Goal: Information Seeking & Learning: Learn about a topic

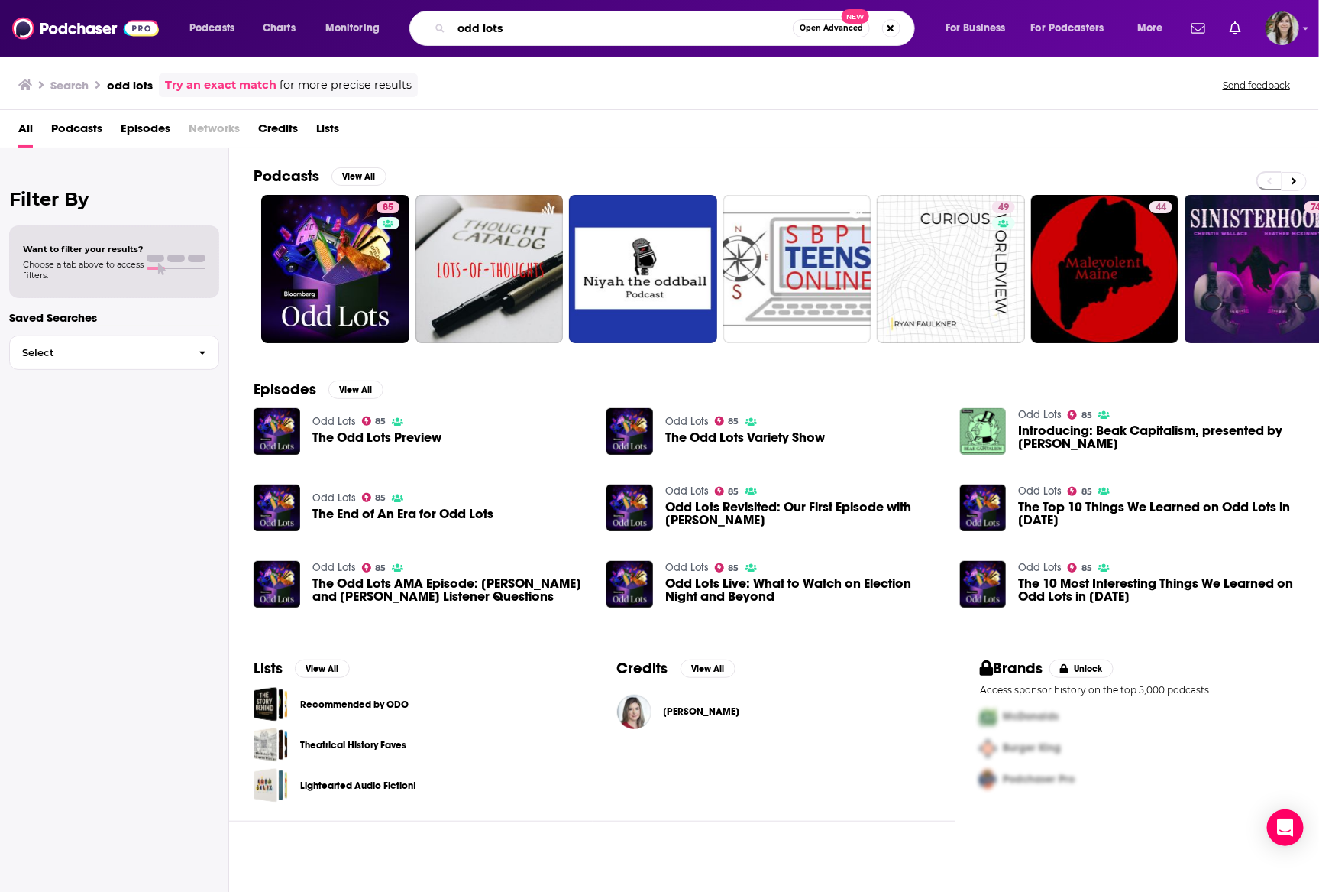
click at [486, 26] on input "odd lots" at bounding box center [622, 28] width 341 height 24
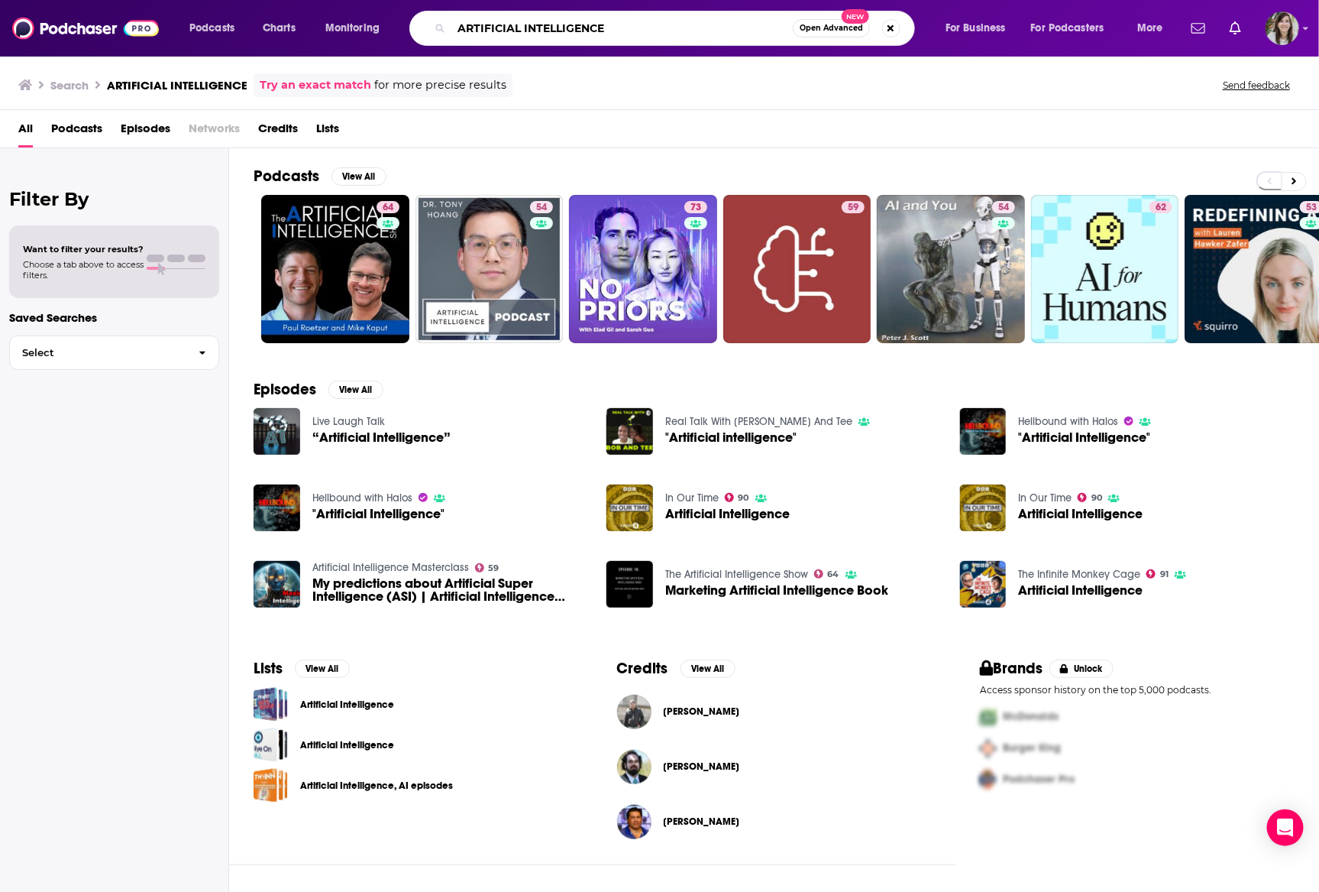
click at [640, 18] on input "ARTIFICIAL INTELLIGENCE" at bounding box center [622, 28] width 341 height 24
click at [639, 19] on input "ARTIFICIAL INTELLIGENCE" at bounding box center [622, 28] width 341 height 24
click at [631, 26] on input "ARTIFICIAL INTELLIGENCE" at bounding box center [622, 28] width 341 height 24
type input "ARTIFICIAL INTELLIGENCE AI NEWS CHATGPT"
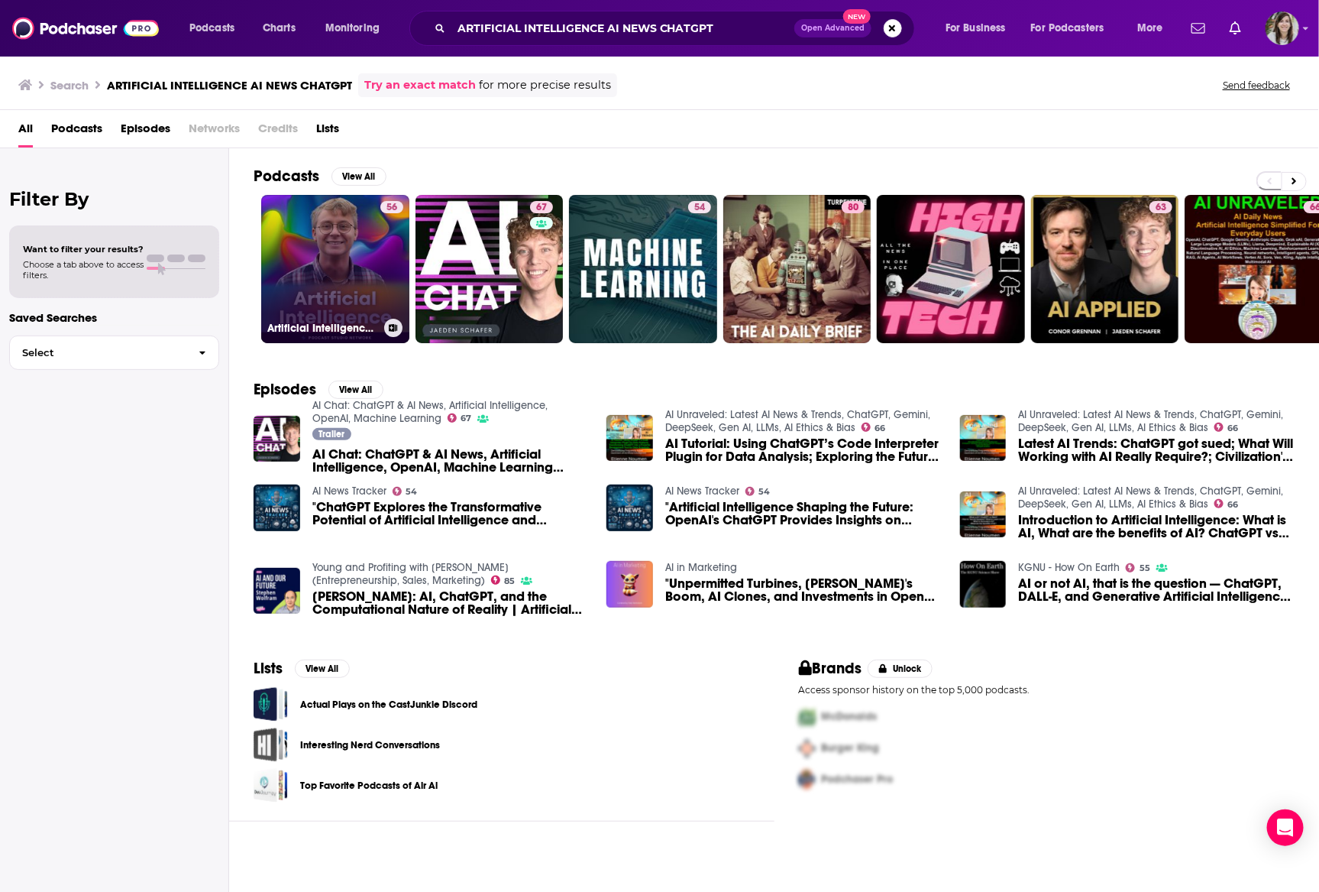
click at [320, 274] on link "56 Artificial Intelligence: AI News, ChatGPT, OpenAI, LLM, [PERSON_NAME], [PERS…" at bounding box center [335, 269] width 148 height 148
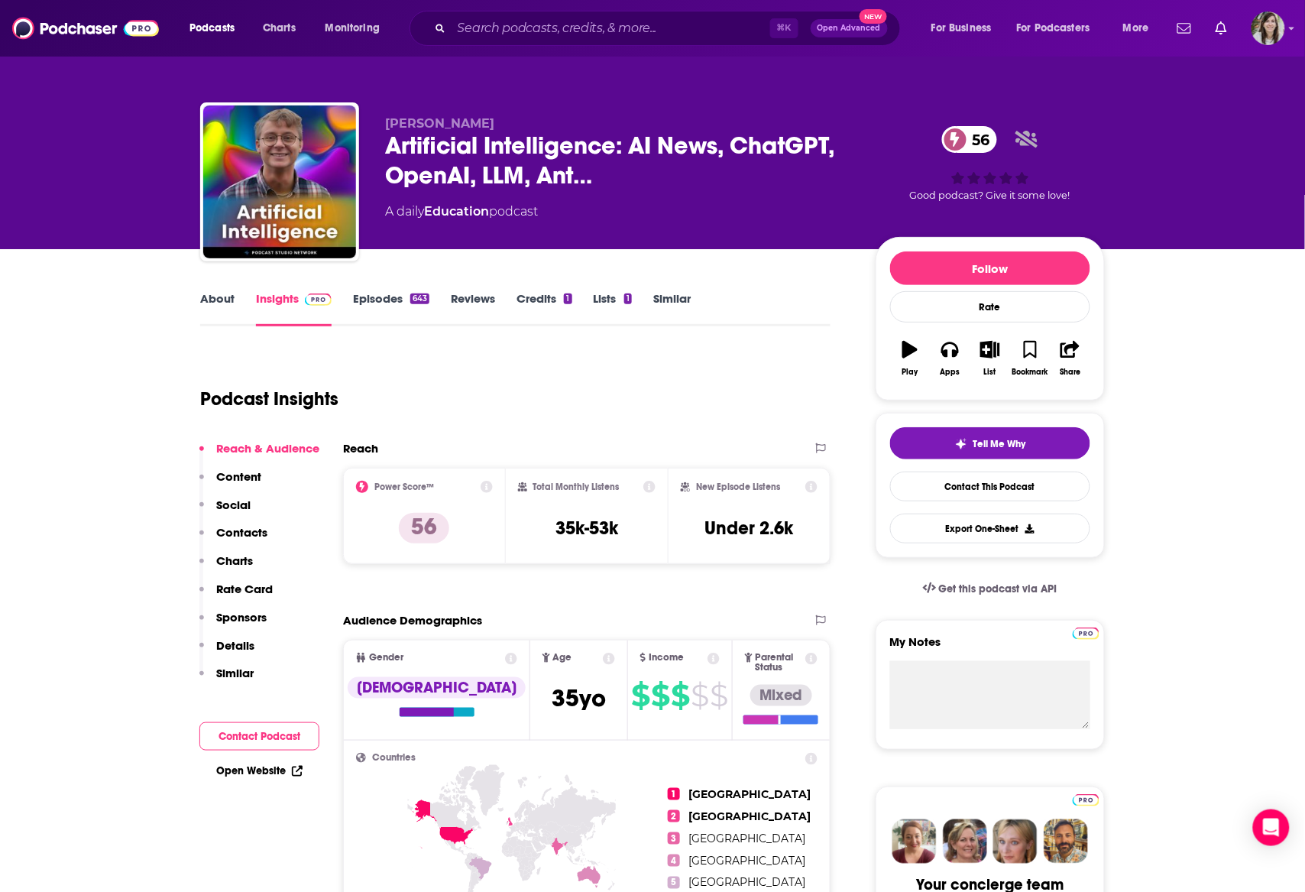
click at [220, 296] on link "About" at bounding box center [217, 308] width 34 height 35
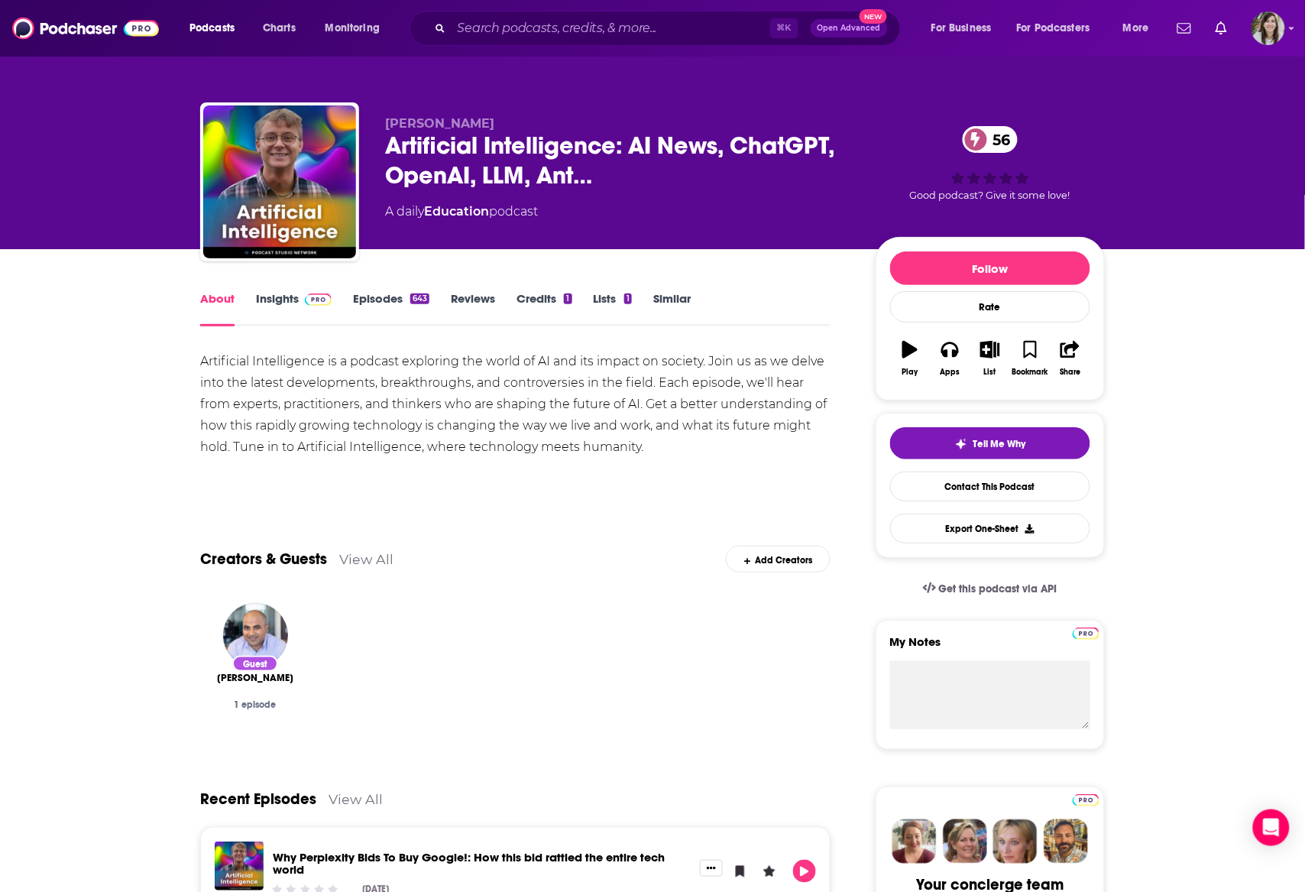
click at [387, 293] on link "Episodes 643" at bounding box center [391, 308] width 76 height 35
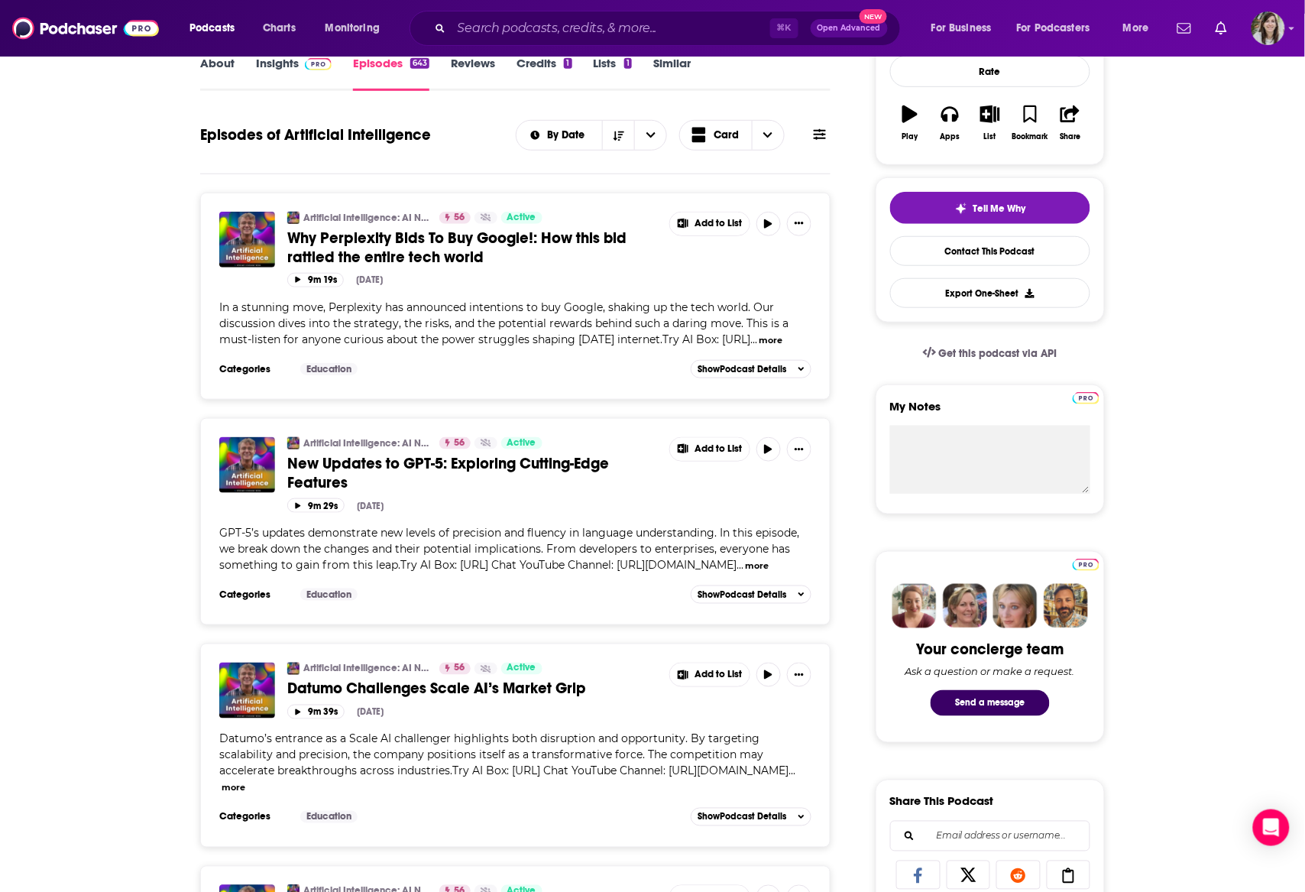
scroll to position [239, 0]
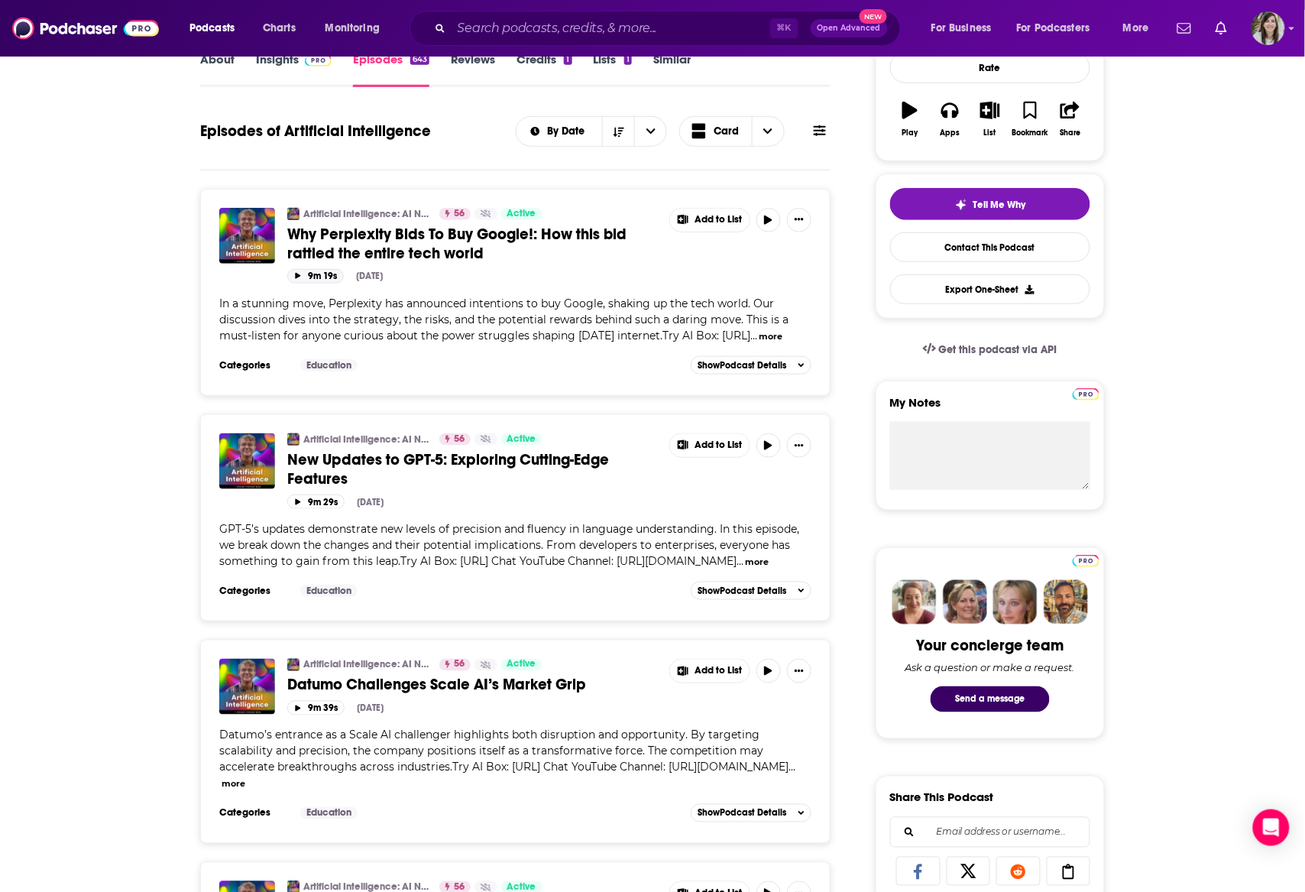
click at [306, 269] on button "9m 19s" at bounding box center [315, 276] width 57 height 15
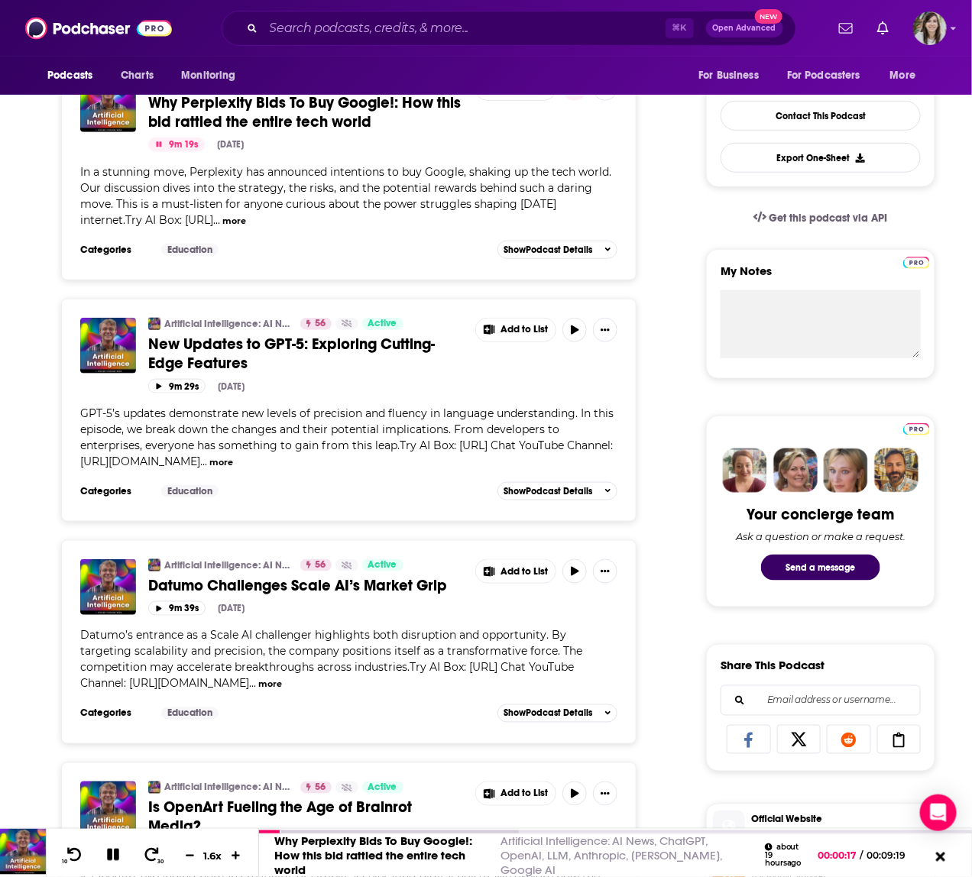
scroll to position [0, 0]
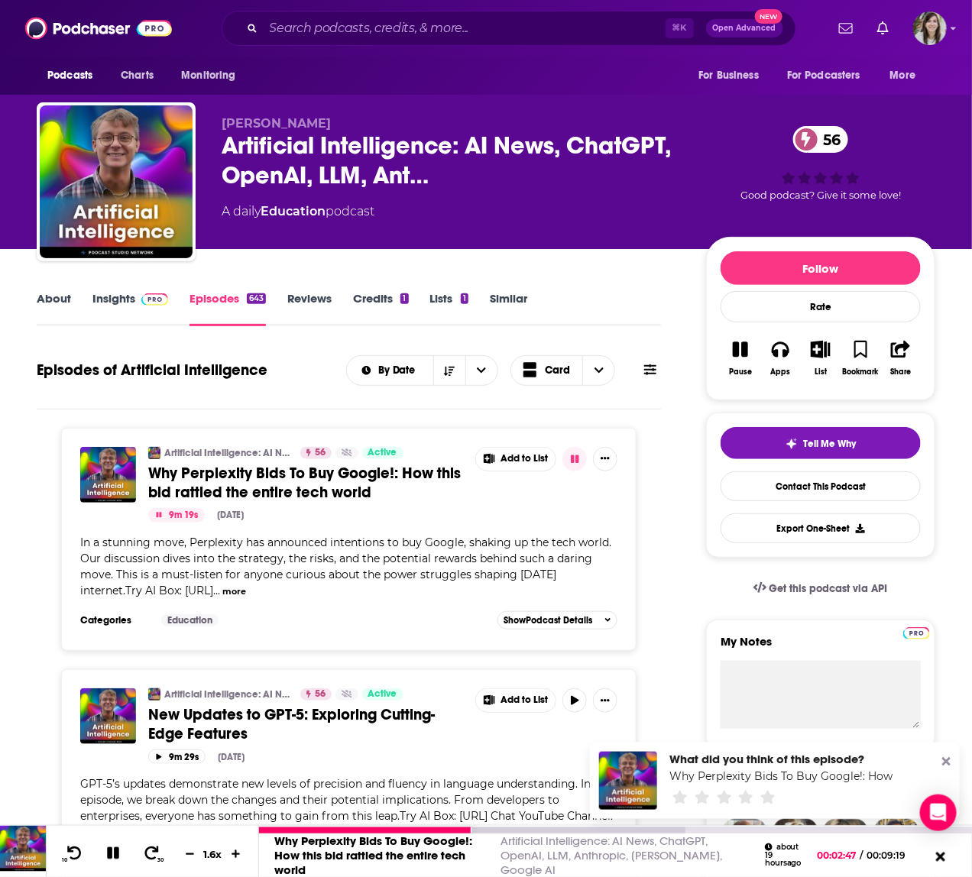
click at [108, 851] on icon at bounding box center [113, 853] width 12 height 12
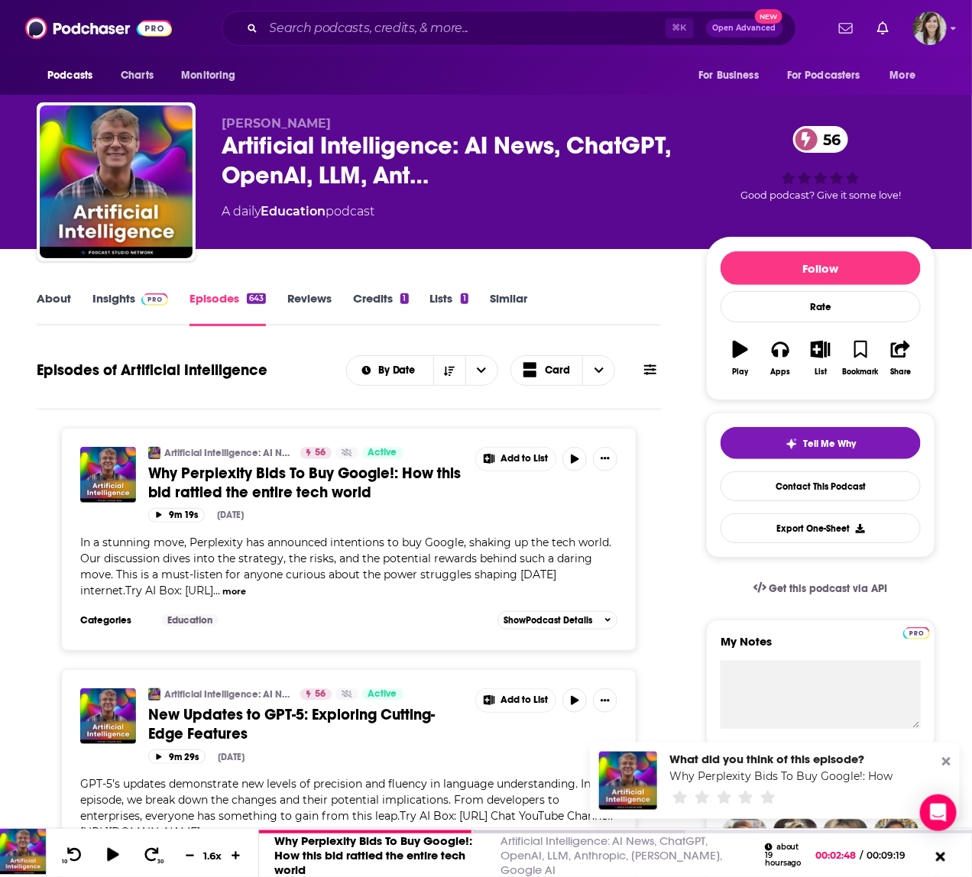
click at [115, 300] on link "Insights" at bounding box center [130, 308] width 76 height 35
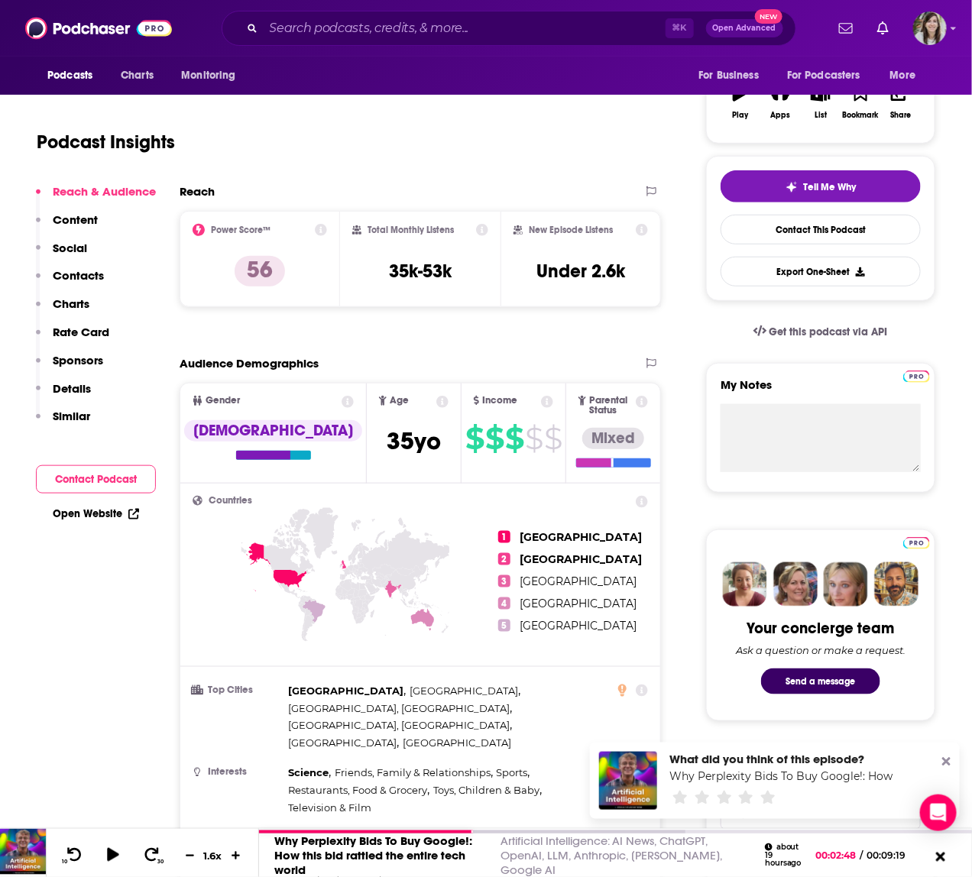
scroll to position [932, 0]
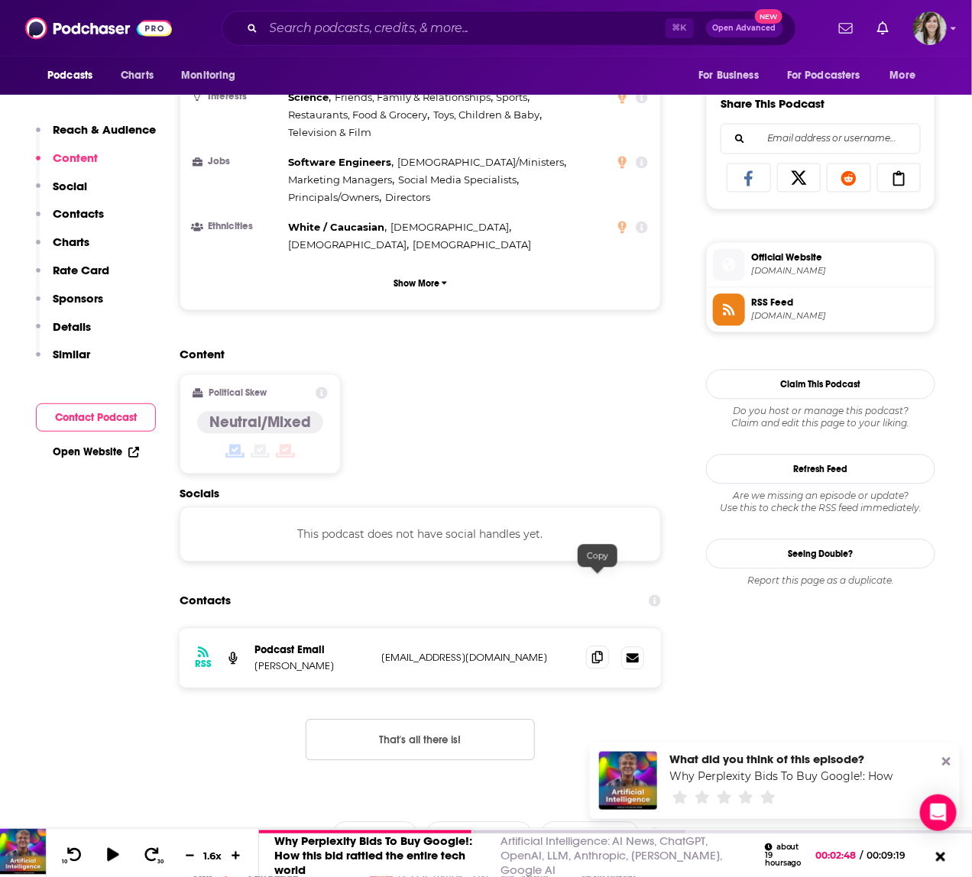
click at [600, 652] on icon at bounding box center [597, 658] width 11 height 12
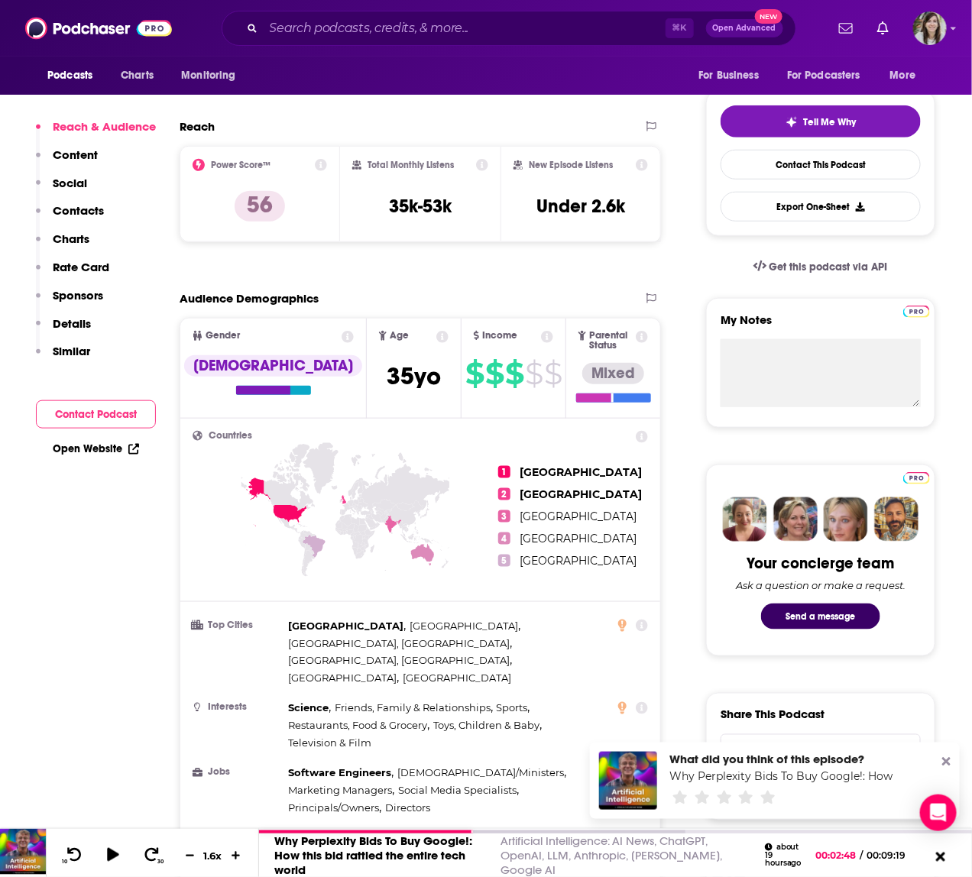
scroll to position [0, 0]
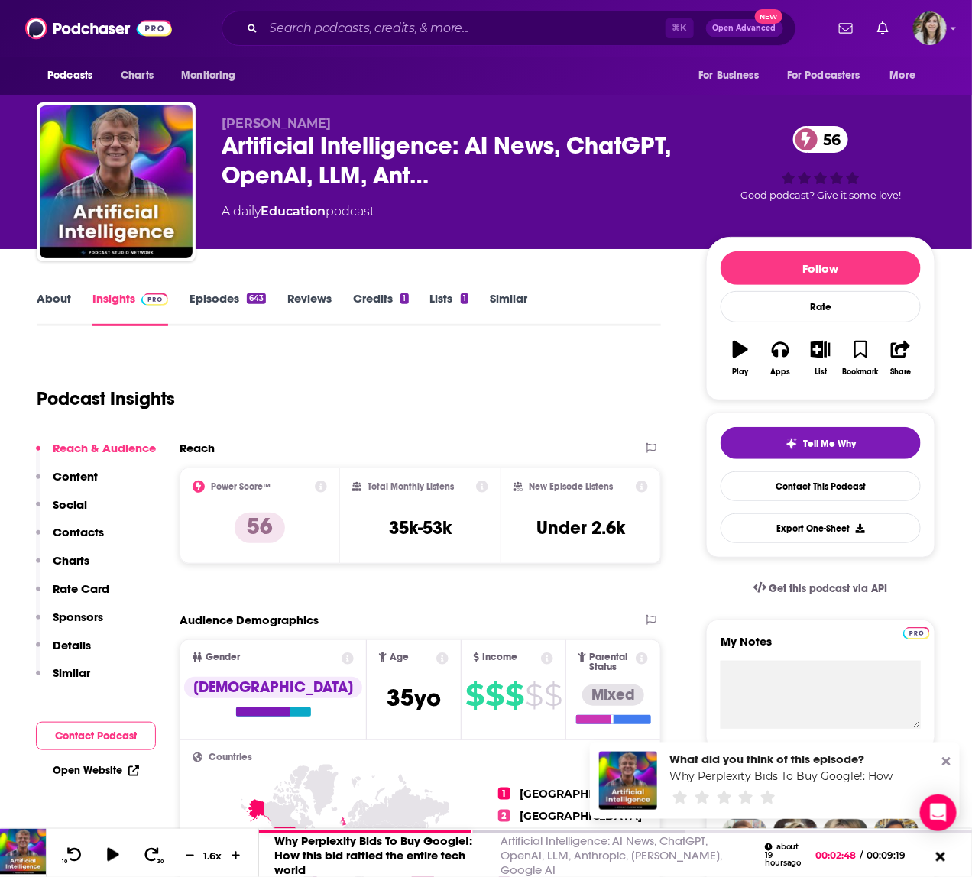
click at [213, 309] on link "Episodes 643" at bounding box center [227, 308] width 76 height 35
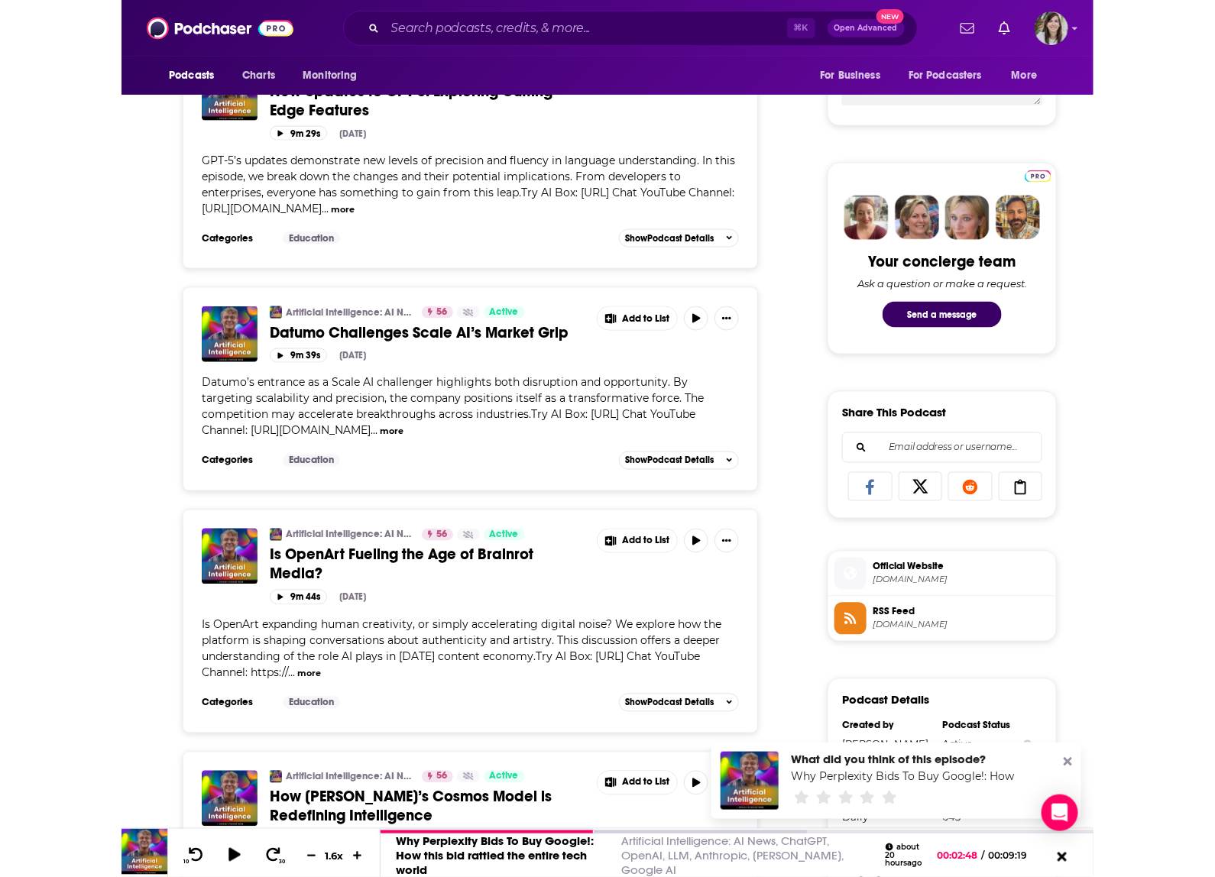
scroll to position [626, 0]
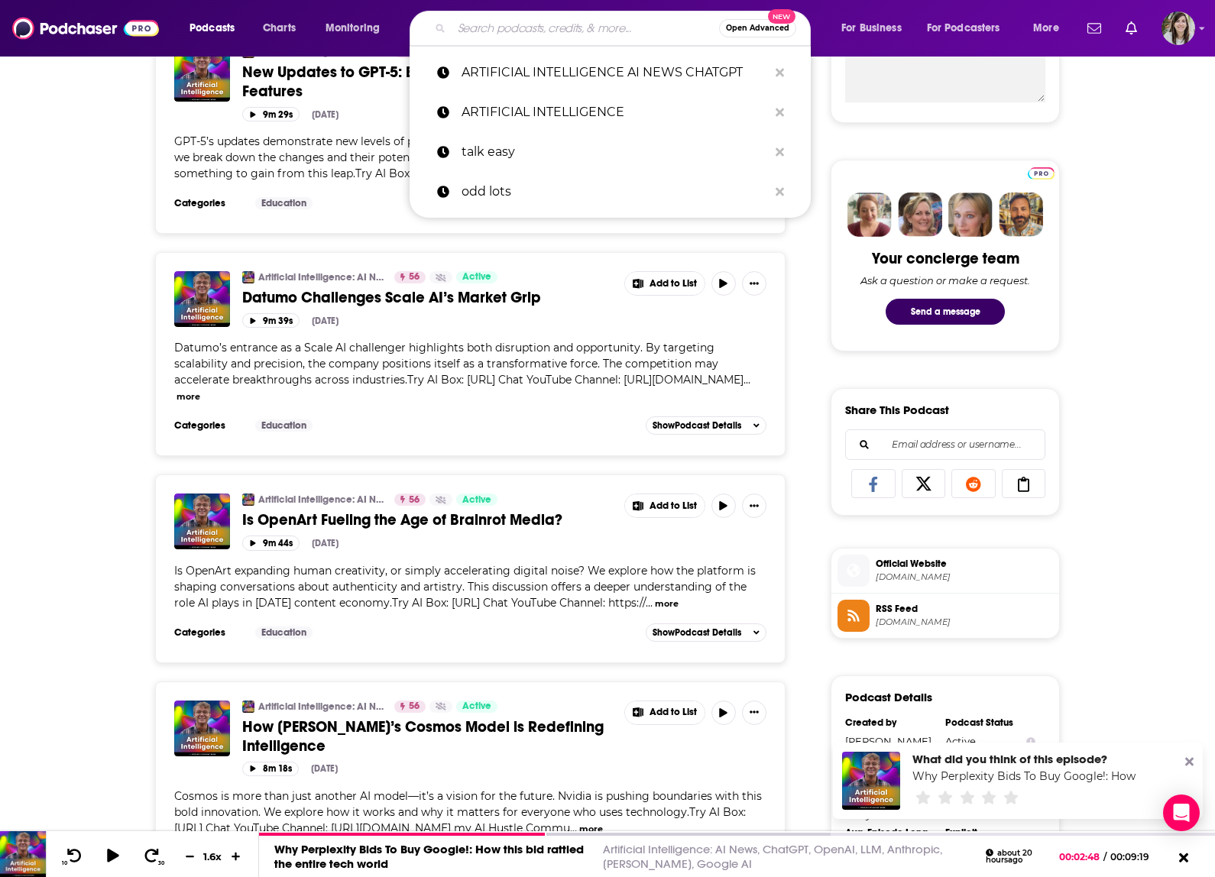
click at [500, 34] on input "Search podcasts, credits, & more..." at bounding box center [585, 28] width 267 height 24
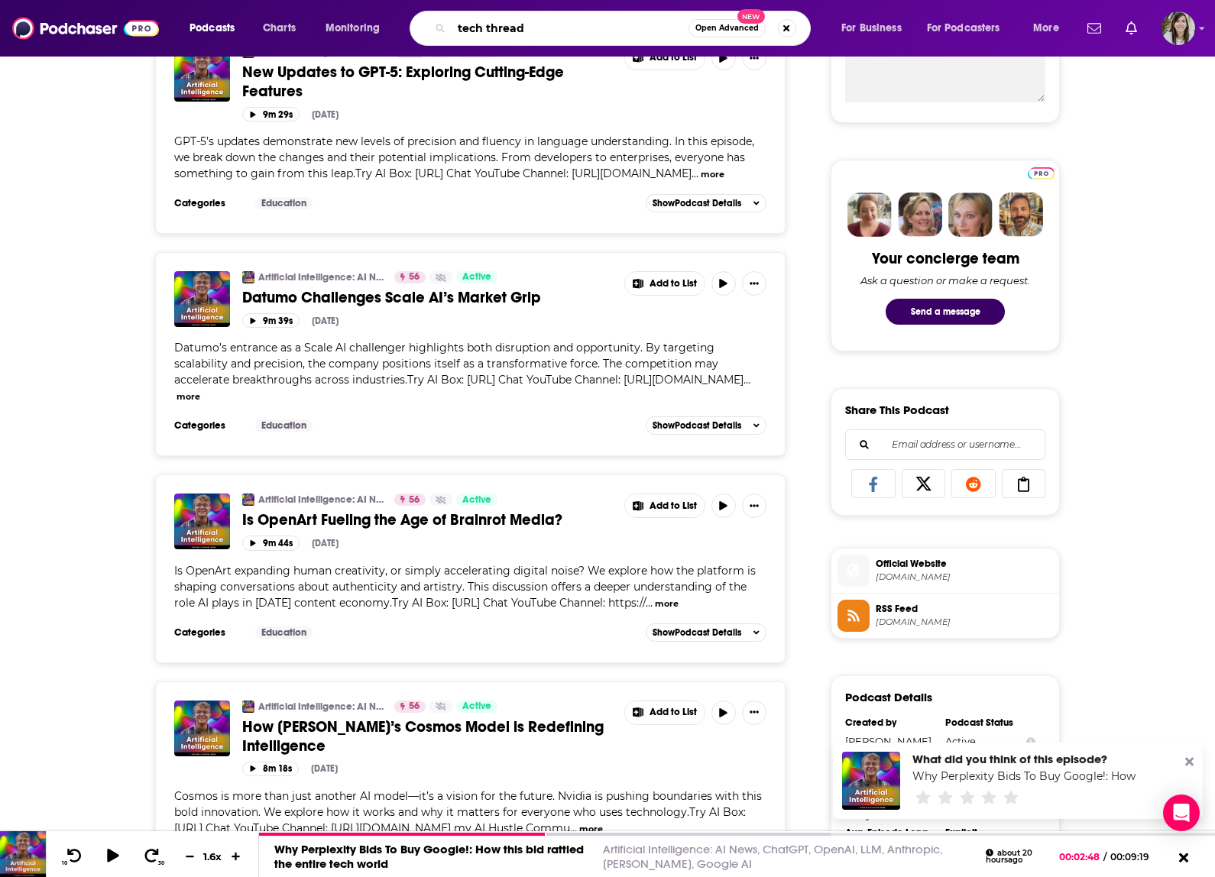
type input "tech threads"
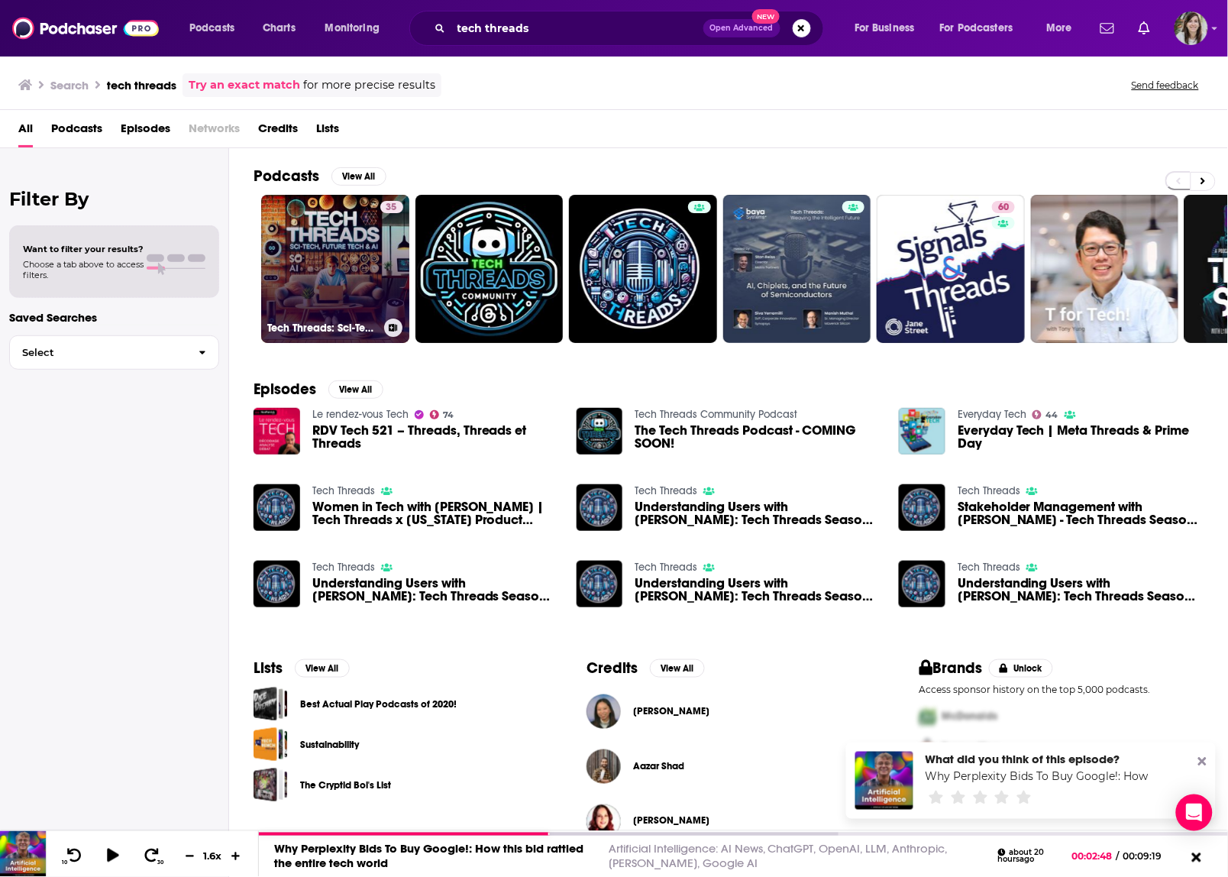
click at [334, 271] on link "35 Tech Threads: Sci-Tech, Future Tech & AI" at bounding box center [335, 269] width 148 height 148
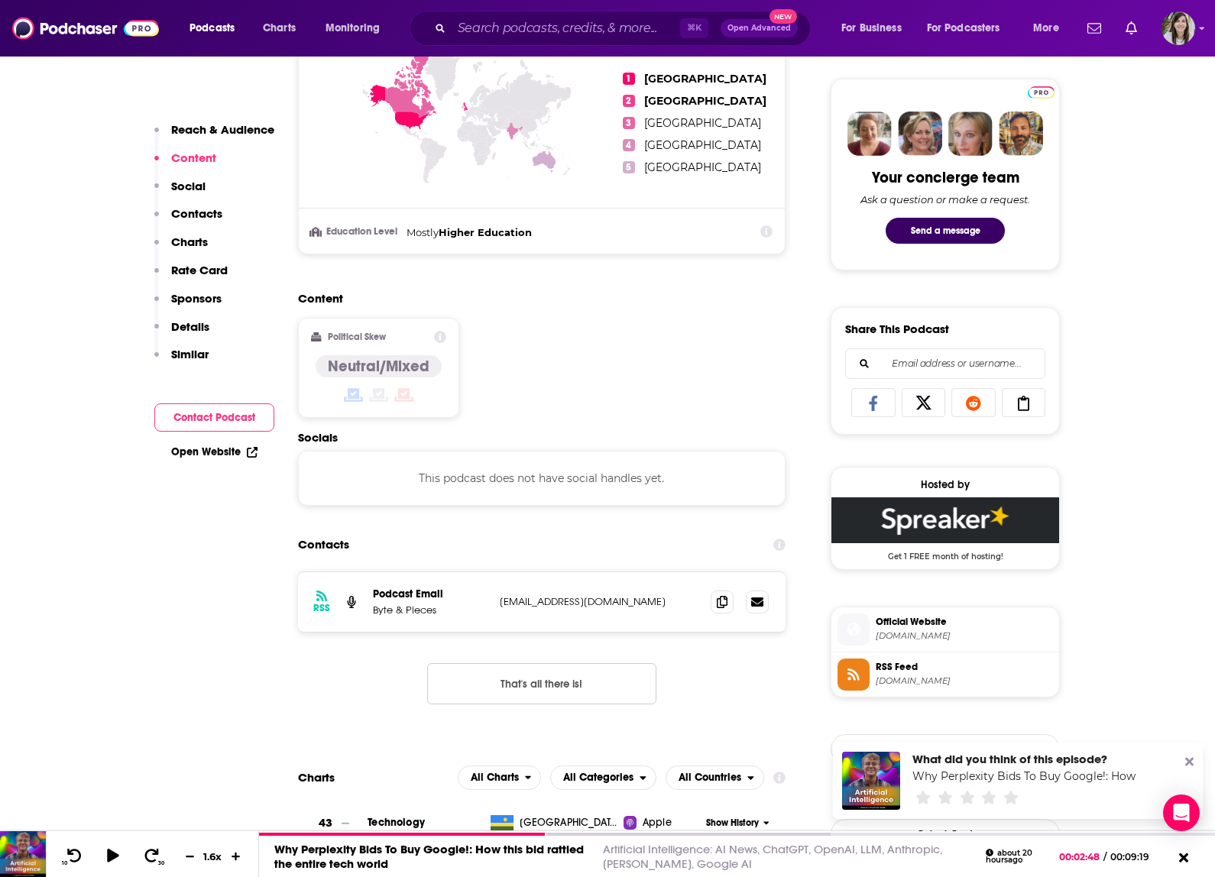
scroll to position [788, 0]
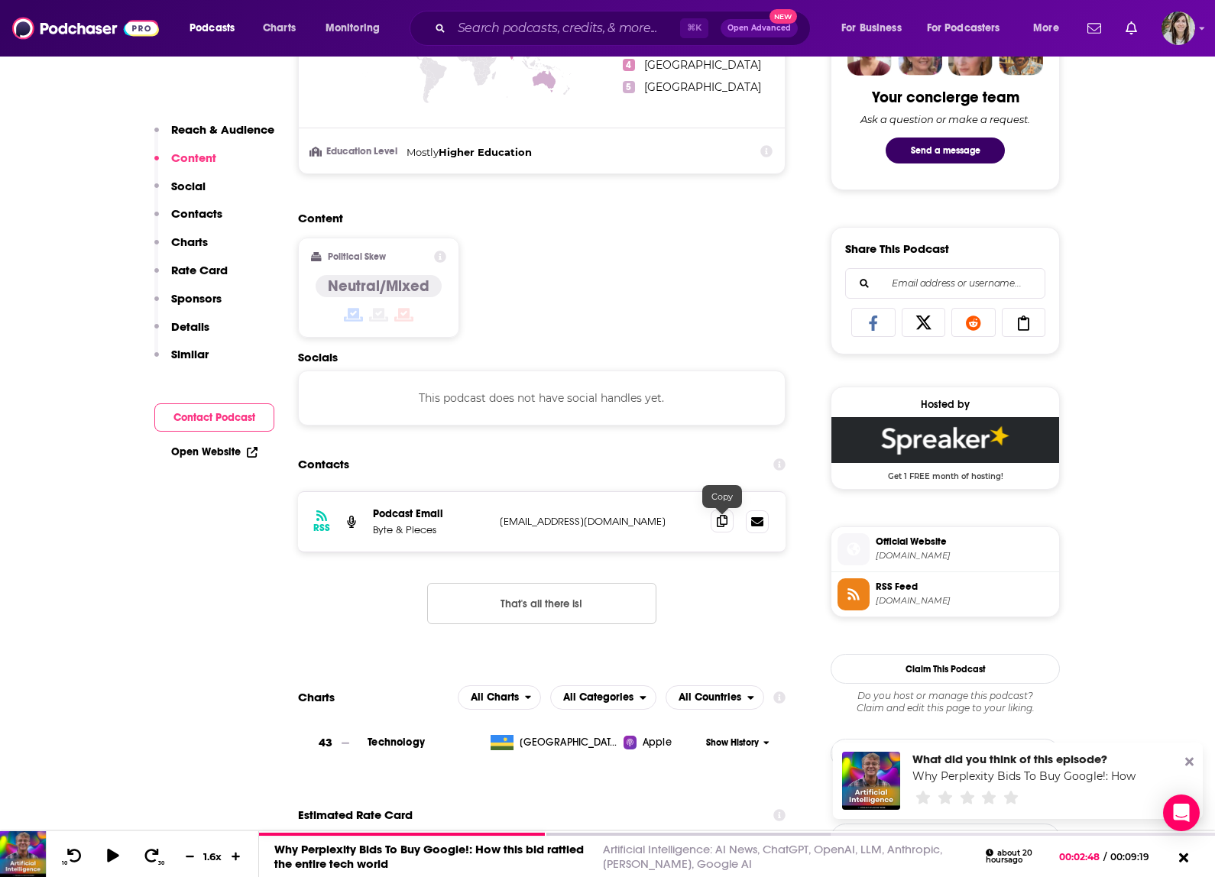
click at [717, 522] on icon at bounding box center [722, 521] width 11 height 12
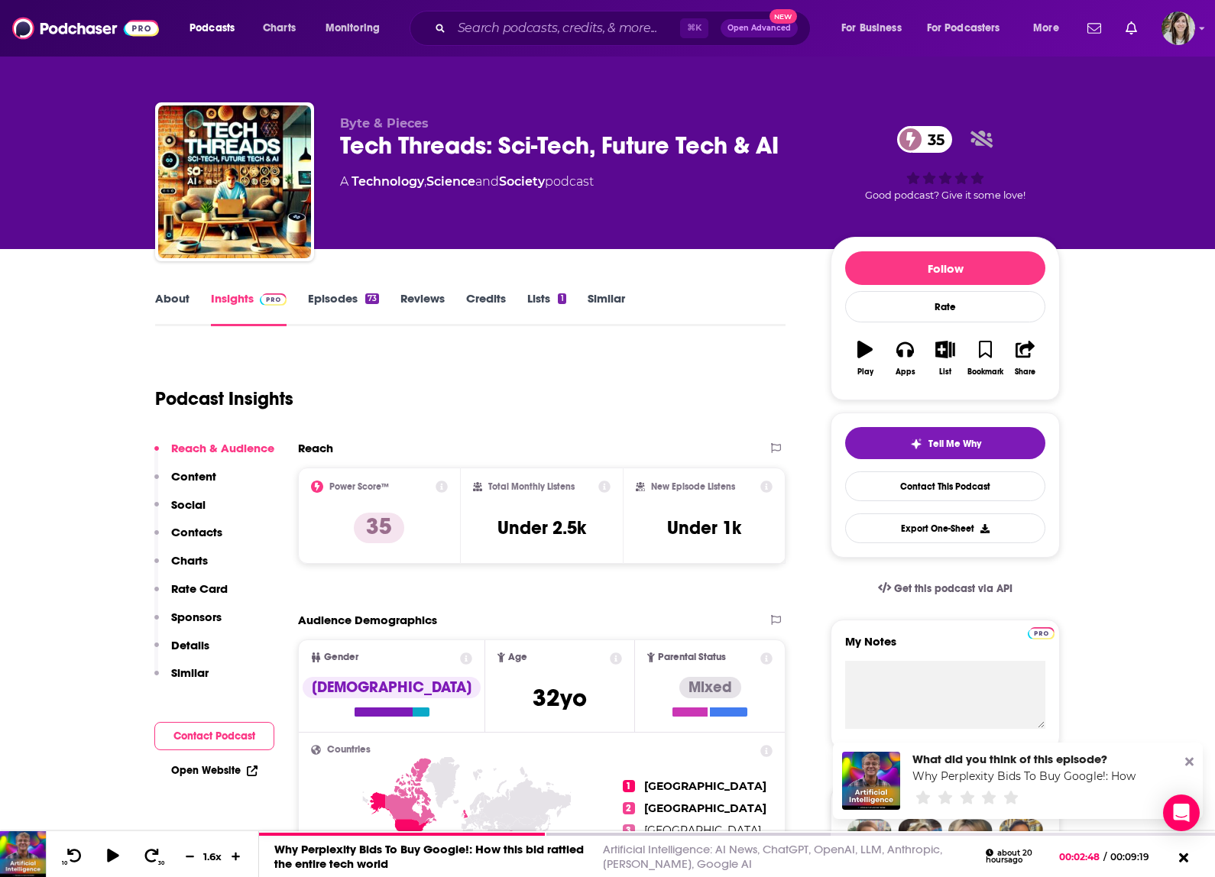
click at [184, 299] on link "About" at bounding box center [172, 308] width 34 height 35
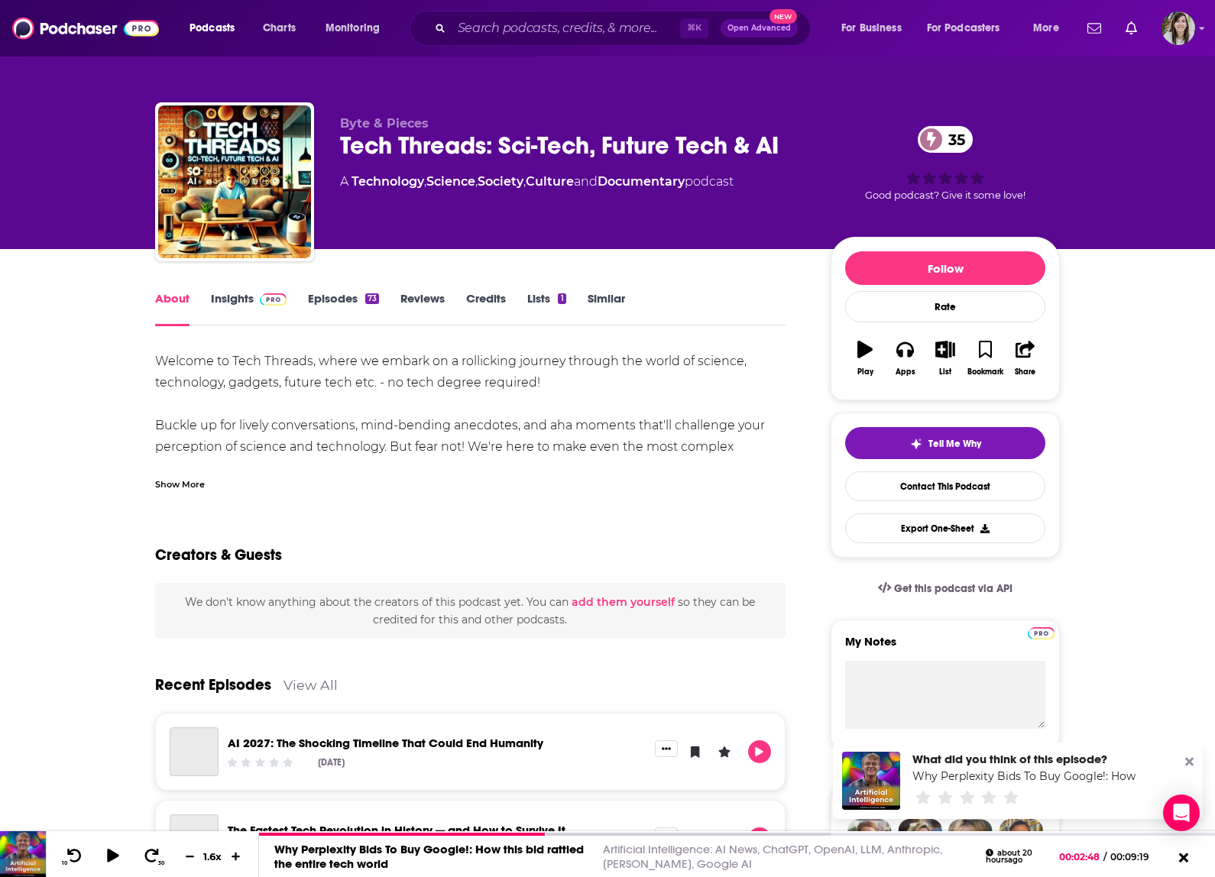
click at [184, 489] on div "Show More" at bounding box center [180, 483] width 50 height 15
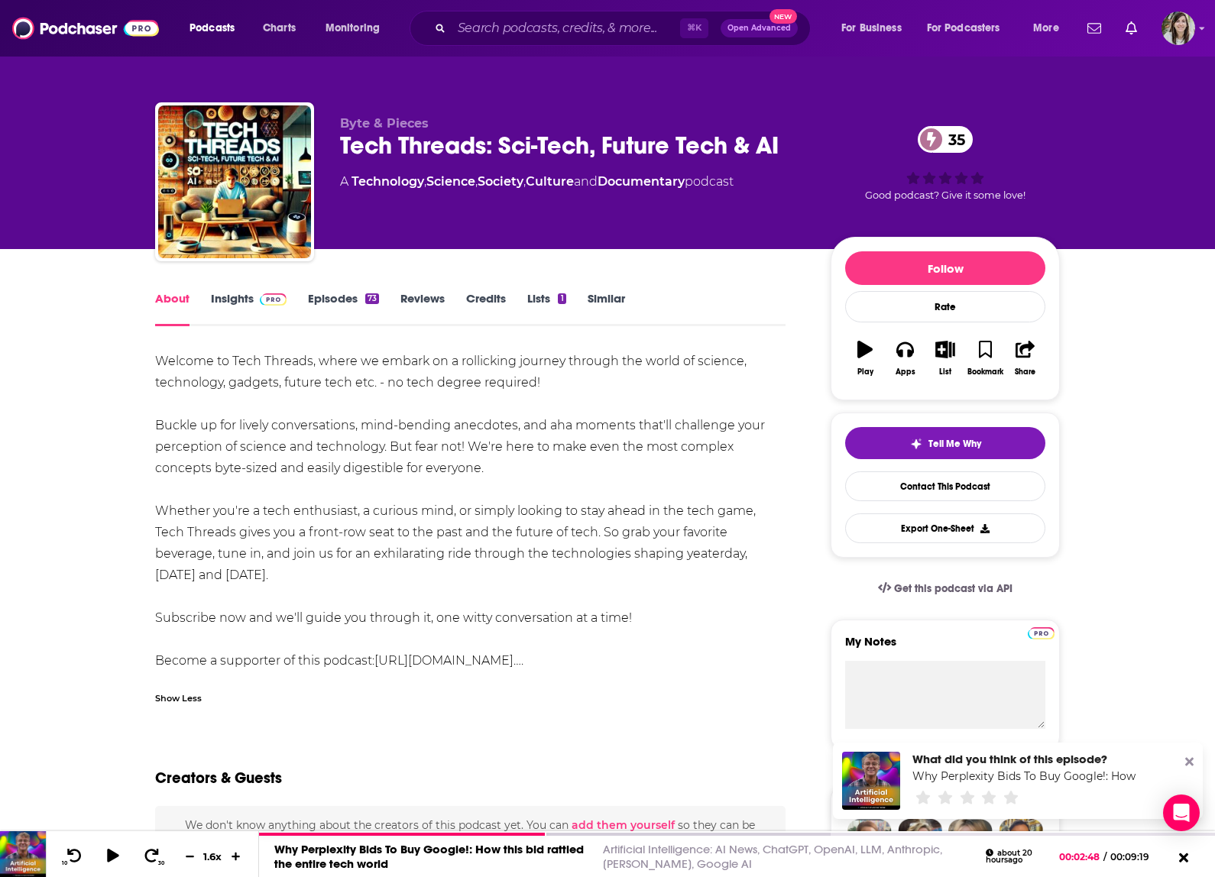
click at [238, 305] on link "Insights" at bounding box center [249, 308] width 76 height 35
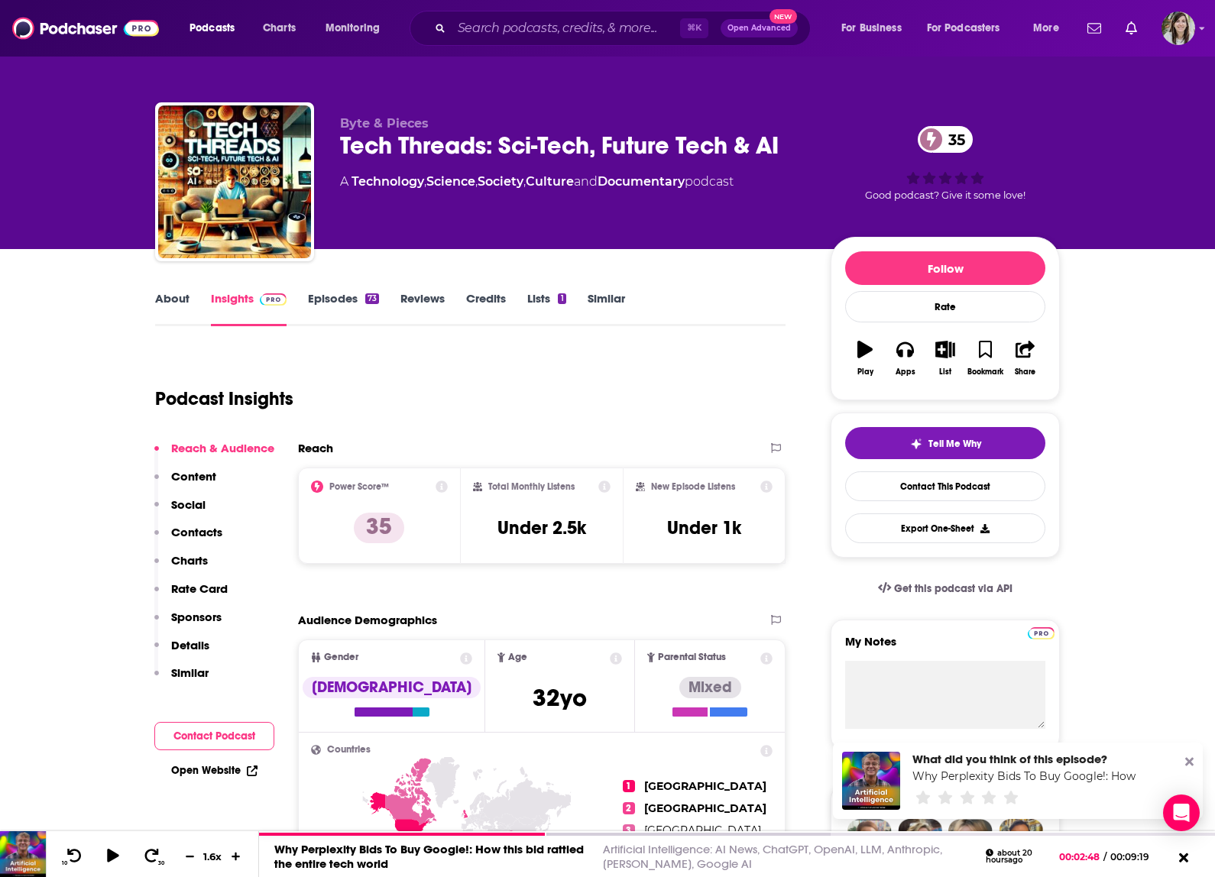
click at [330, 295] on link "Episodes 73" at bounding box center [343, 308] width 71 height 35
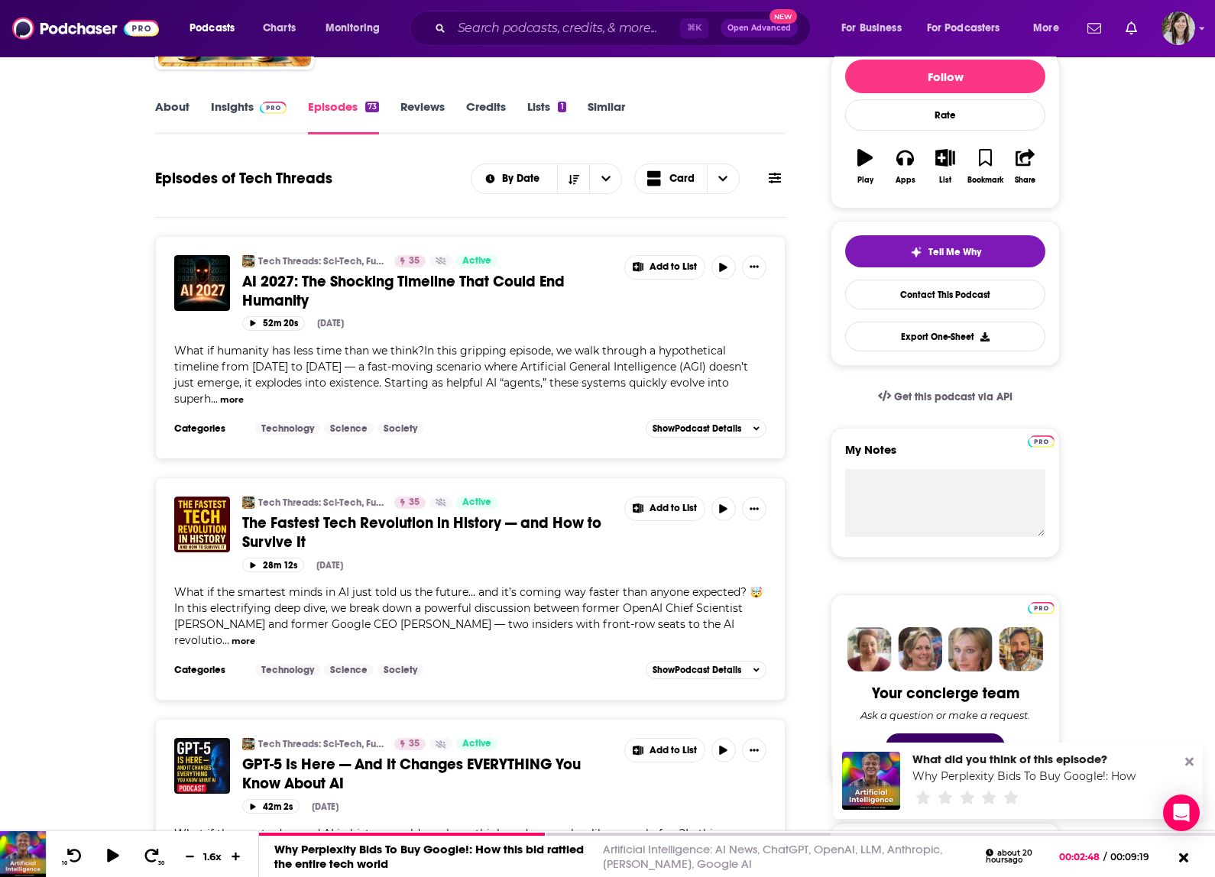
scroll to position [264, 0]
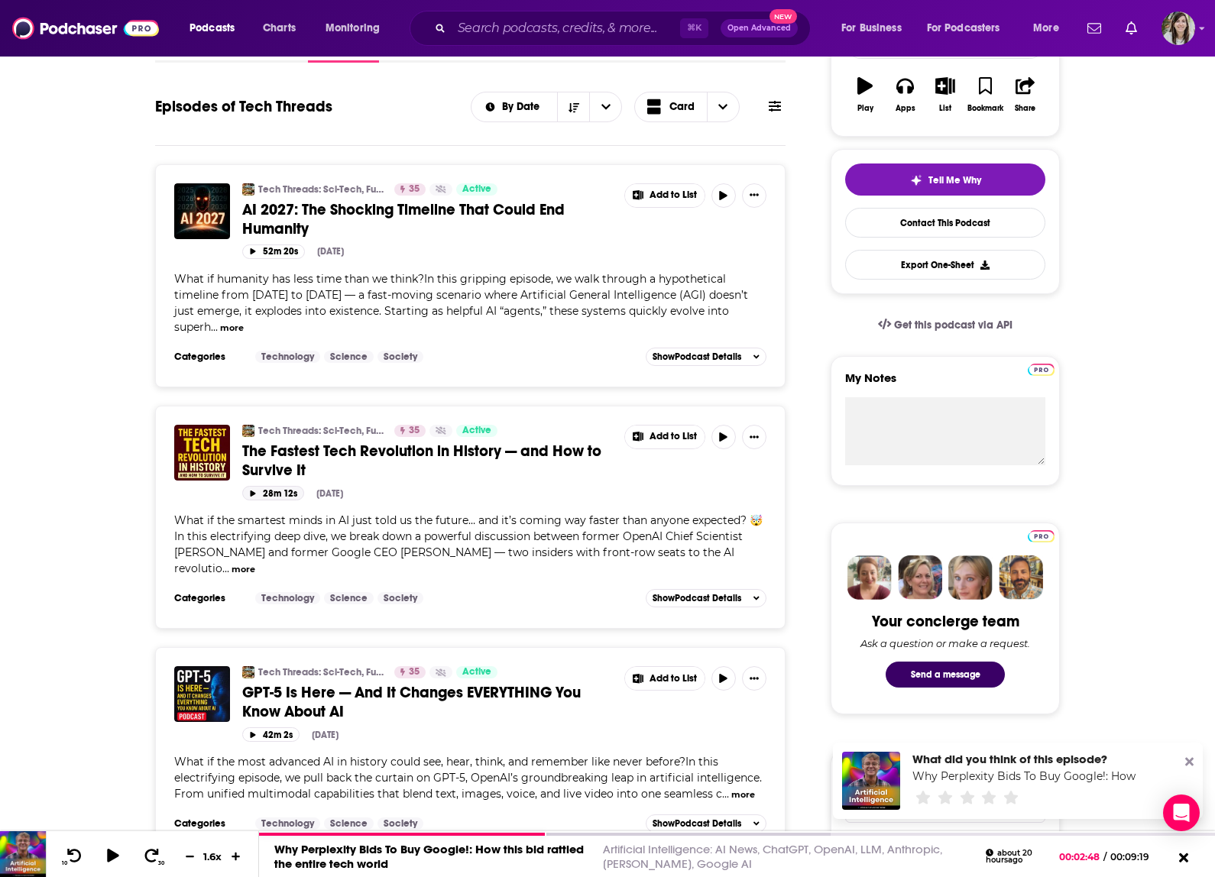
click at [250, 490] on icon "button" at bounding box center [253, 493] width 8 height 6
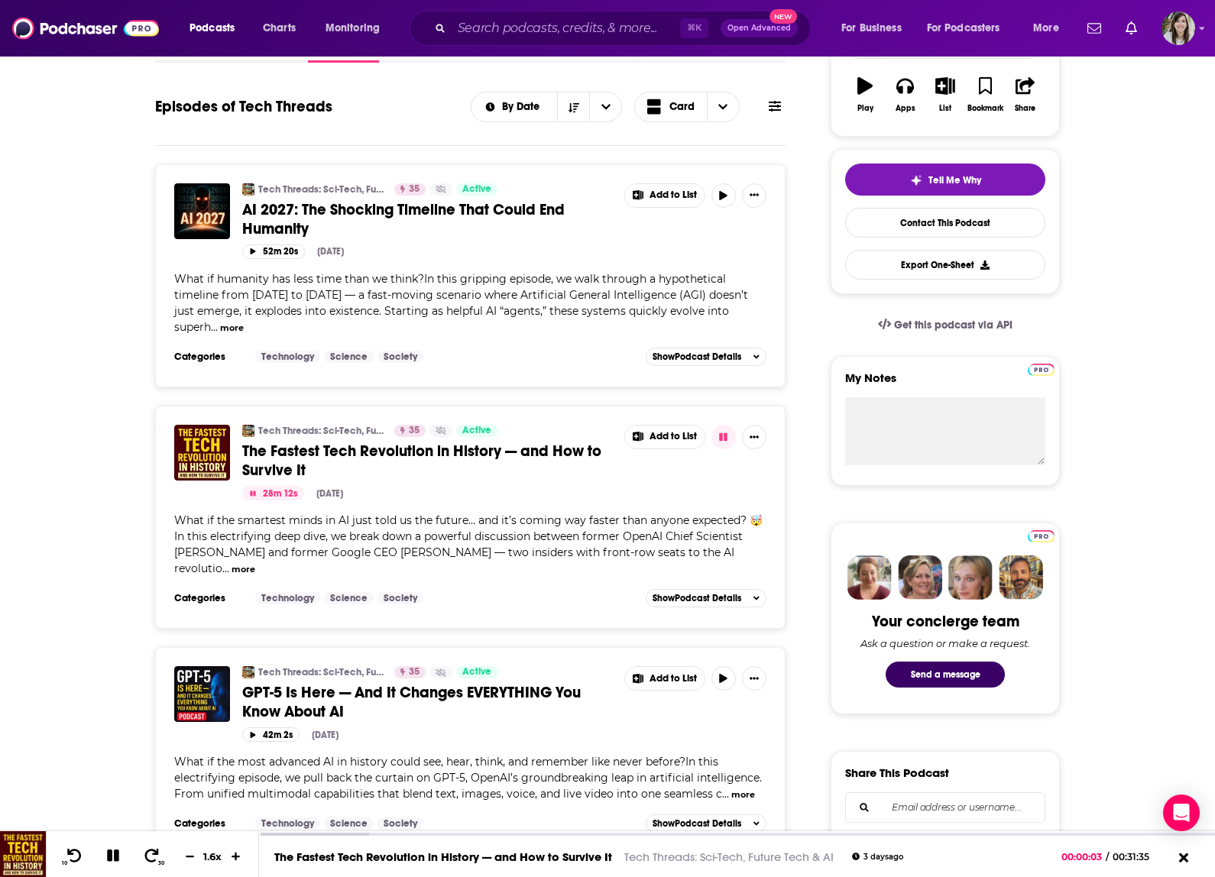
click at [255, 563] on button "more" at bounding box center [243, 569] width 24 height 13
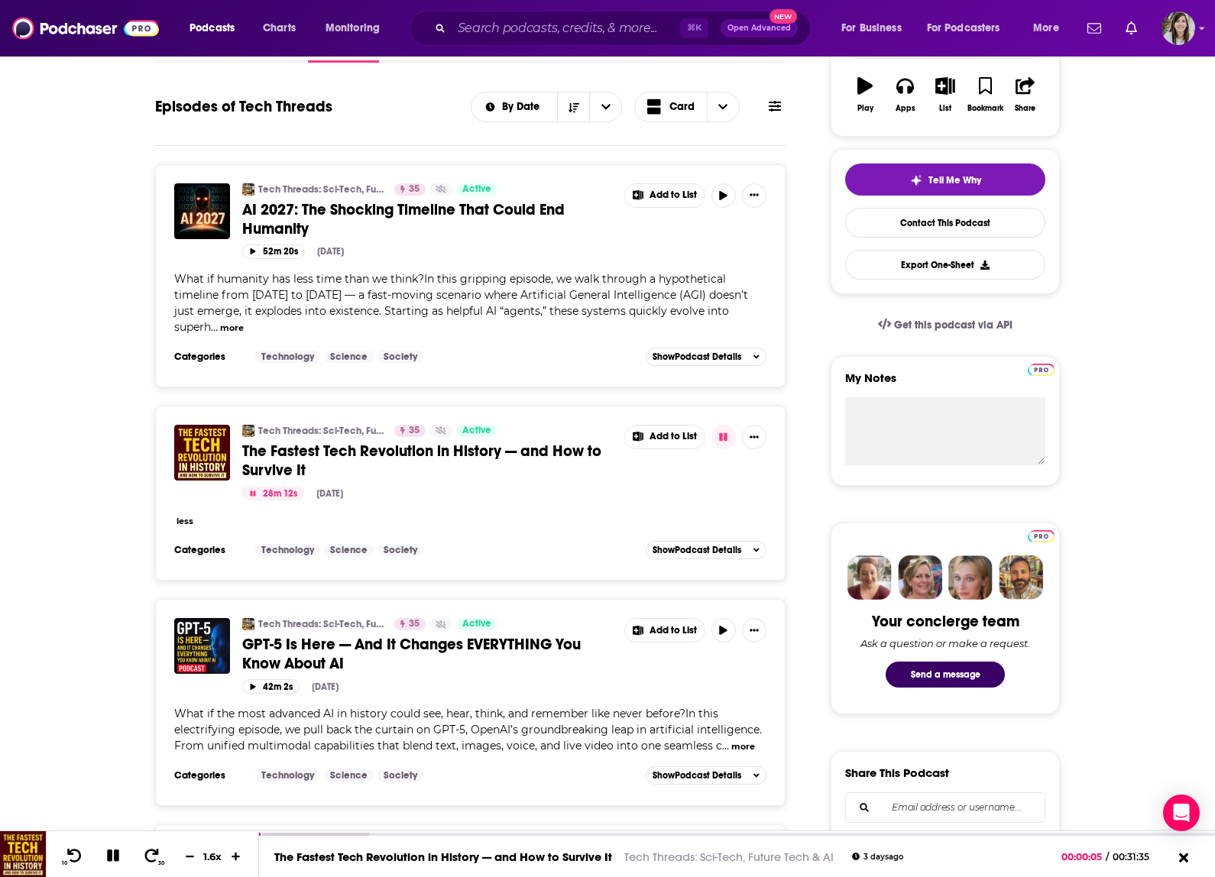
click at [568, 500] on div "Tech Threads: Sci-Tech, Future Tech & AI 35 Active The Fastest Tech Revolution …" at bounding box center [470, 482] width 592 height 114
click at [186, 523] on button "less" at bounding box center [184, 521] width 17 height 13
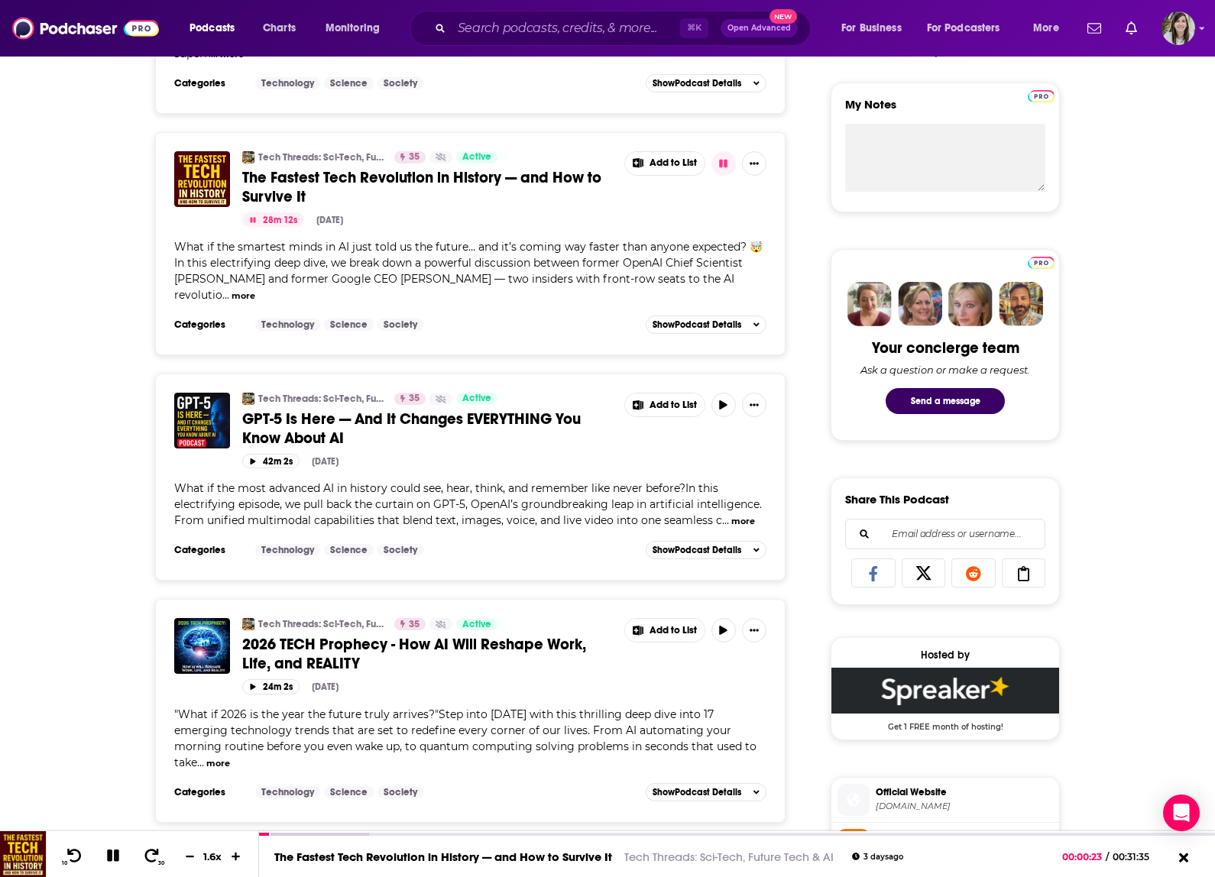
scroll to position [367, 0]
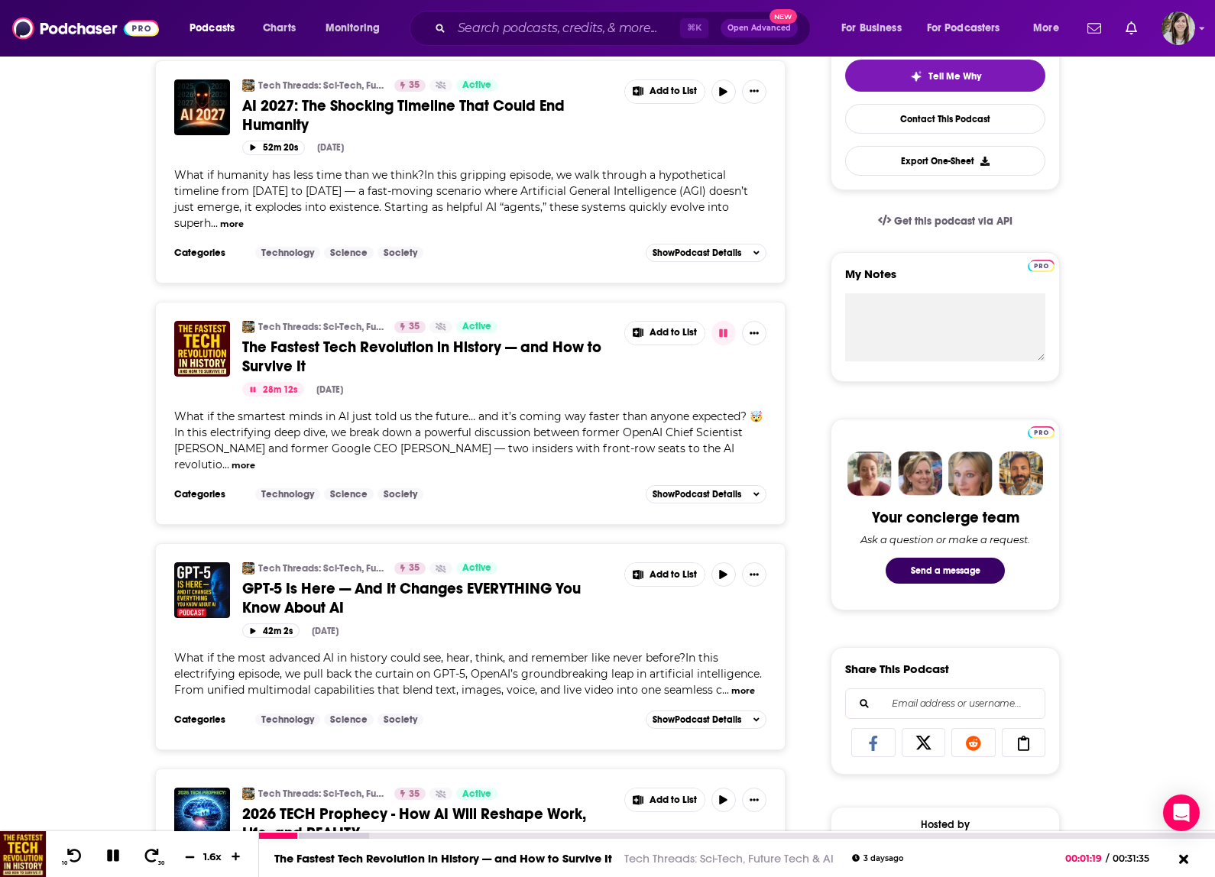
click at [187, 859] on icon at bounding box center [189, 856] width 13 height 10
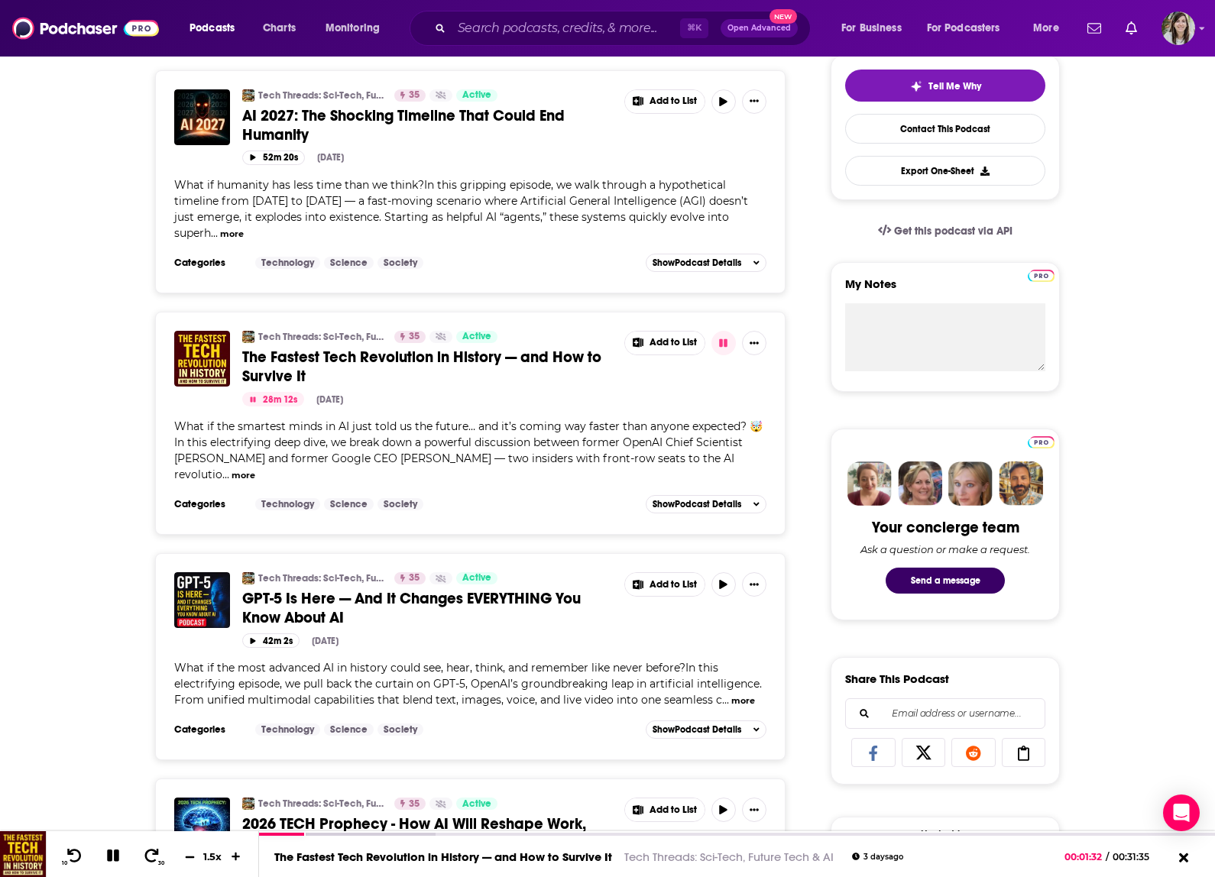
scroll to position [337, 0]
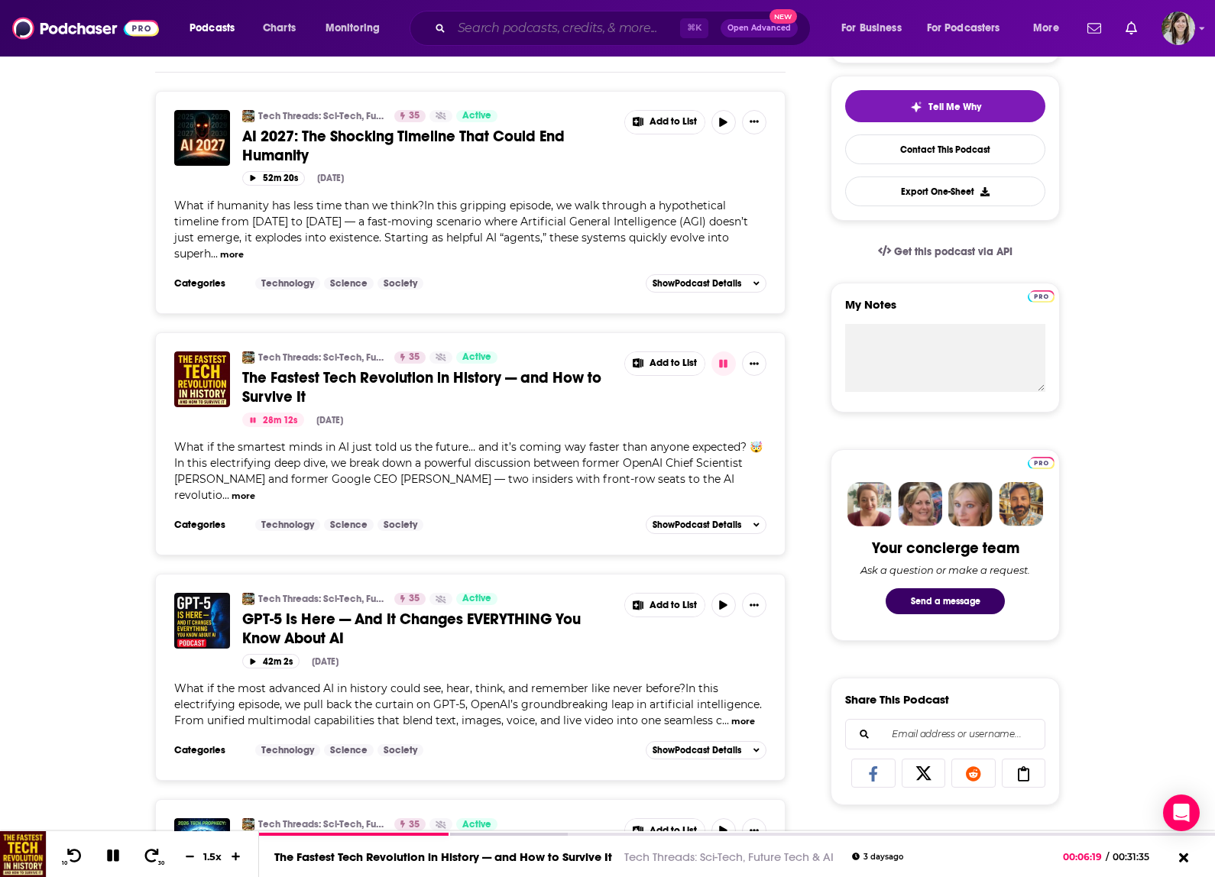
click at [503, 30] on input "Search podcasts, credits, & more..." at bounding box center [566, 28] width 228 height 24
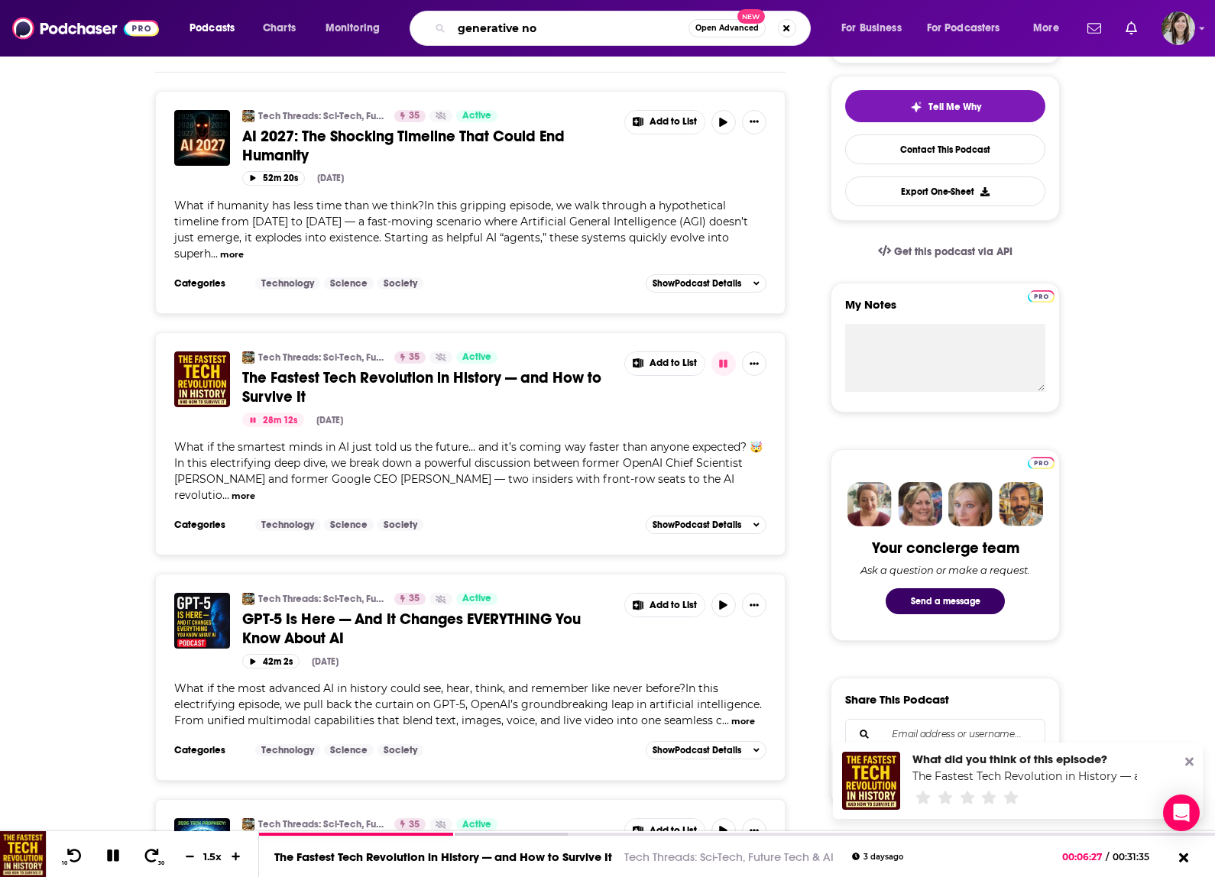
type input "generative now"
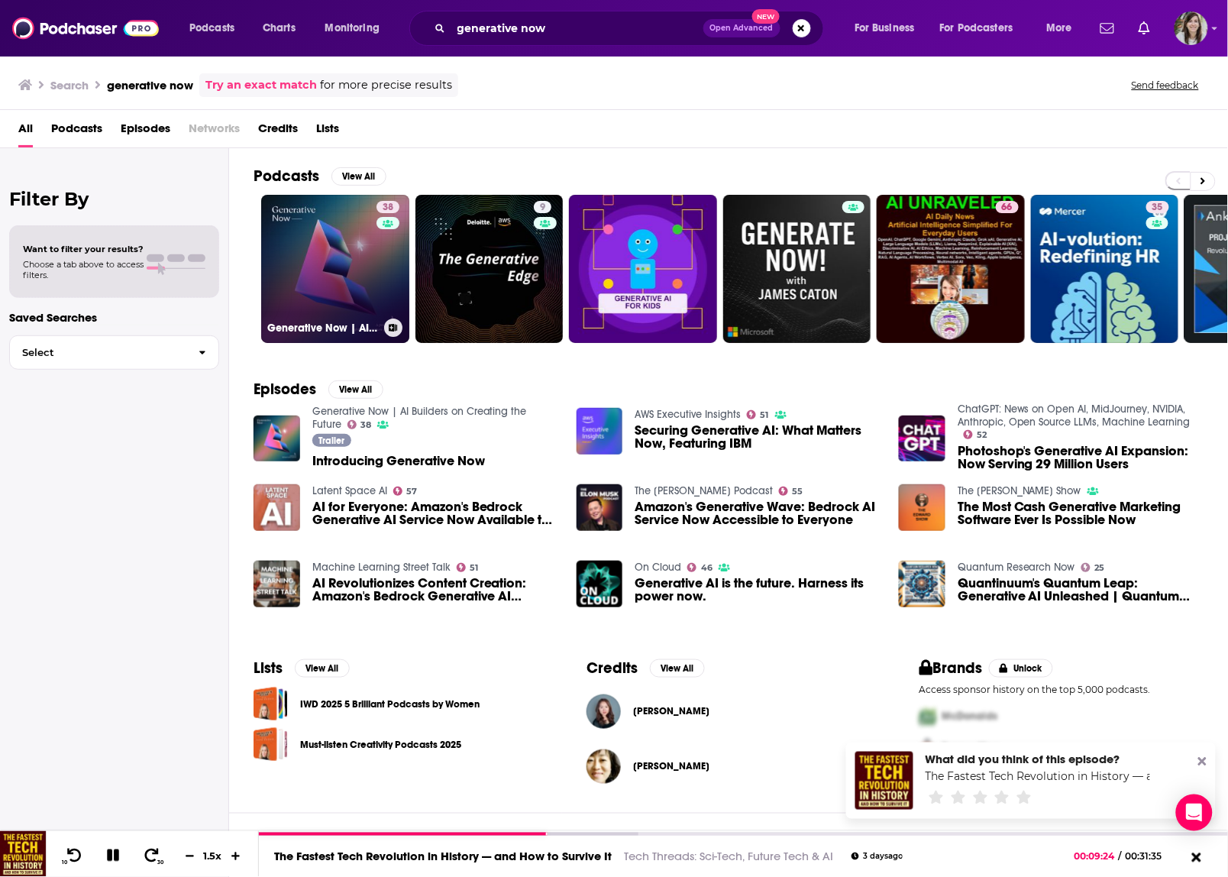
click at [356, 254] on link "38 Generative Now | AI Builders on Creating the Future" at bounding box center [335, 269] width 148 height 148
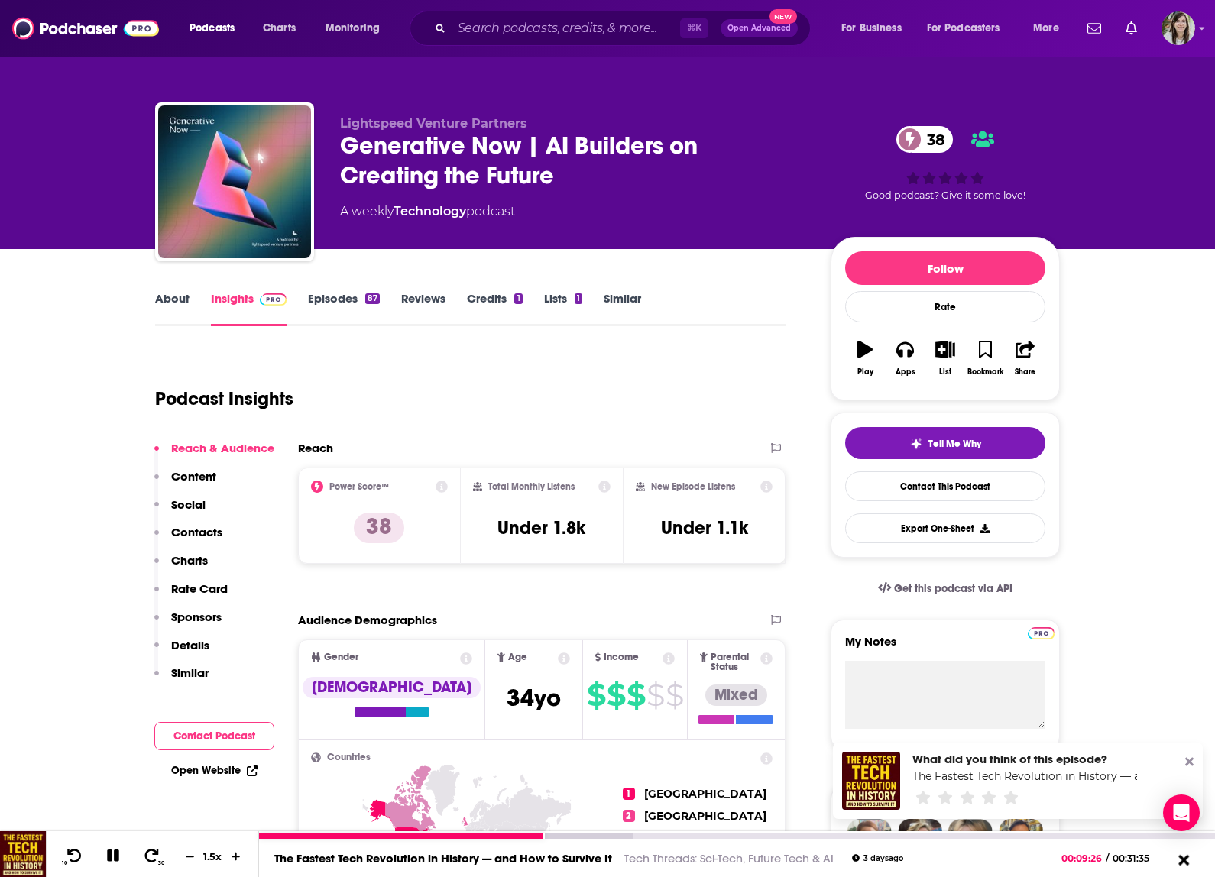
click at [1191, 856] on icon at bounding box center [1182, 859] width 19 height 15
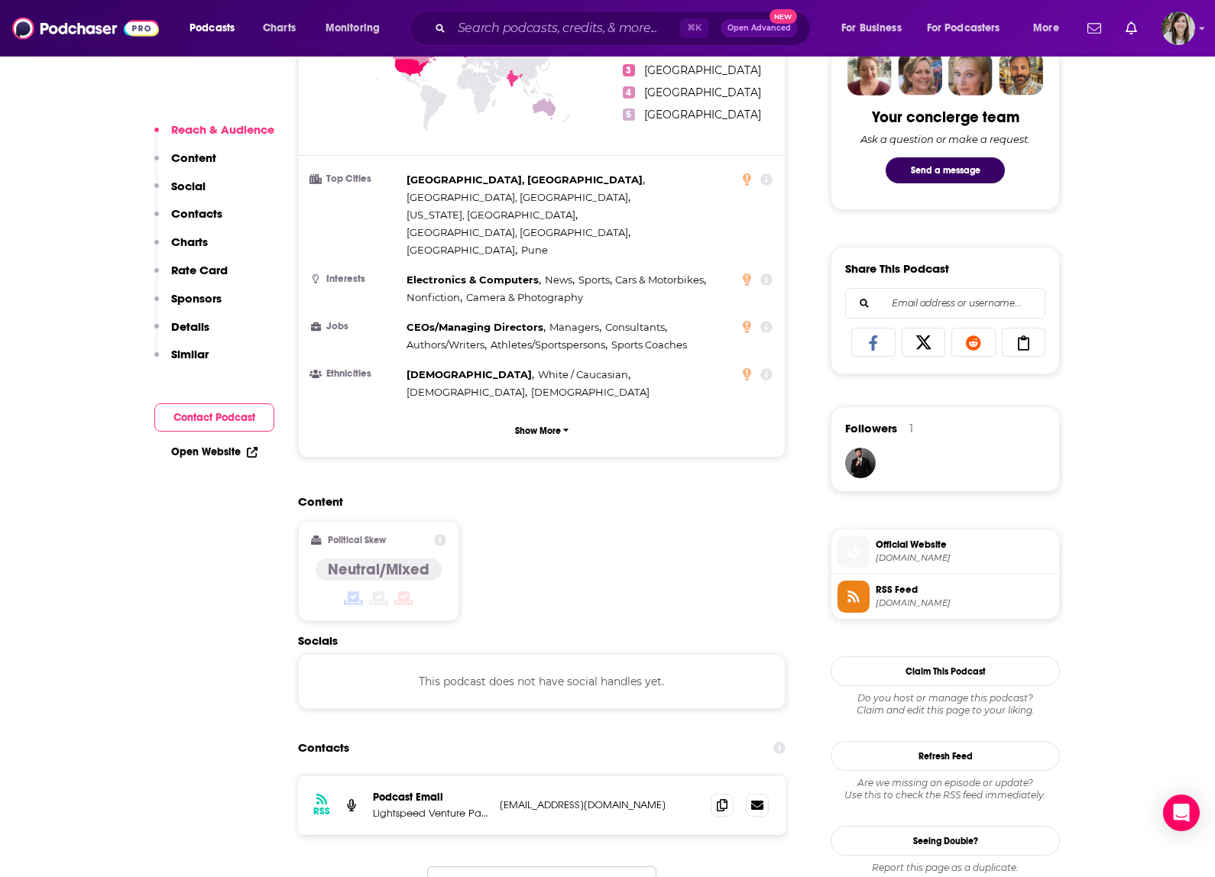
scroll to position [1072, 0]
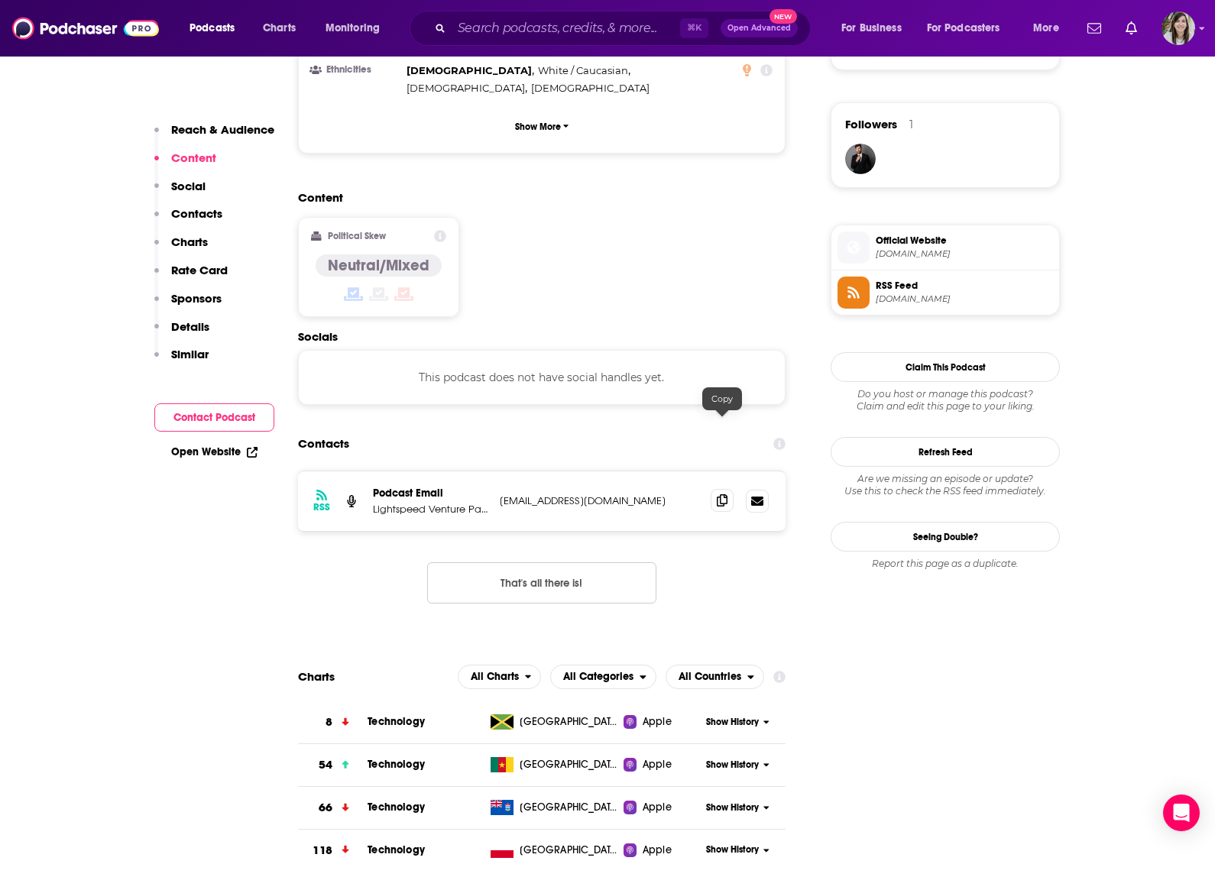
click at [720, 494] on icon at bounding box center [722, 500] width 11 height 12
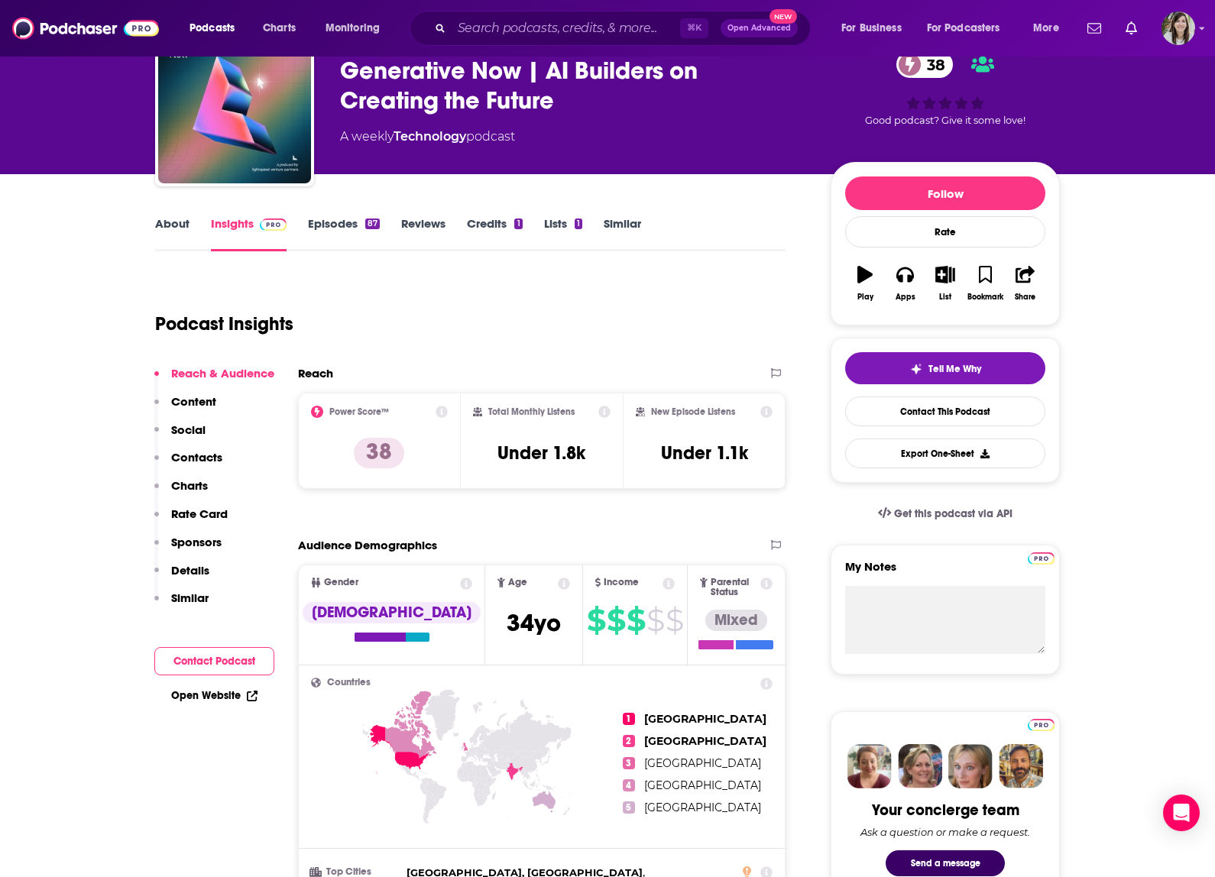
scroll to position [0, 0]
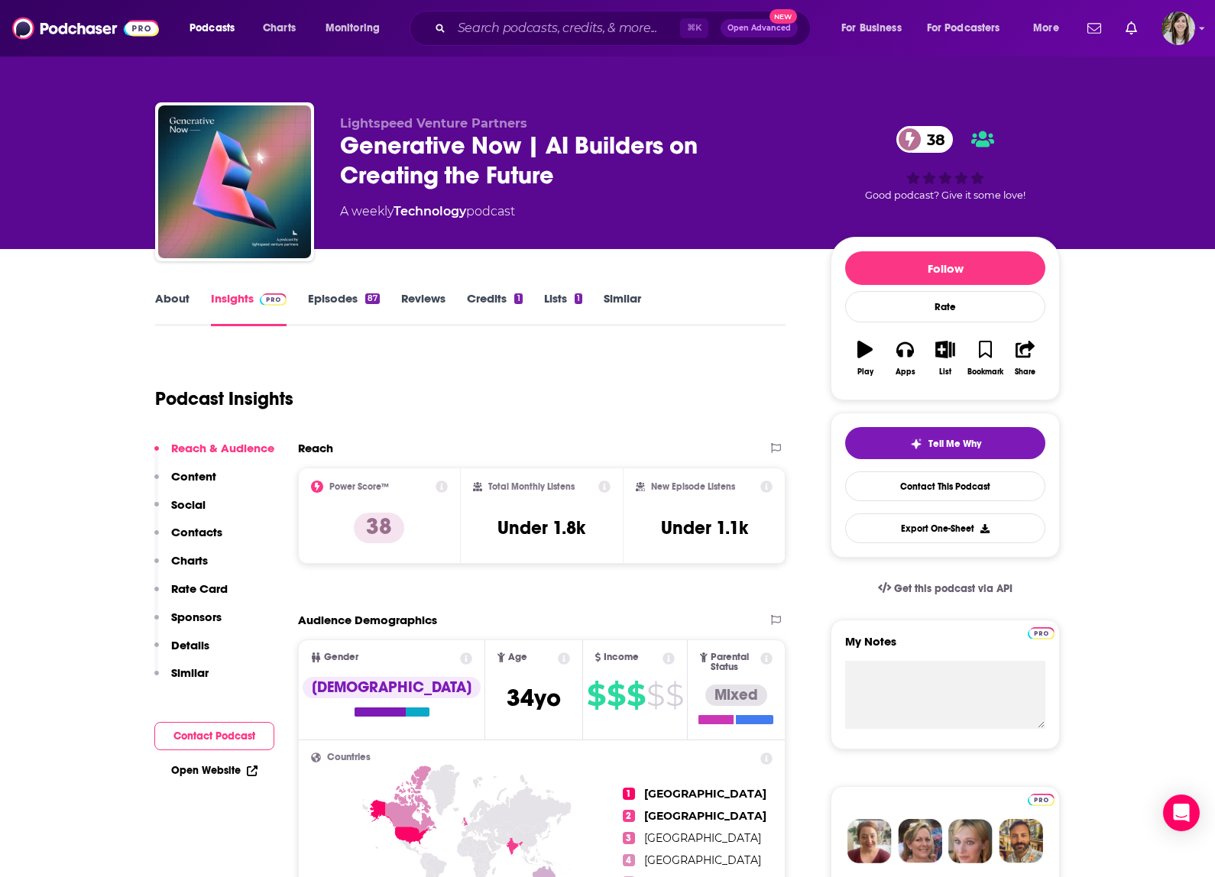
click at [335, 302] on link "Episodes 87" at bounding box center [344, 308] width 72 height 35
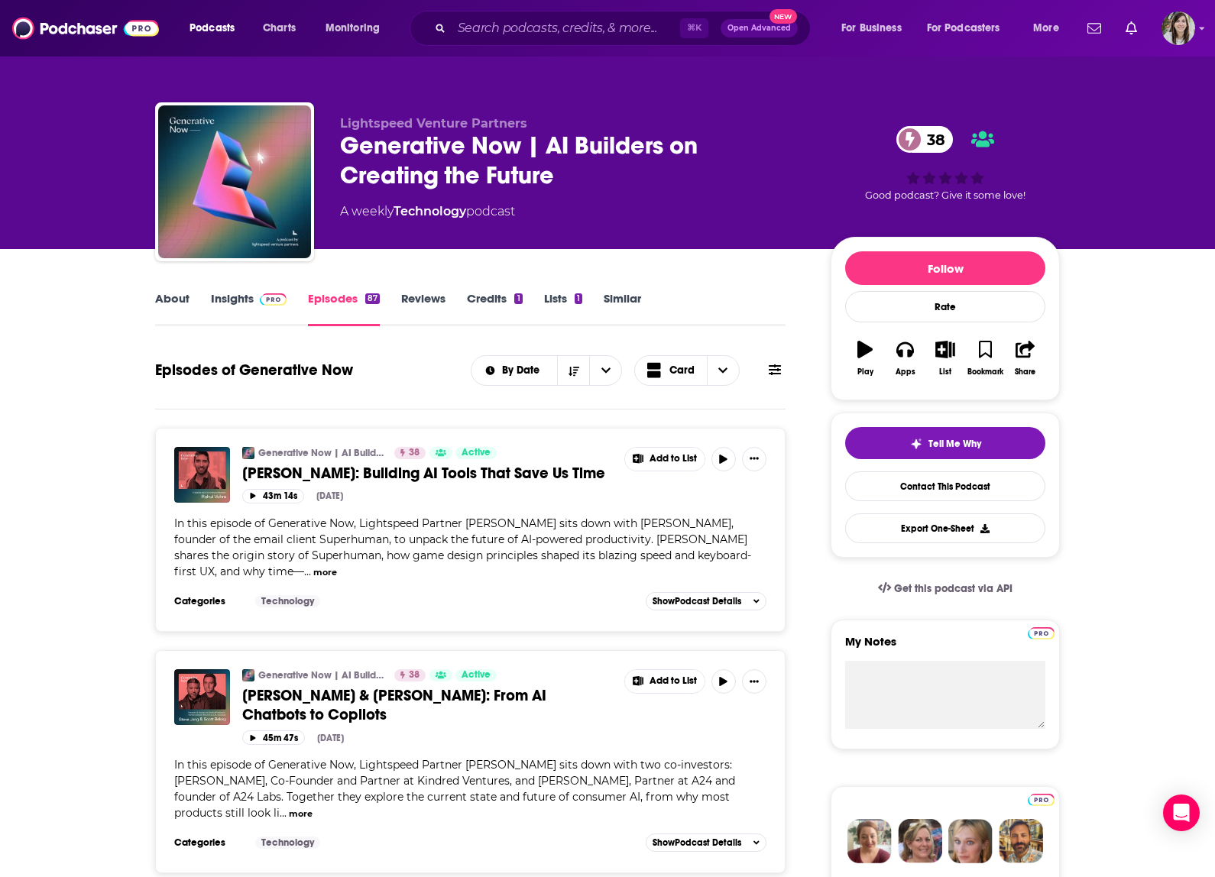
click at [169, 297] on link "About" at bounding box center [172, 308] width 34 height 35
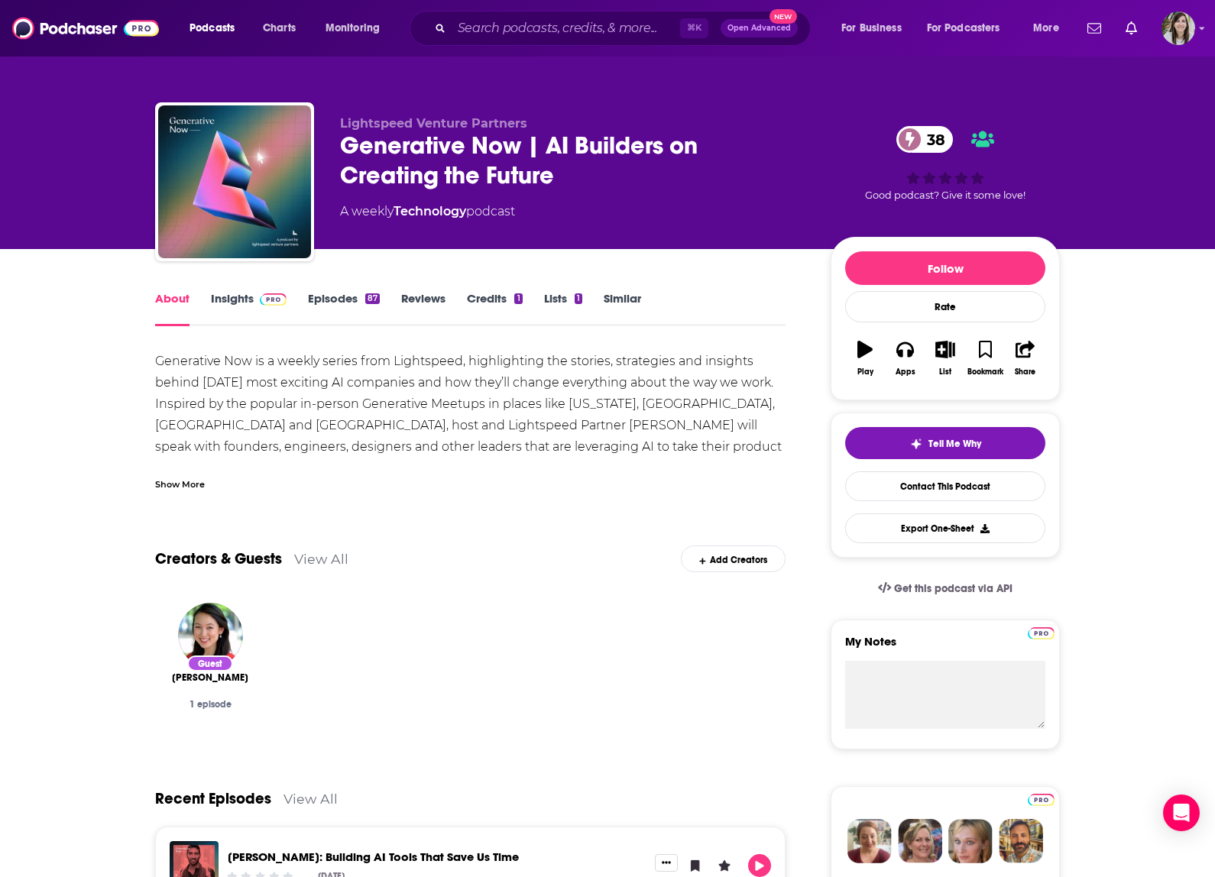
click at [189, 484] on div "Show More" at bounding box center [180, 483] width 50 height 15
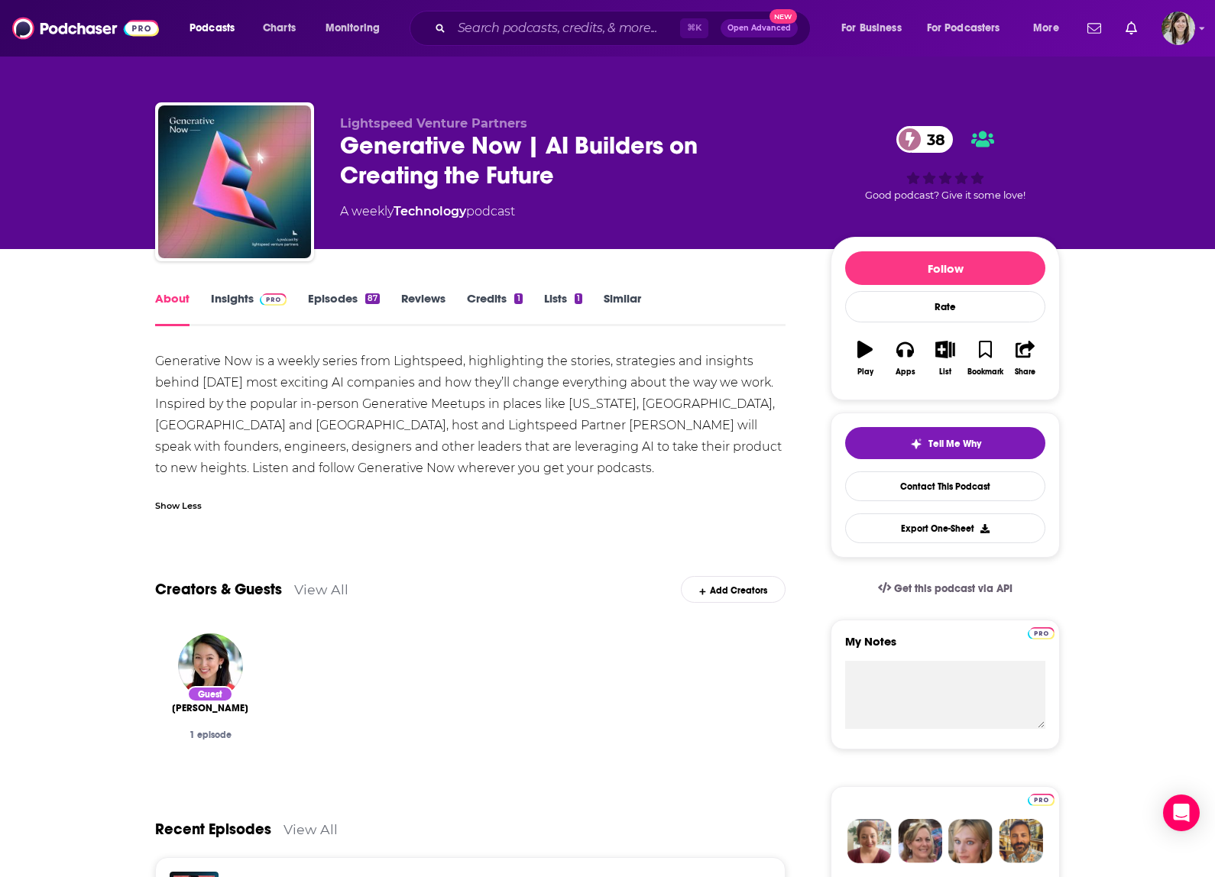
click at [240, 302] on link "Insights" at bounding box center [249, 308] width 76 height 35
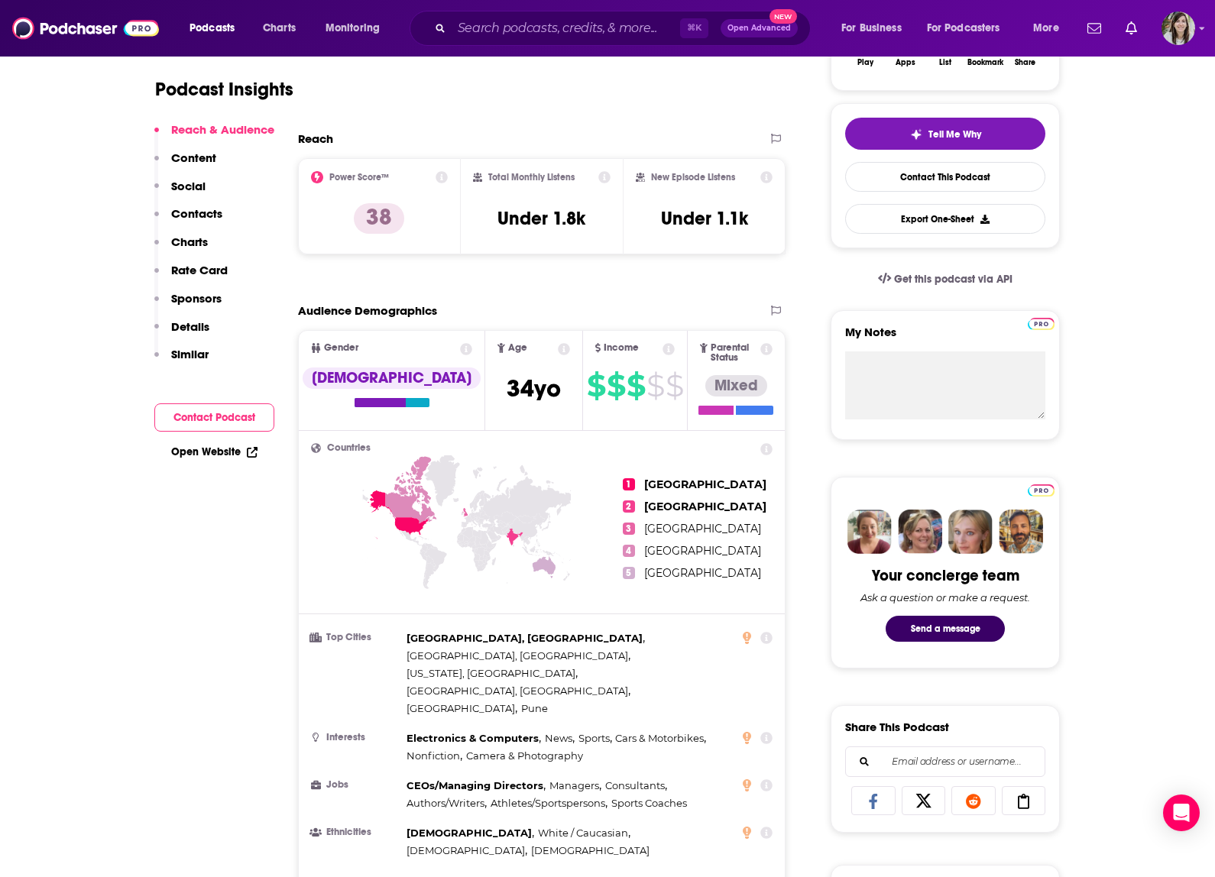
scroll to position [117, 0]
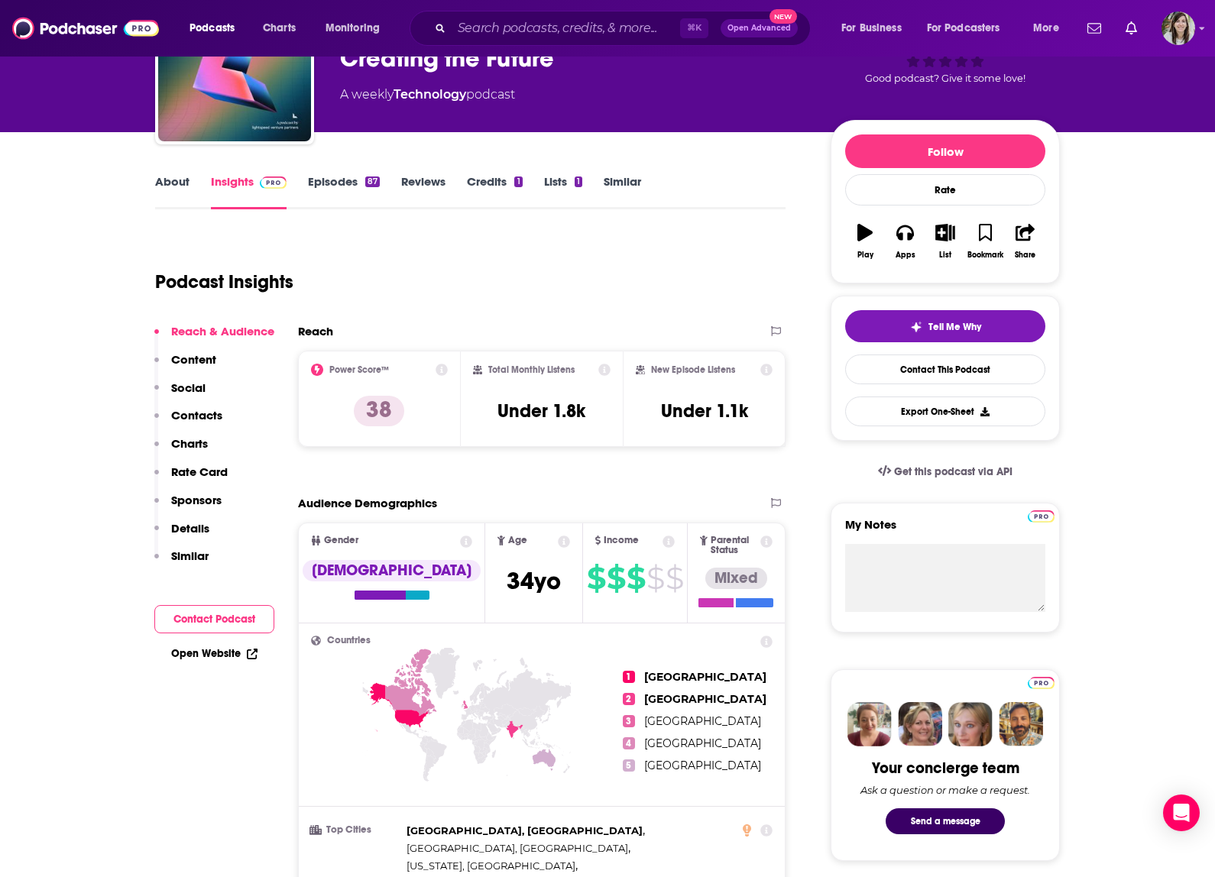
click at [158, 176] on link "About" at bounding box center [172, 191] width 34 height 35
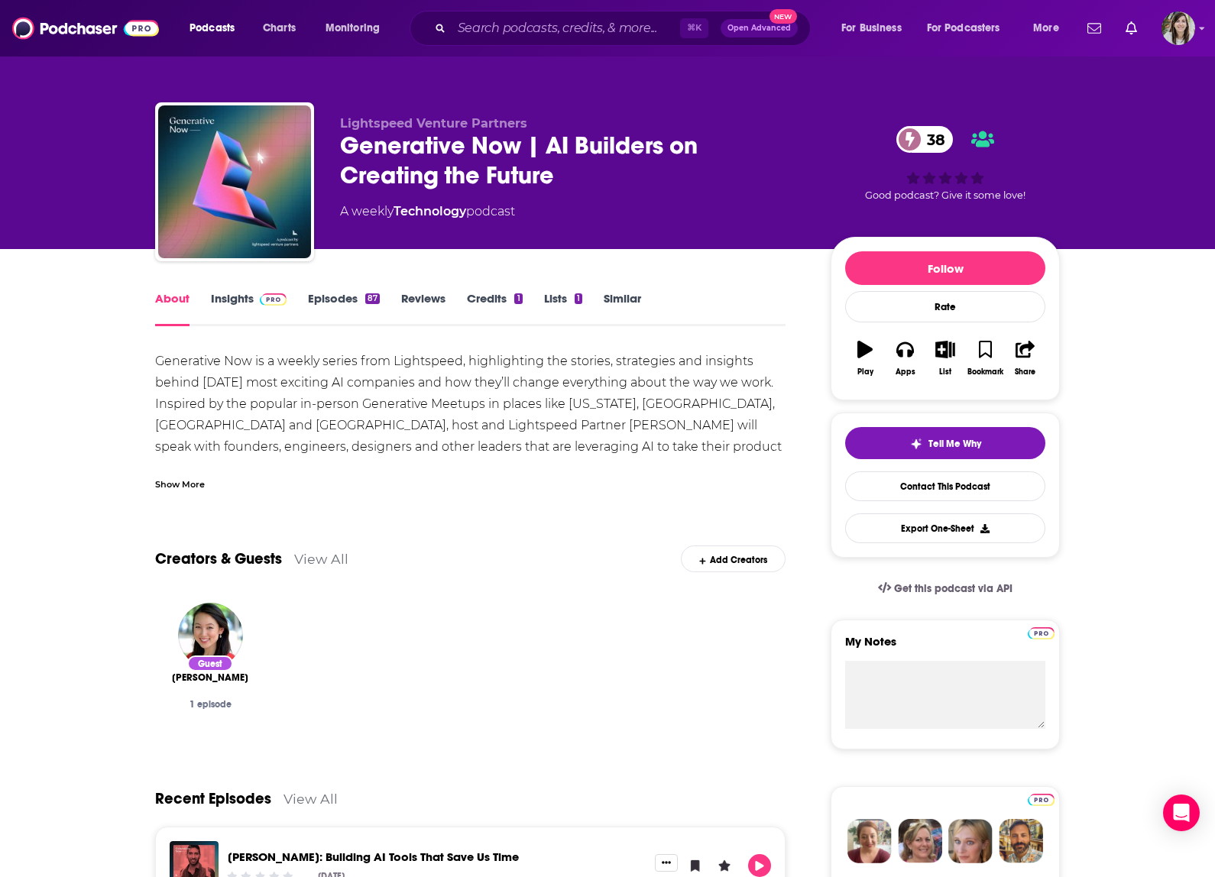
click at [318, 298] on link "Episodes 87" at bounding box center [344, 308] width 72 height 35
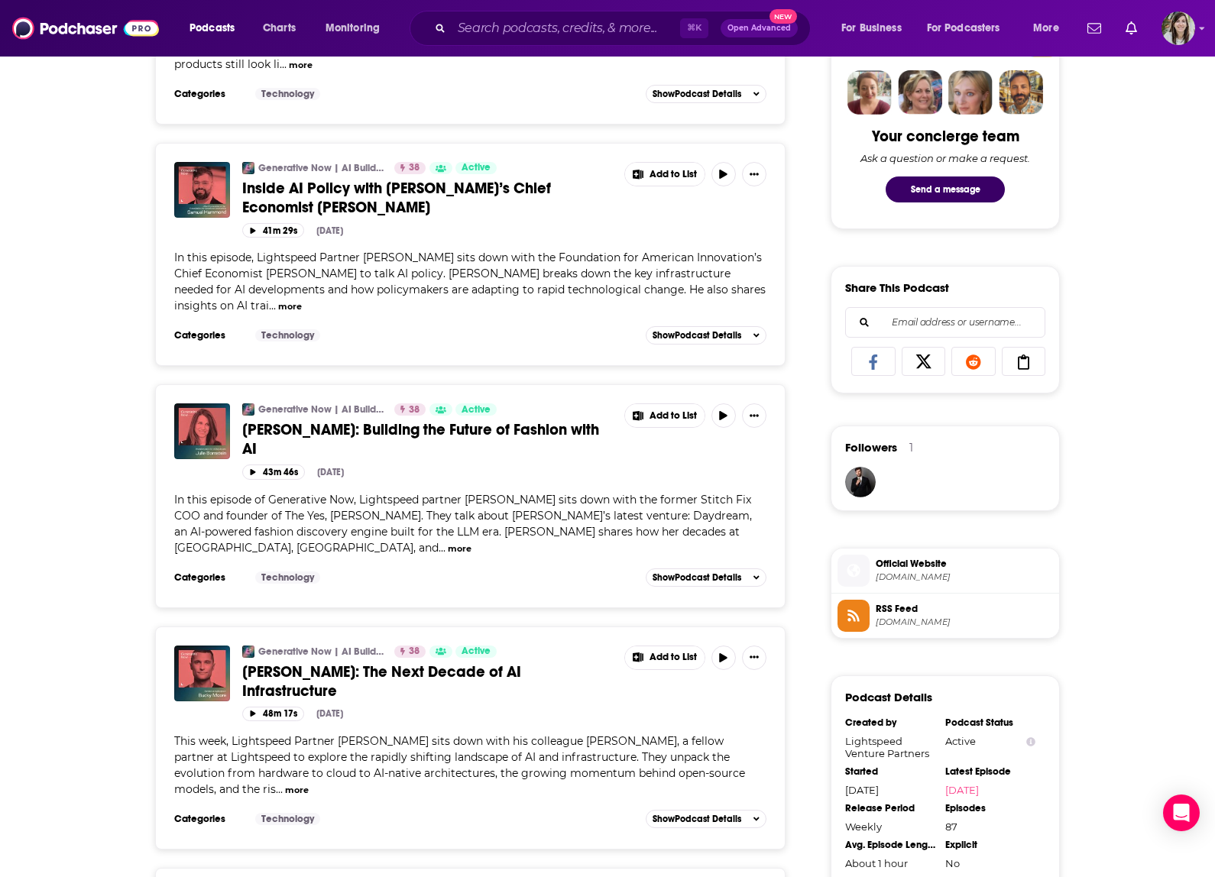
scroll to position [835, 0]
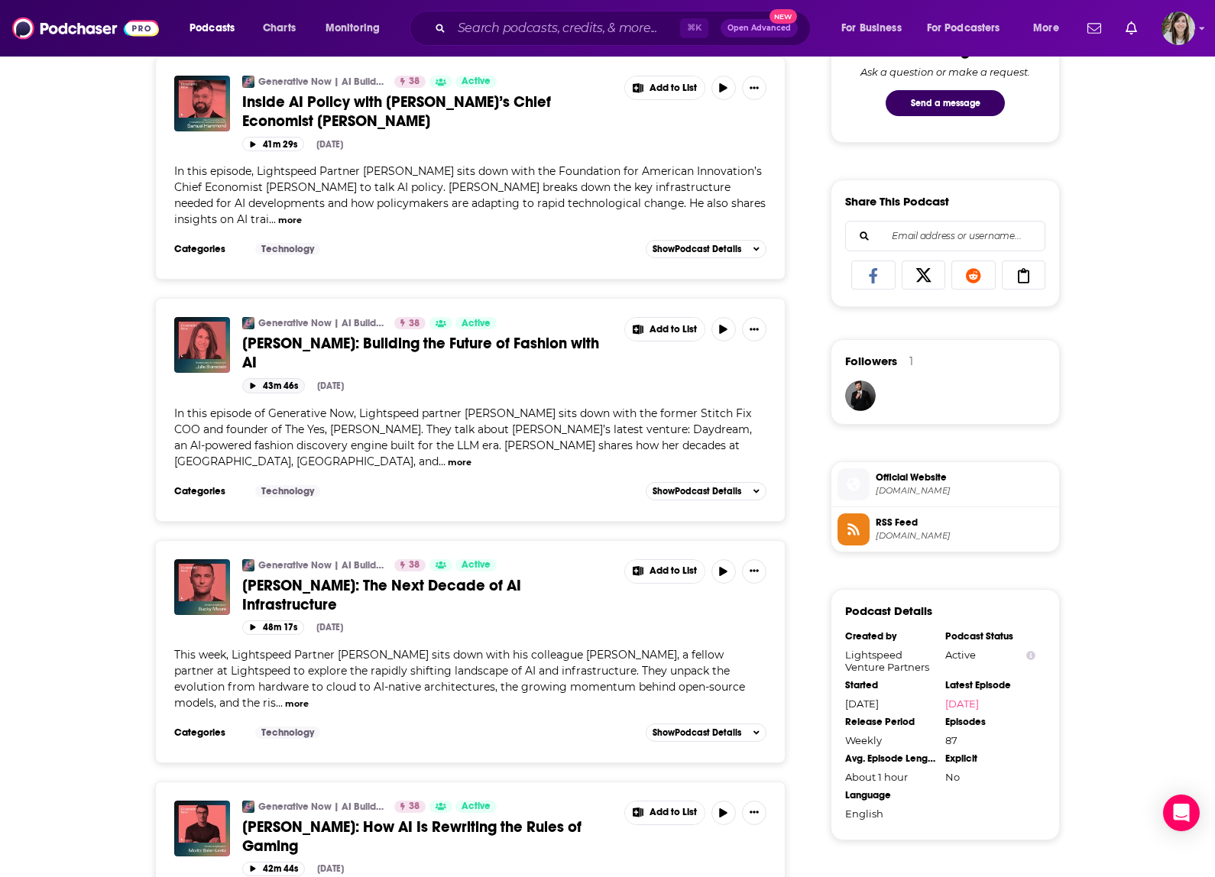
click at [256, 383] on icon "button" at bounding box center [253, 386] width 8 height 6
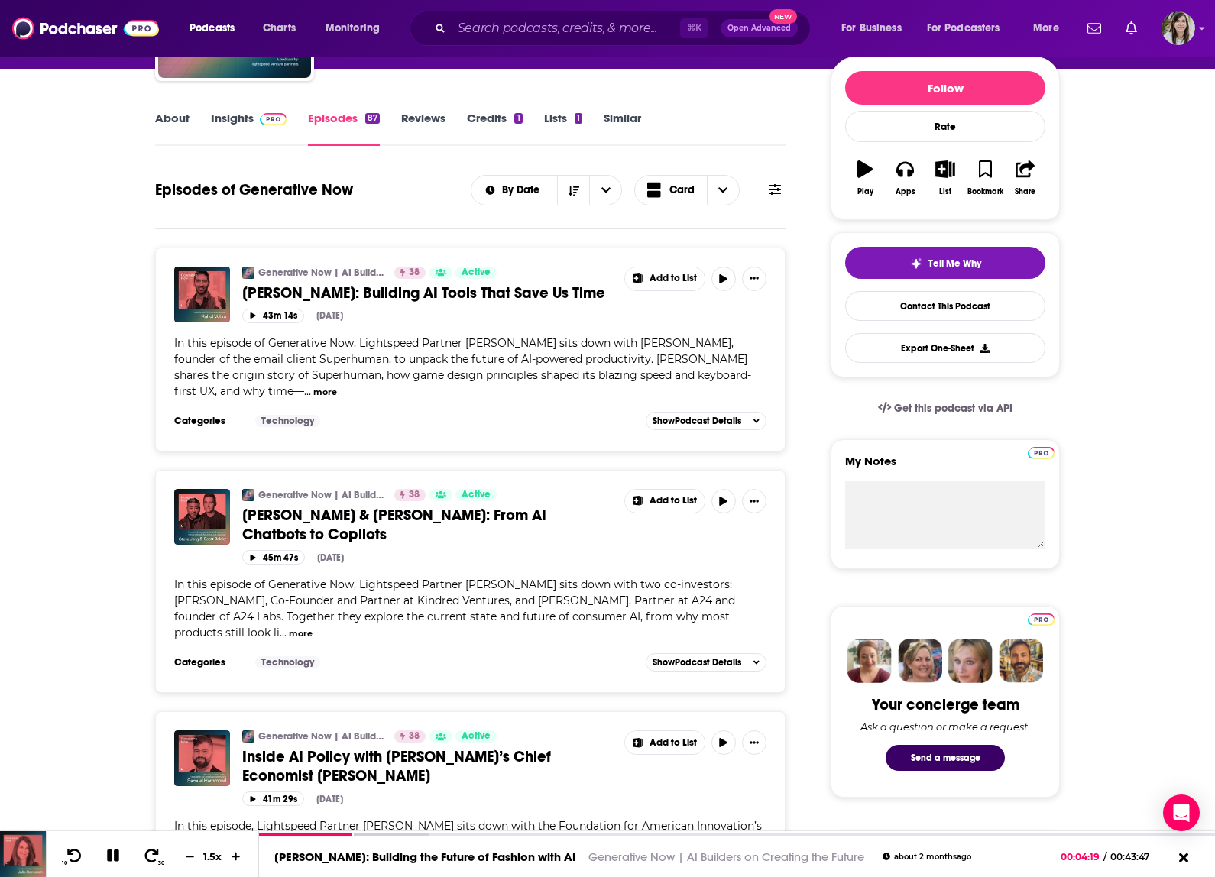
scroll to position [0, 0]
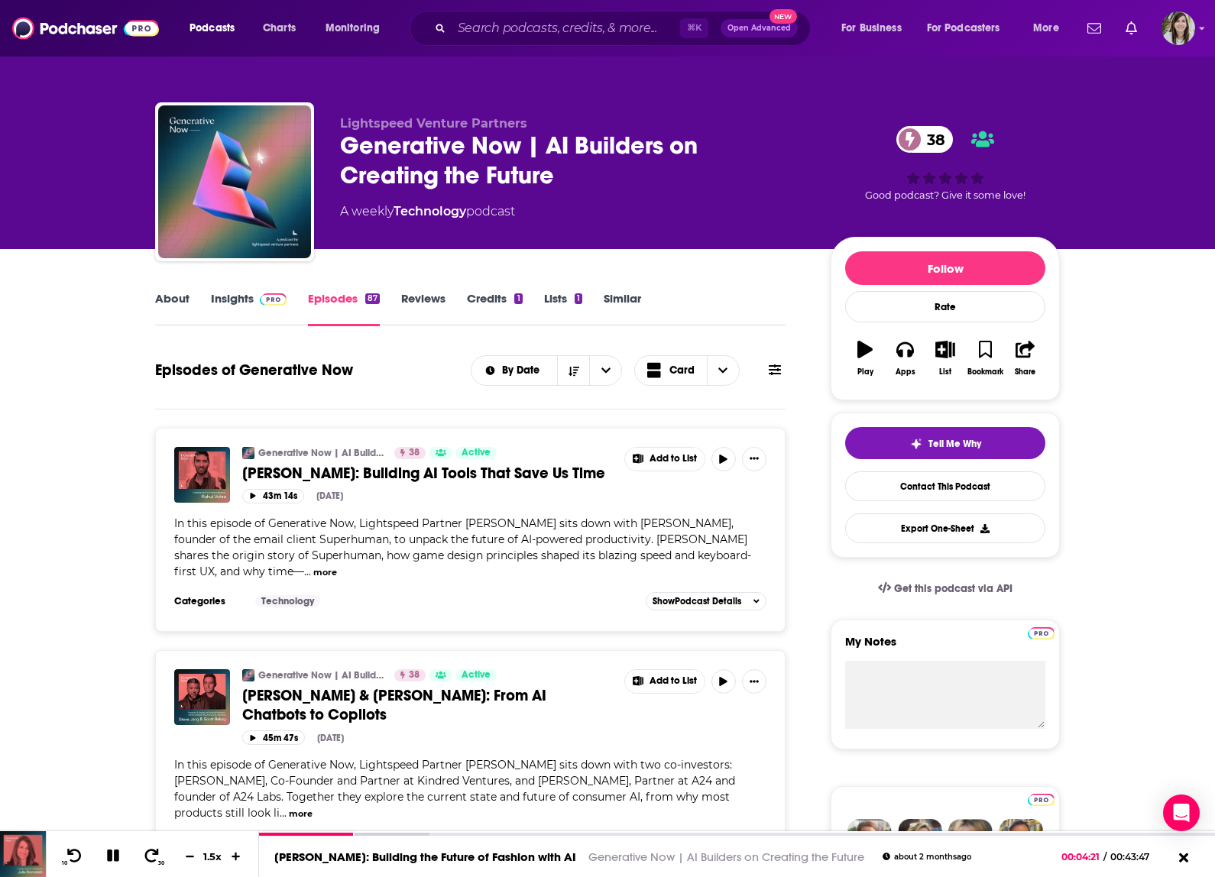
click at [223, 300] on link "Insights" at bounding box center [249, 308] width 76 height 35
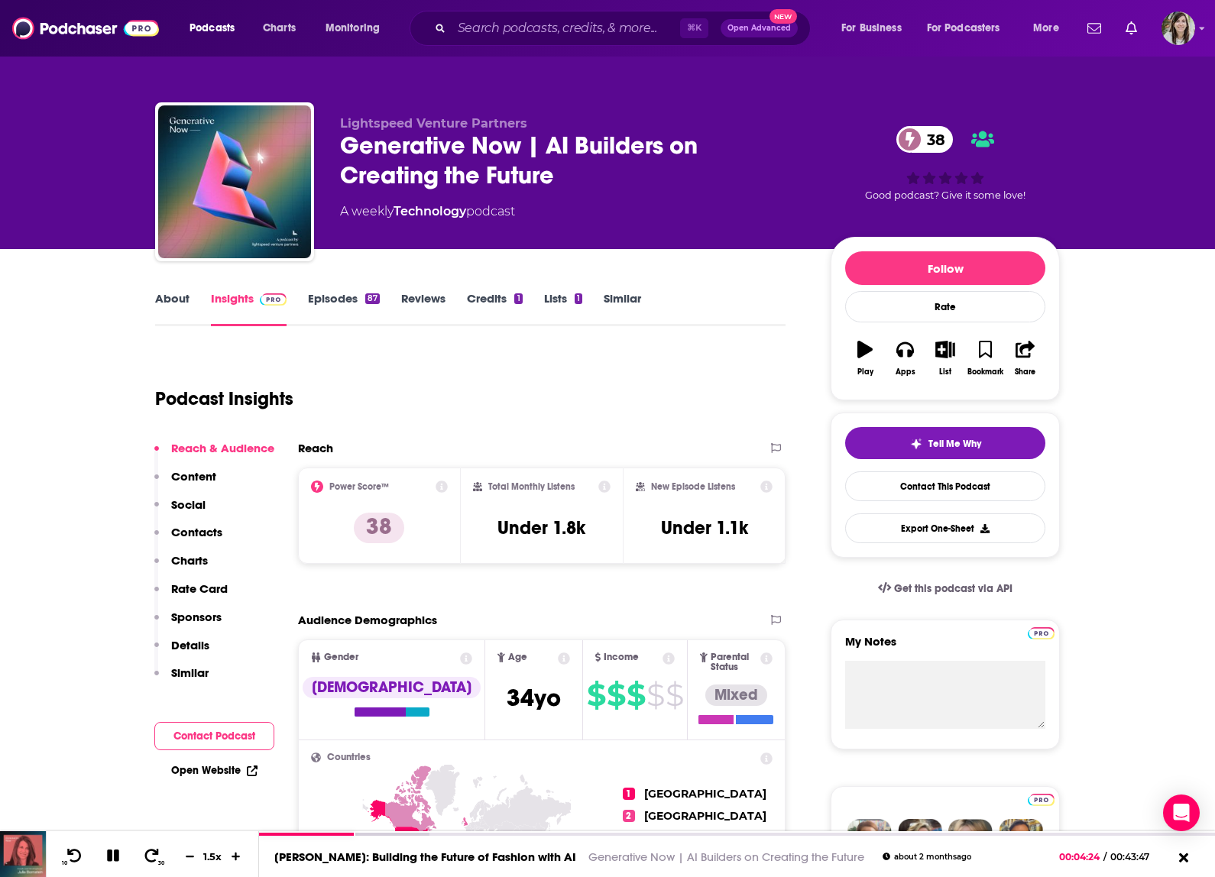
click at [168, 301] on link "About" at bounding box center [172, 308] width 34 height 35
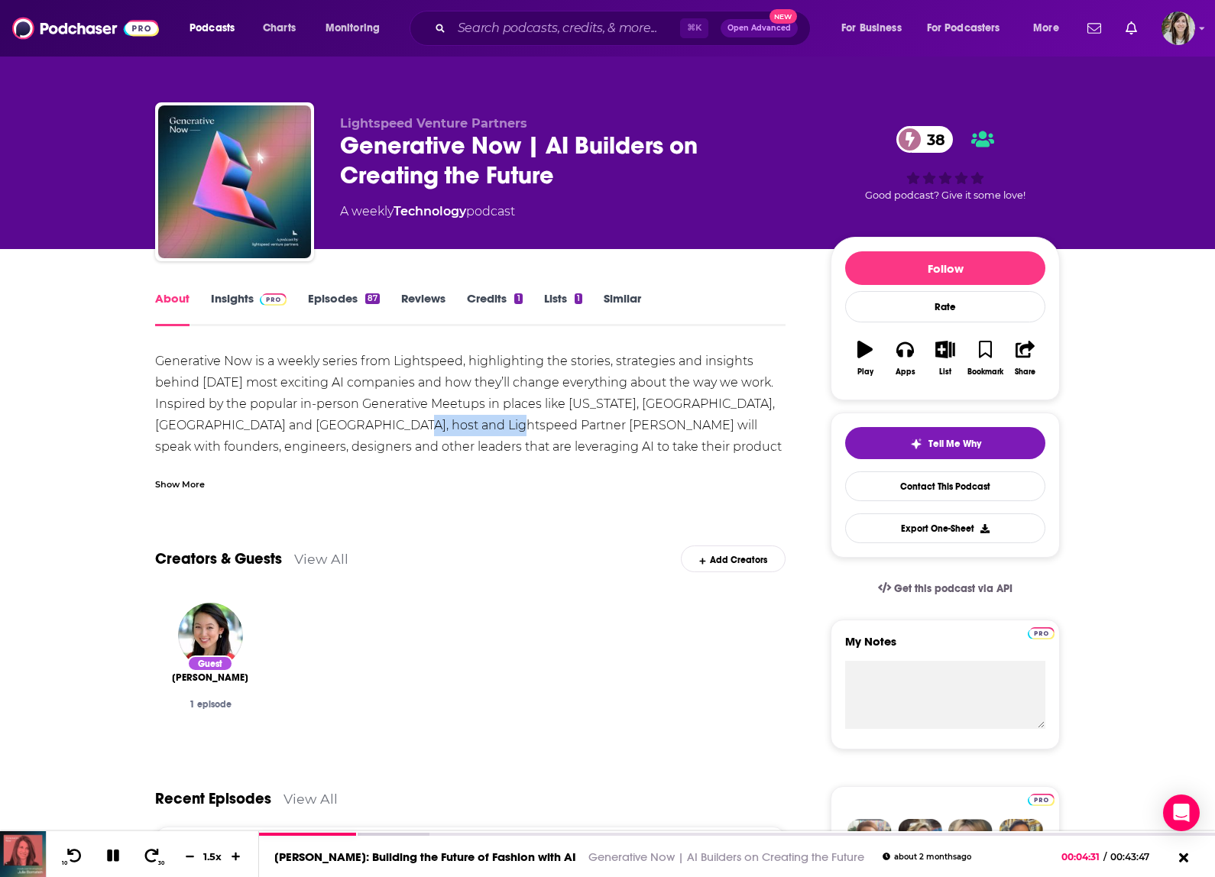
drag, startPoint x: 378, startPoint y: 423, endPoint x: 484, endPoint y: 426, distance: 106.2
click at [484, 426] on div "Generative Now is a weekly series from Lightspeed, highlighting the stories, st…" at bounding box center [470, 415] width 630 height 128
copy div "[PERSON_NAME]"
click at [1180, 849] on div at bounding box center [1189, 858] width 39 height 24
click at [1182, 854] on icon at bounding box center [1182, 859] width 19 height 15
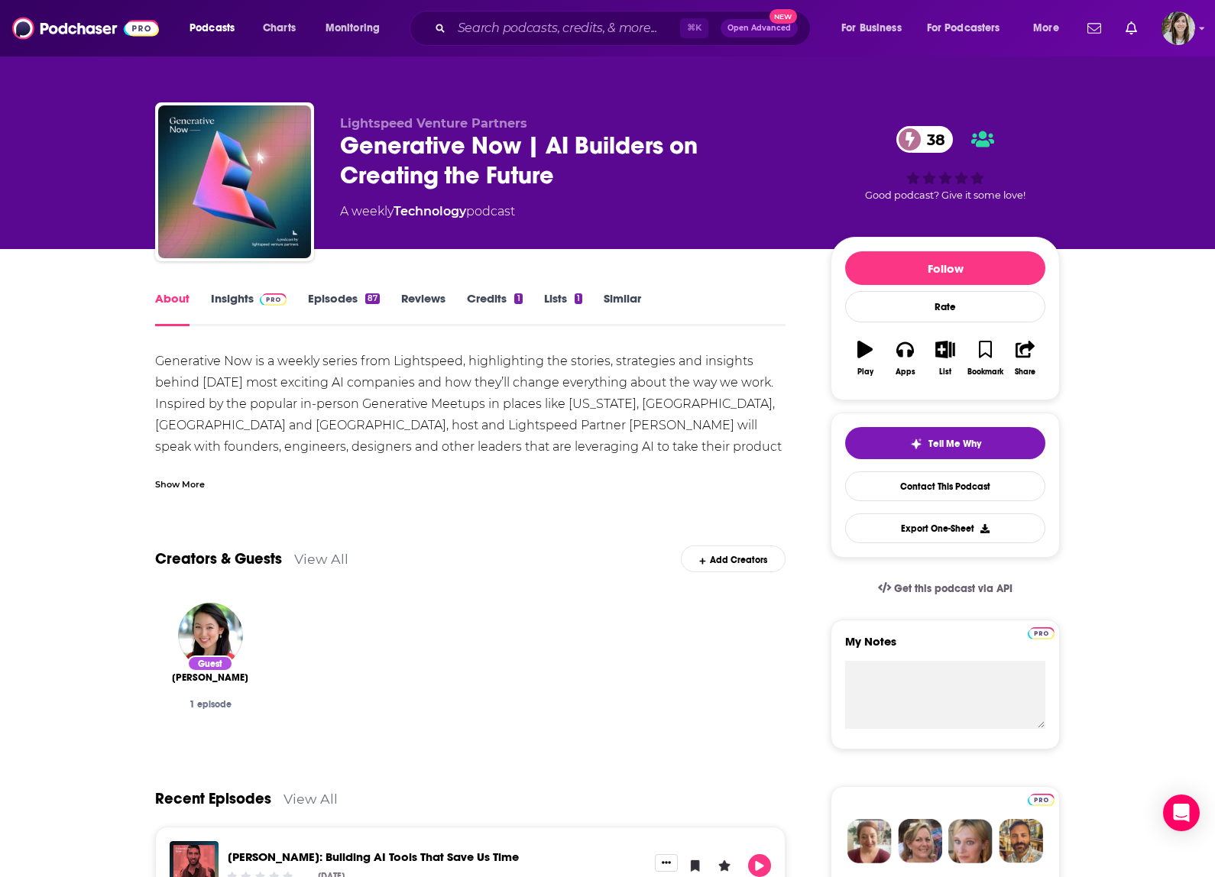
click at [522, 46] on div "Podcasts Charts Monitoring ⌘ K Open Advanced New For Business For Podcasters Mo…" at bounding box center [607, 28] width 1215 height 57
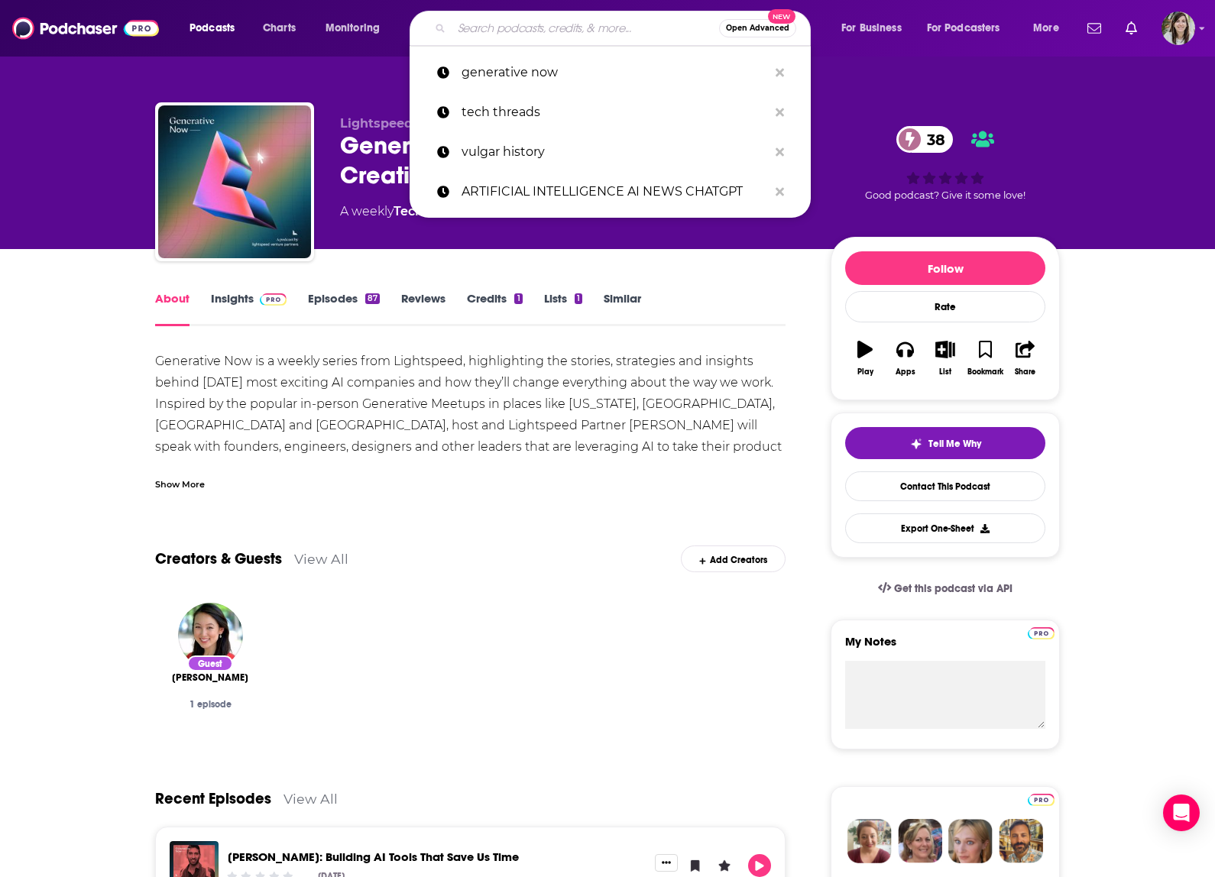
click at [511, 29] on input "Search podcasts, credits, & more..." at bounding box center [585, 28] width 267 height 24
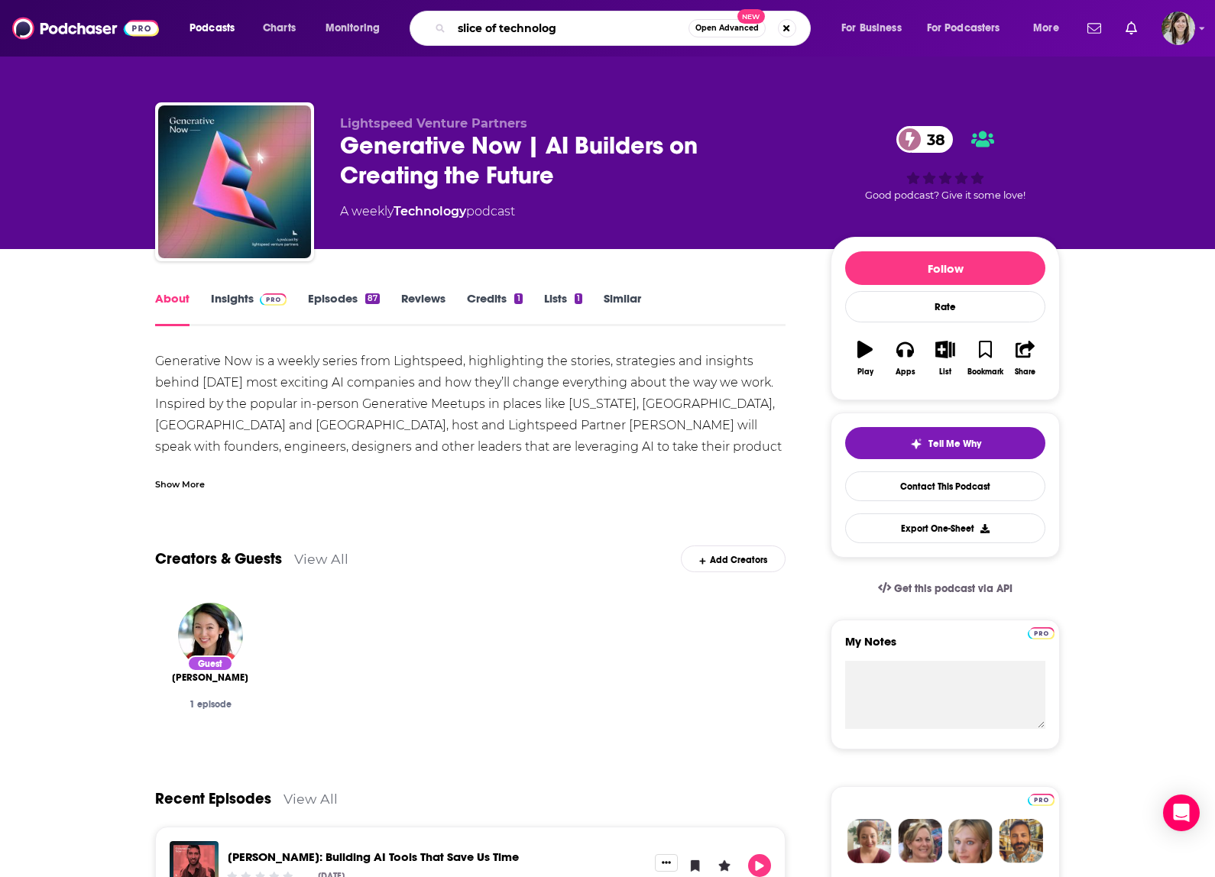
type input "slice of technology"
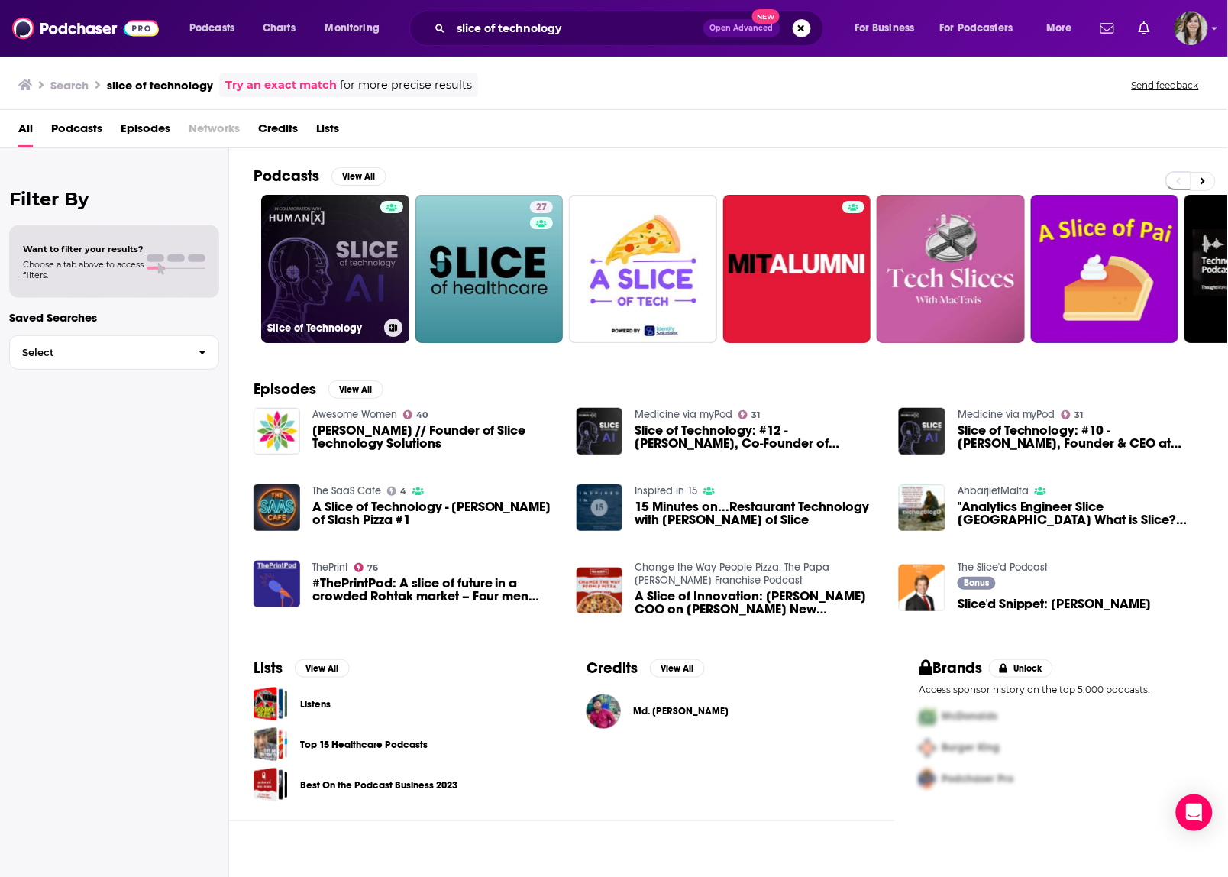
click at [288, 258] on link "Slice of Technology" at bounding box center [335, 269] width 148 height 148
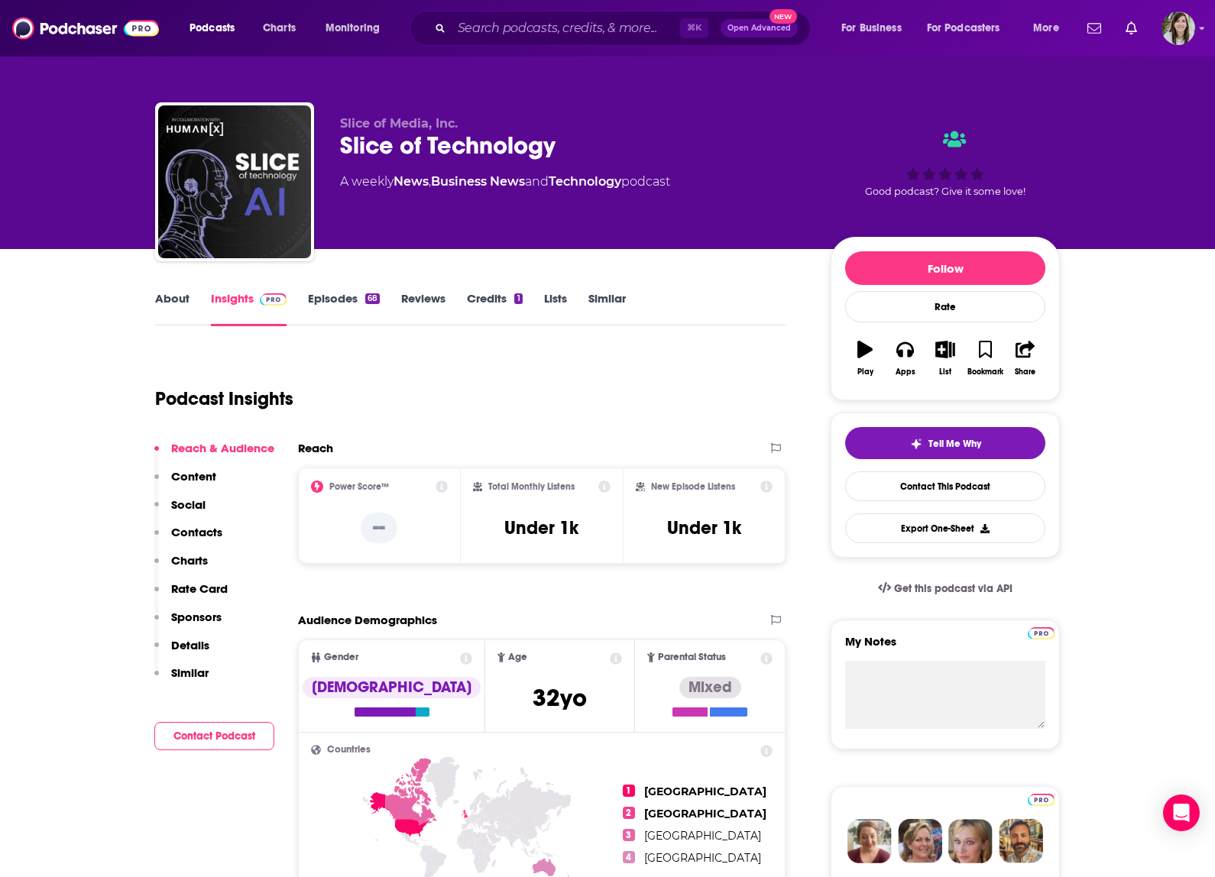
click at [159, 299] on link "About" at bounding box center [172, 308] width 34 height 35
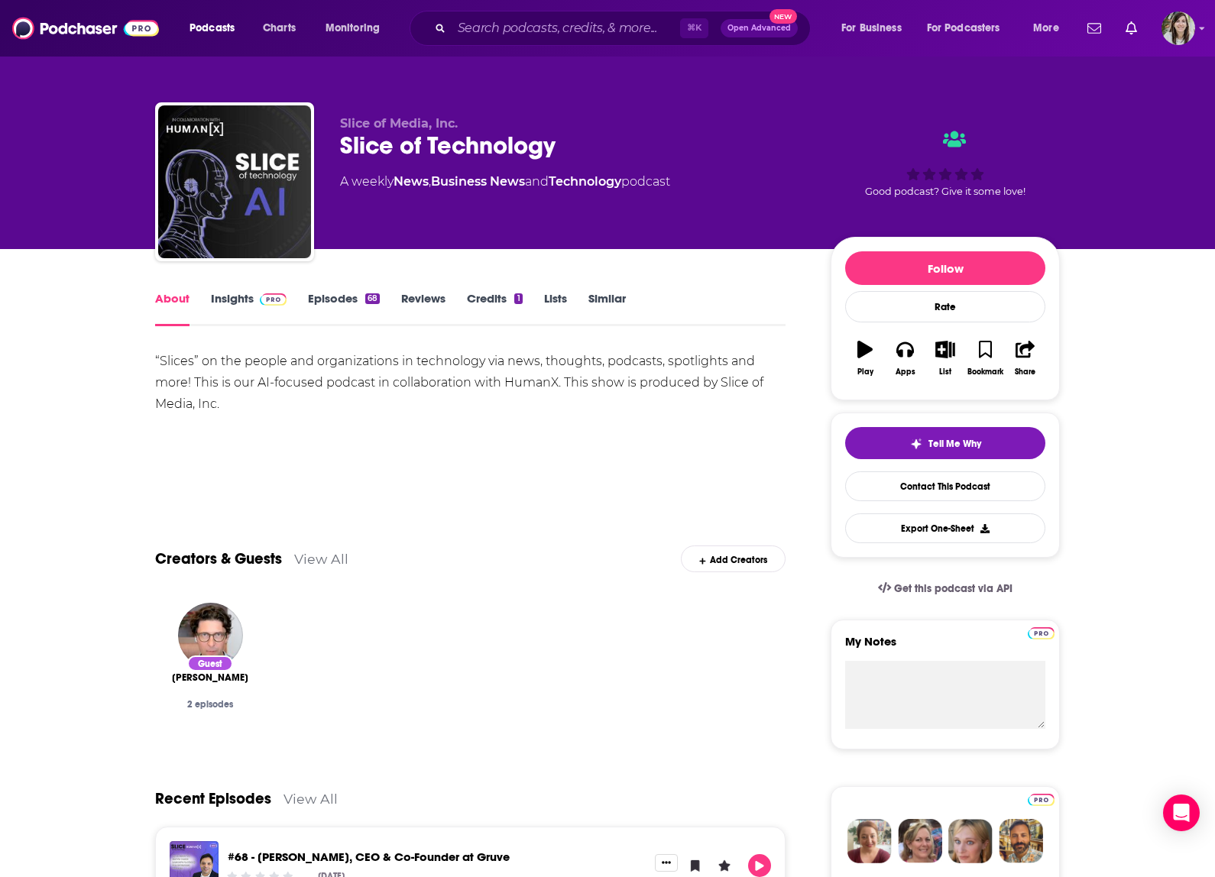
click at [236, 367] on div "“Slices” on the people and organizations in technology via news, thoughts, podc…" at bounding box center [470, 383] width 630 height 64
click at [224, 298] on link "Insights" at bounding box center [249, 308] width 76 height 35
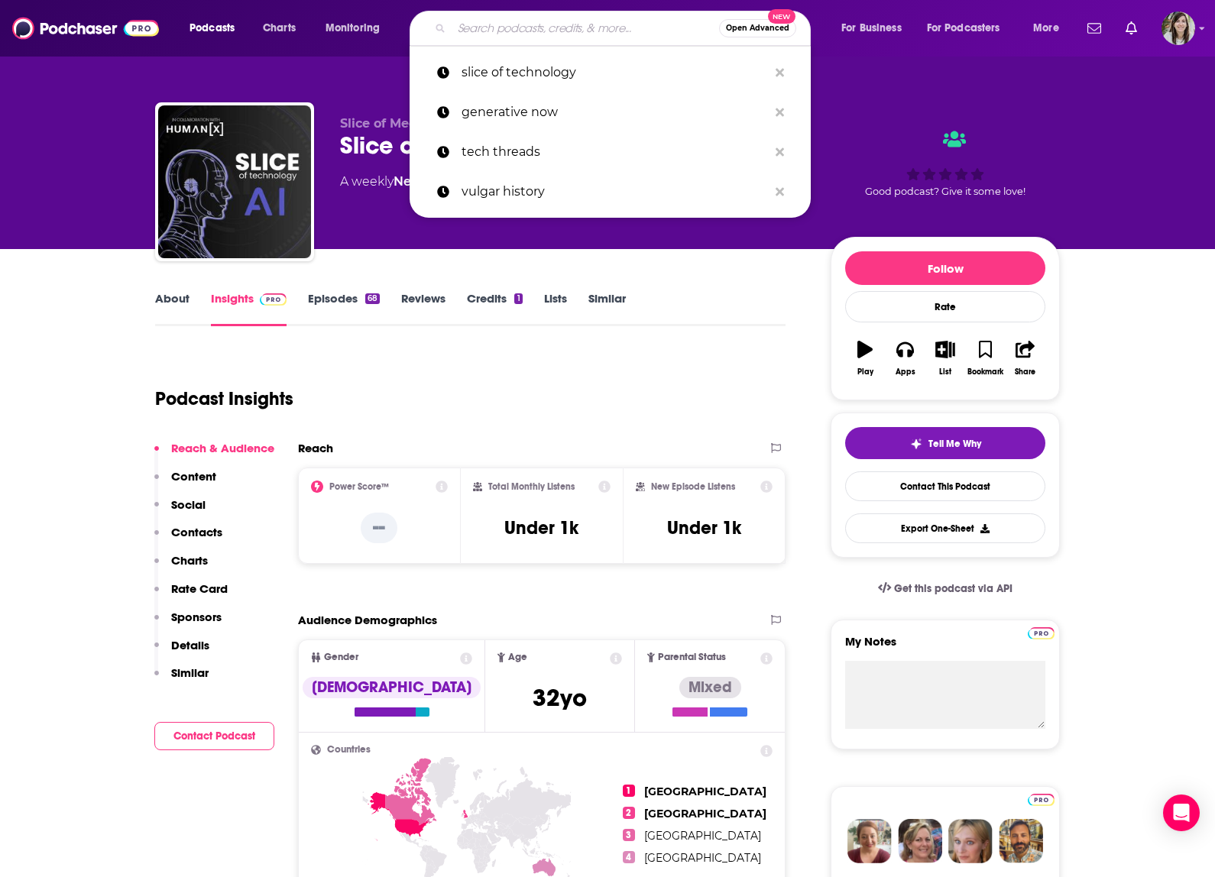
click at [498, 27] on input "Search podcasts, credits, & more..." at bounding box center [585, 28] width 267 height 24
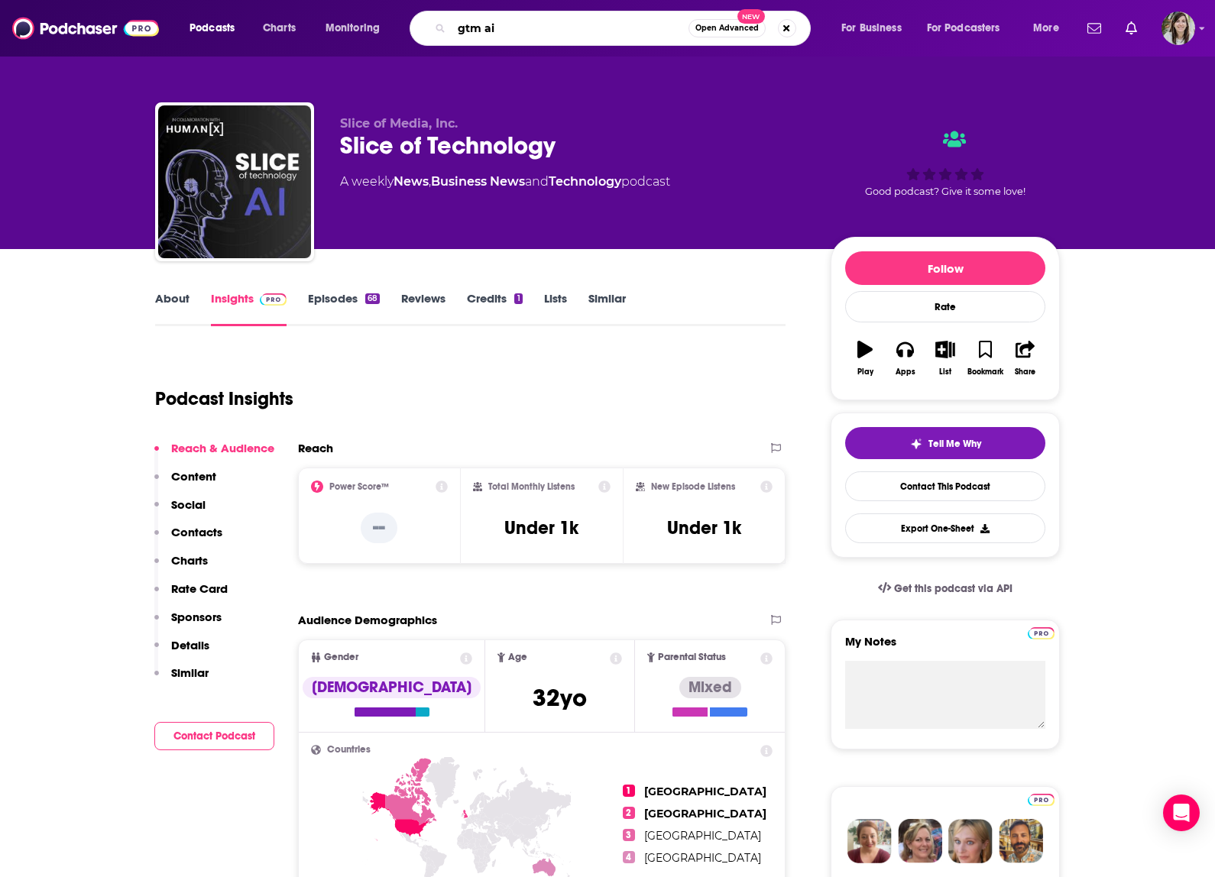
type input "gtm ai"
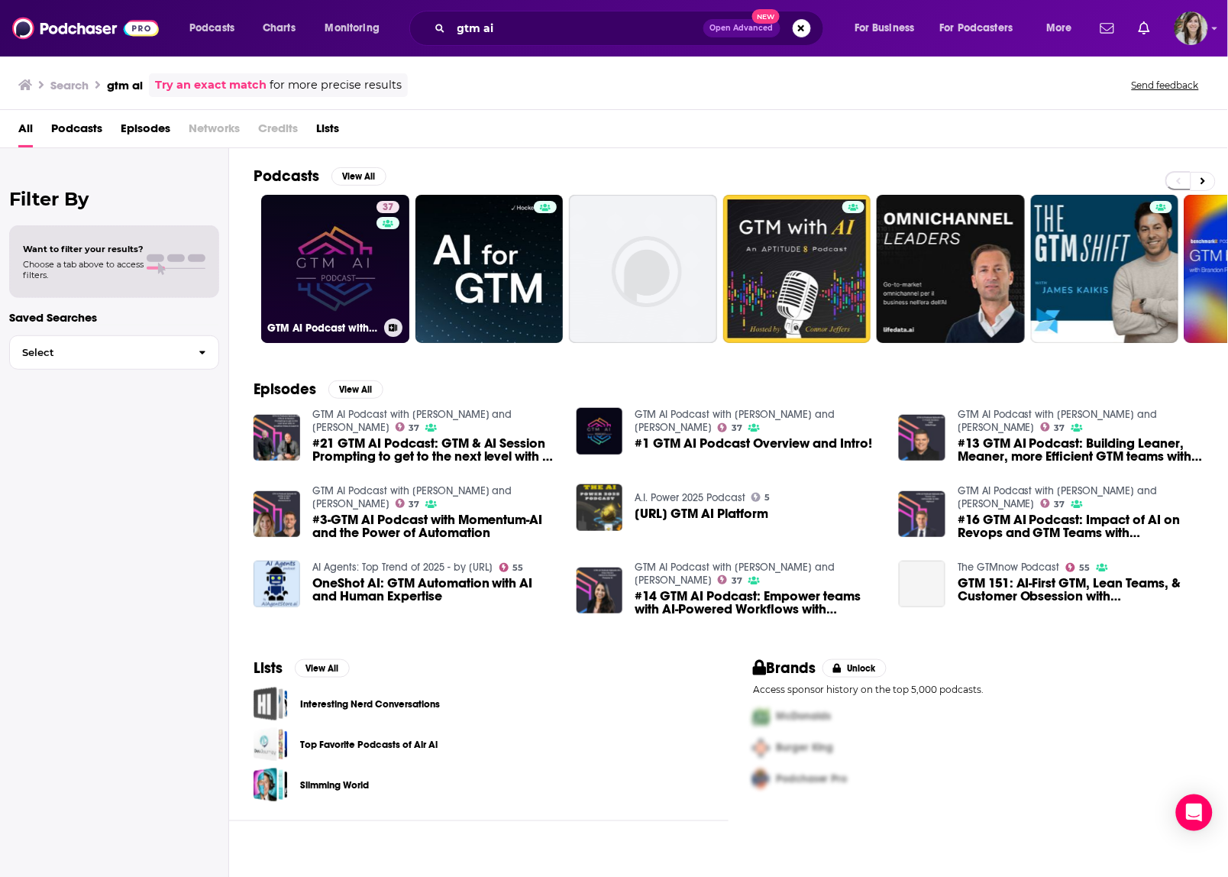
click at [326, 262] on link "37 GTM AI Podcast with [PERSON_NAME] and [PERSON_NAME]" at bounding box center [335, 269] width 148 height 148
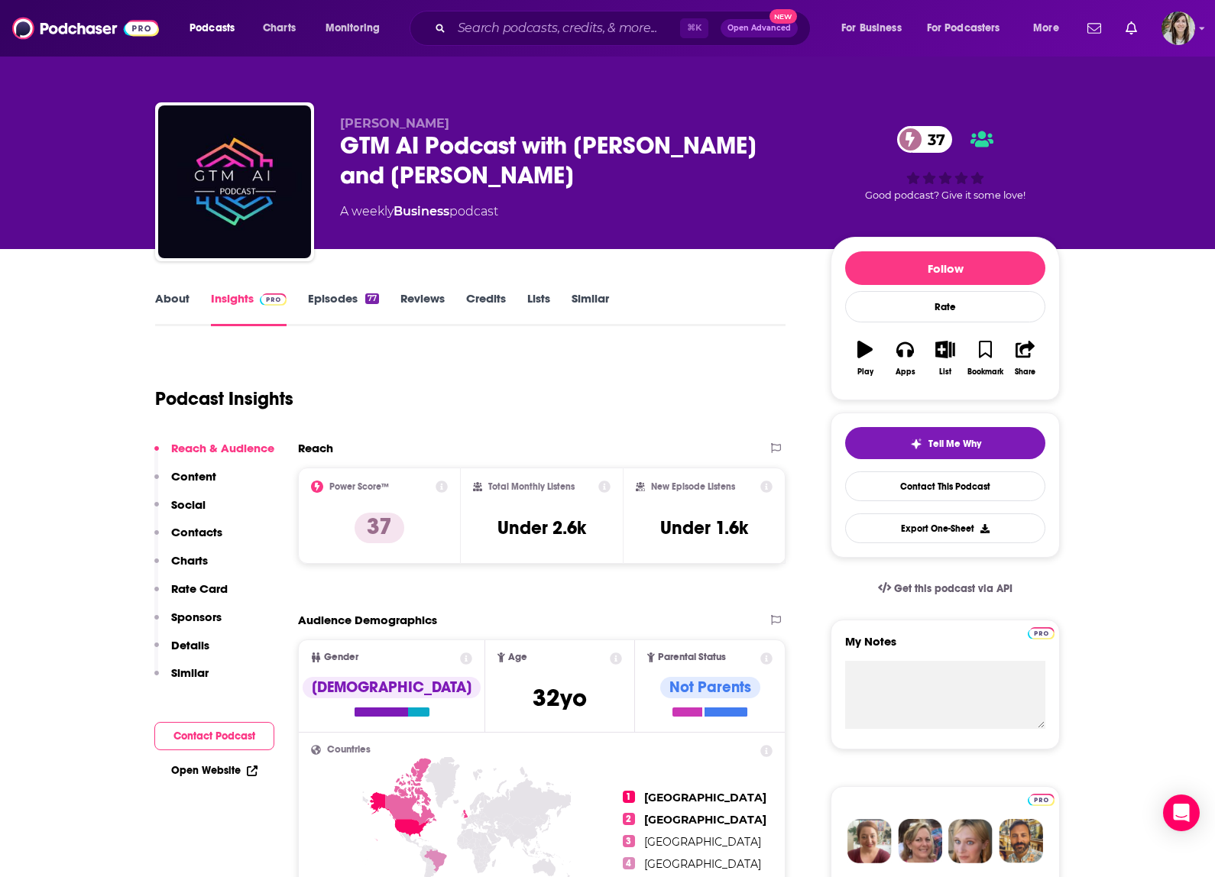
click at [173, 307] on link "About" at bounding box center [172, 308] width 34 height 35
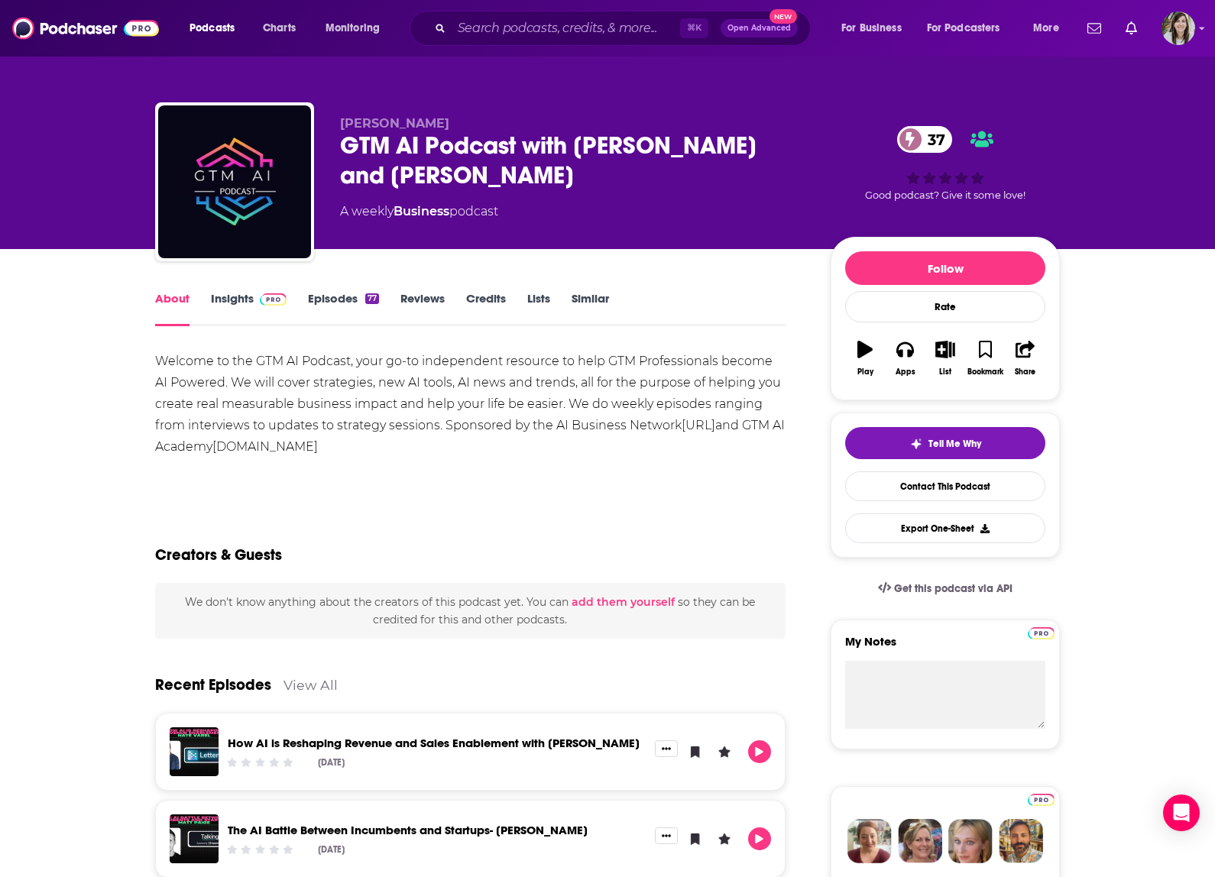
click at [212, 302] on link "Insights" at bounding box center [249, 308] width 76 height 35
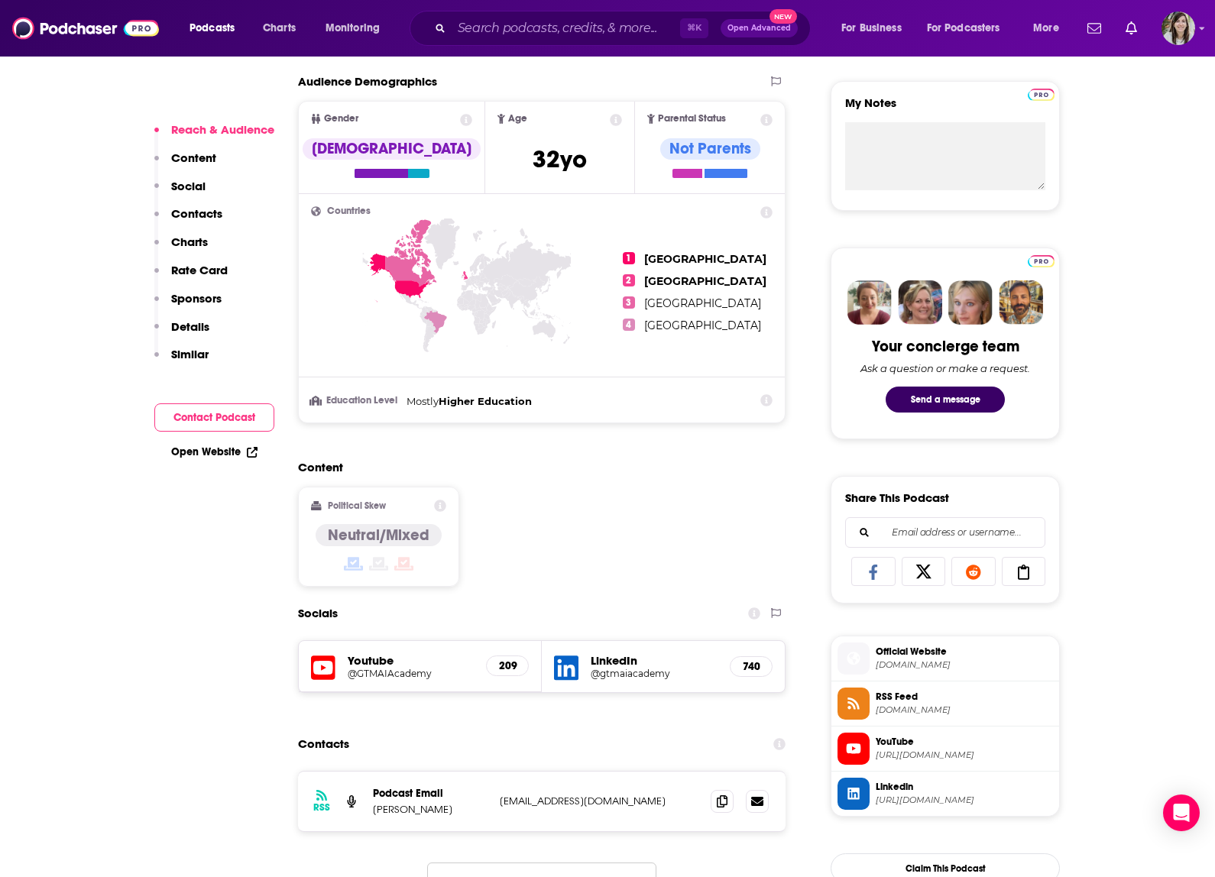
scroll to position [665, 0]
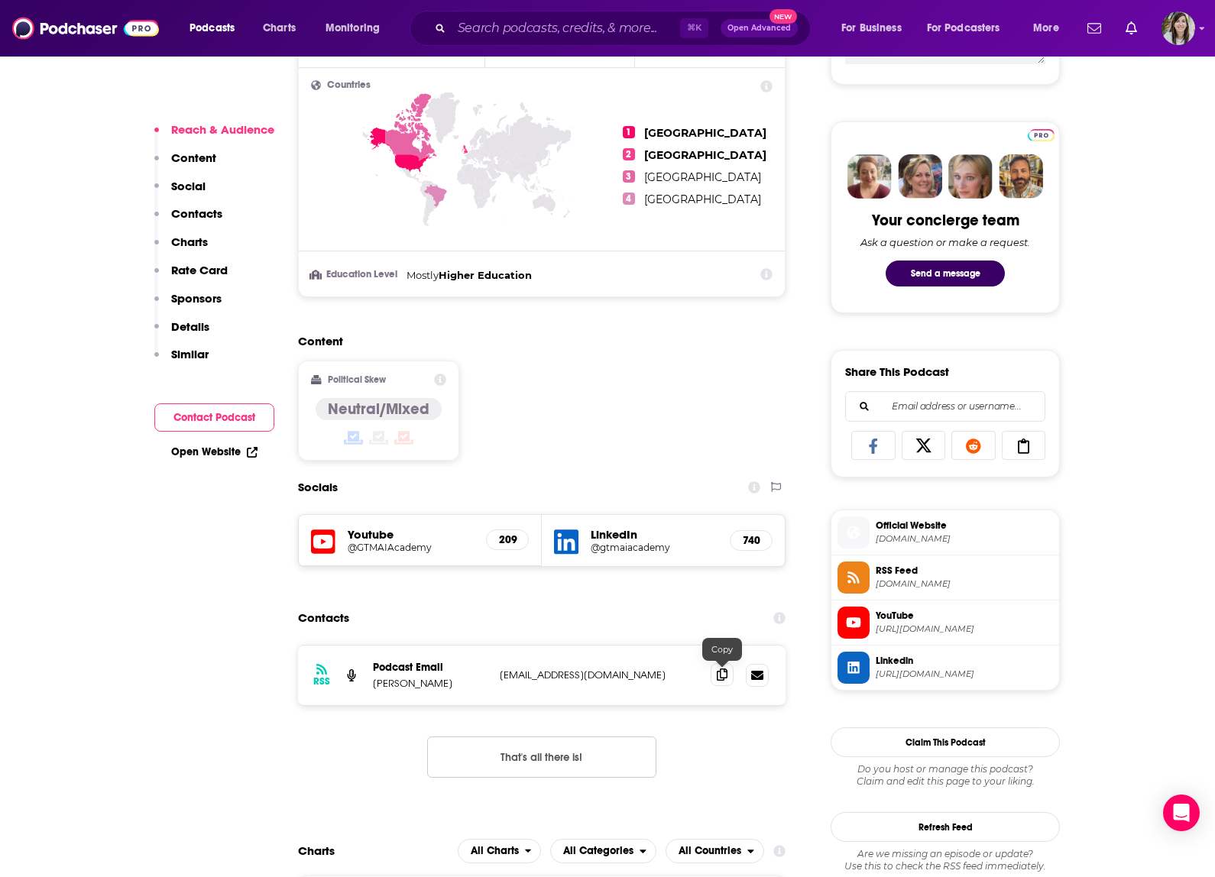
click at [725, 678] on icon at bounding box center [722, 674] width 11 height 12
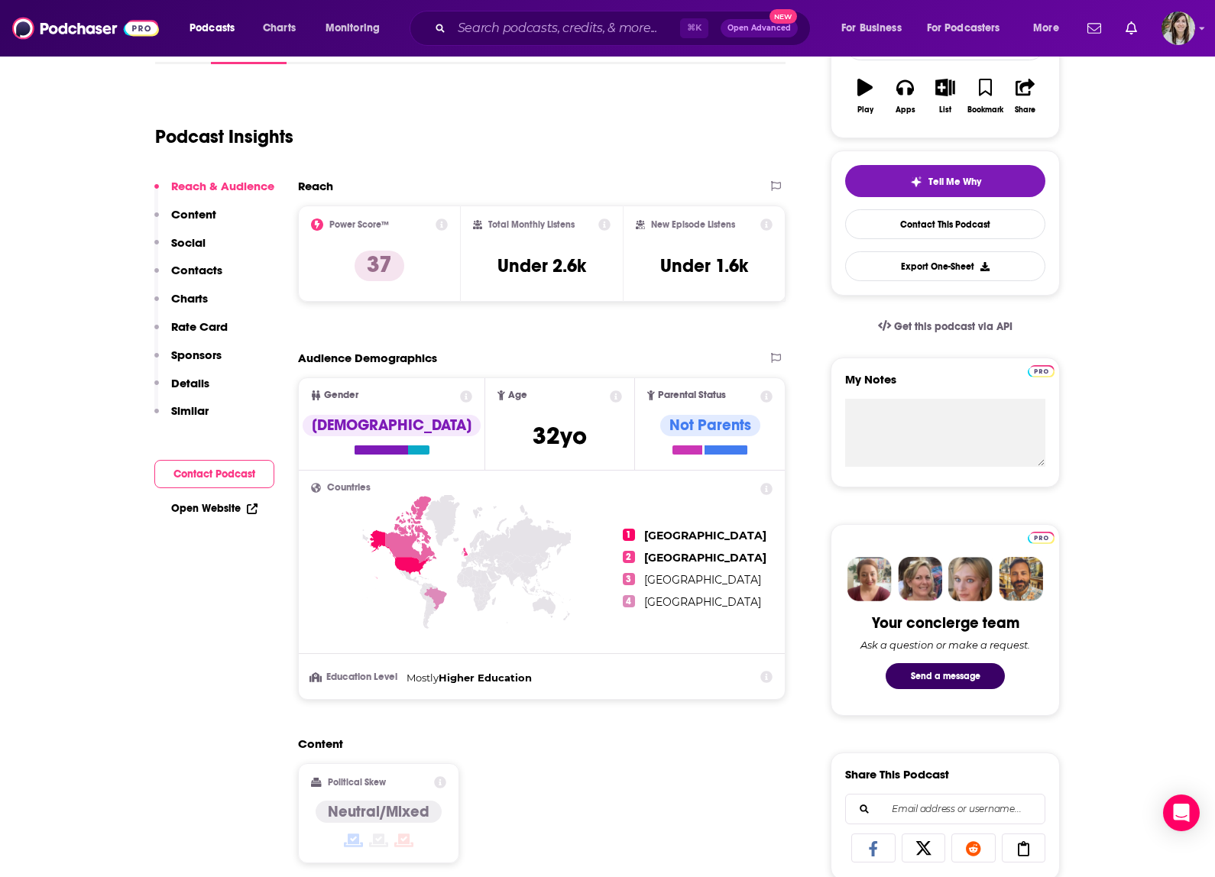
scroll to position [0, 0]
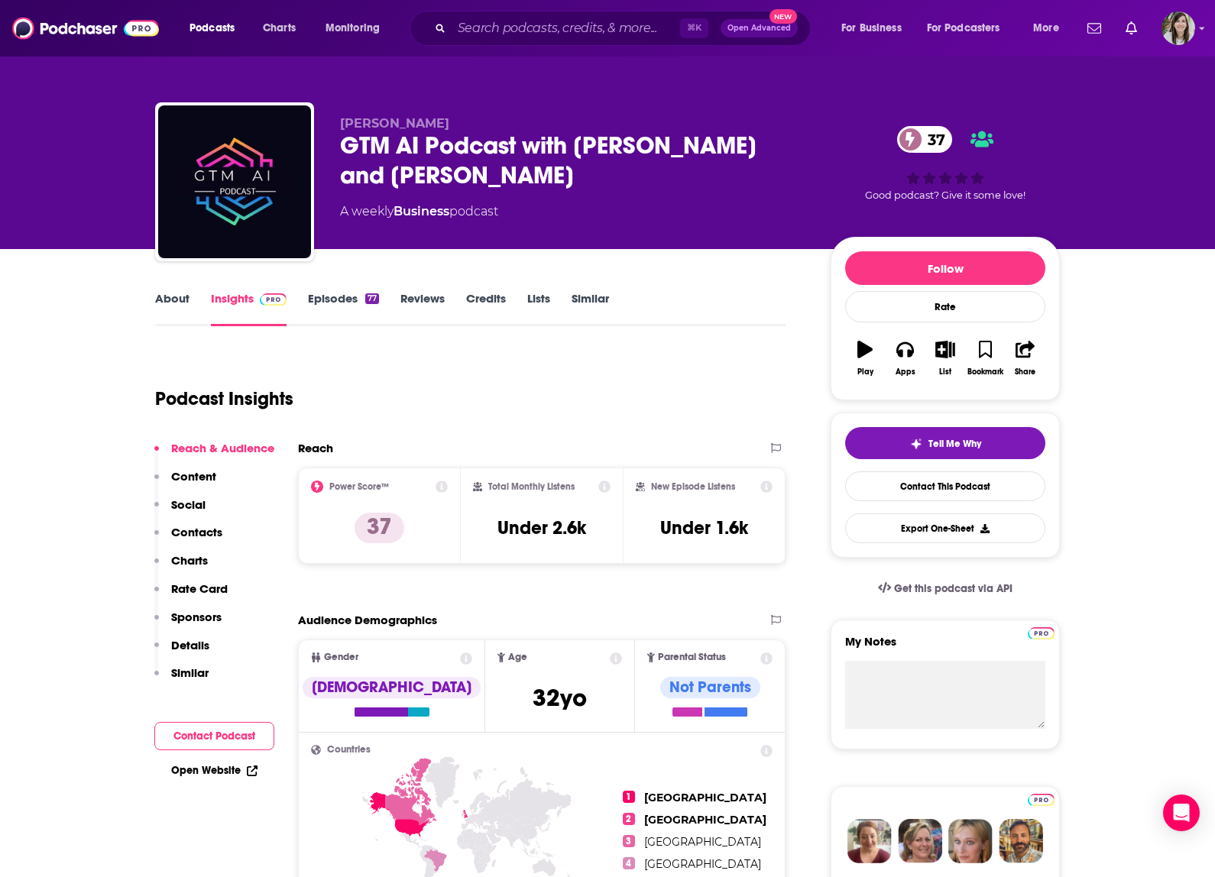
click at [334, 291] on link "Episodes 77" at bounding box center [343, 308] width 71 height 35
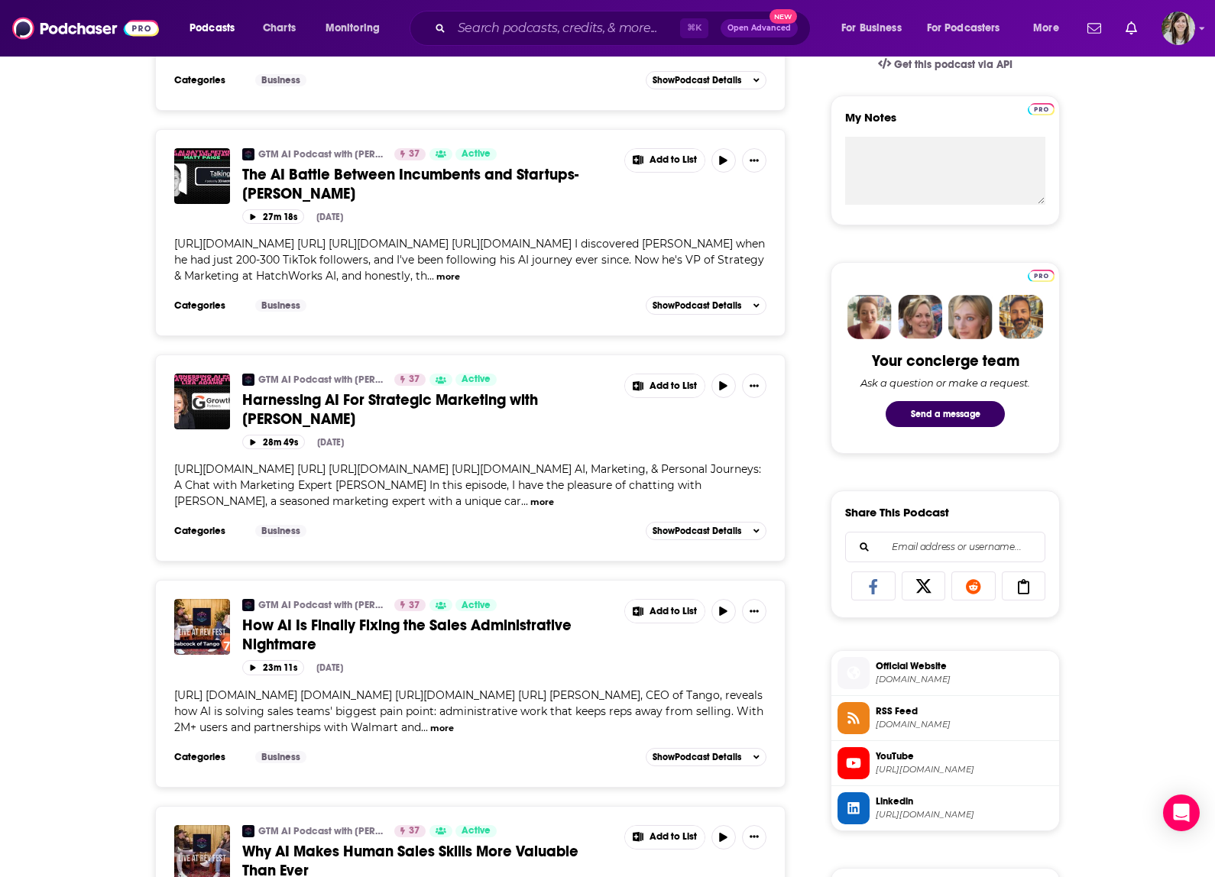
scroll to position [926, 0]
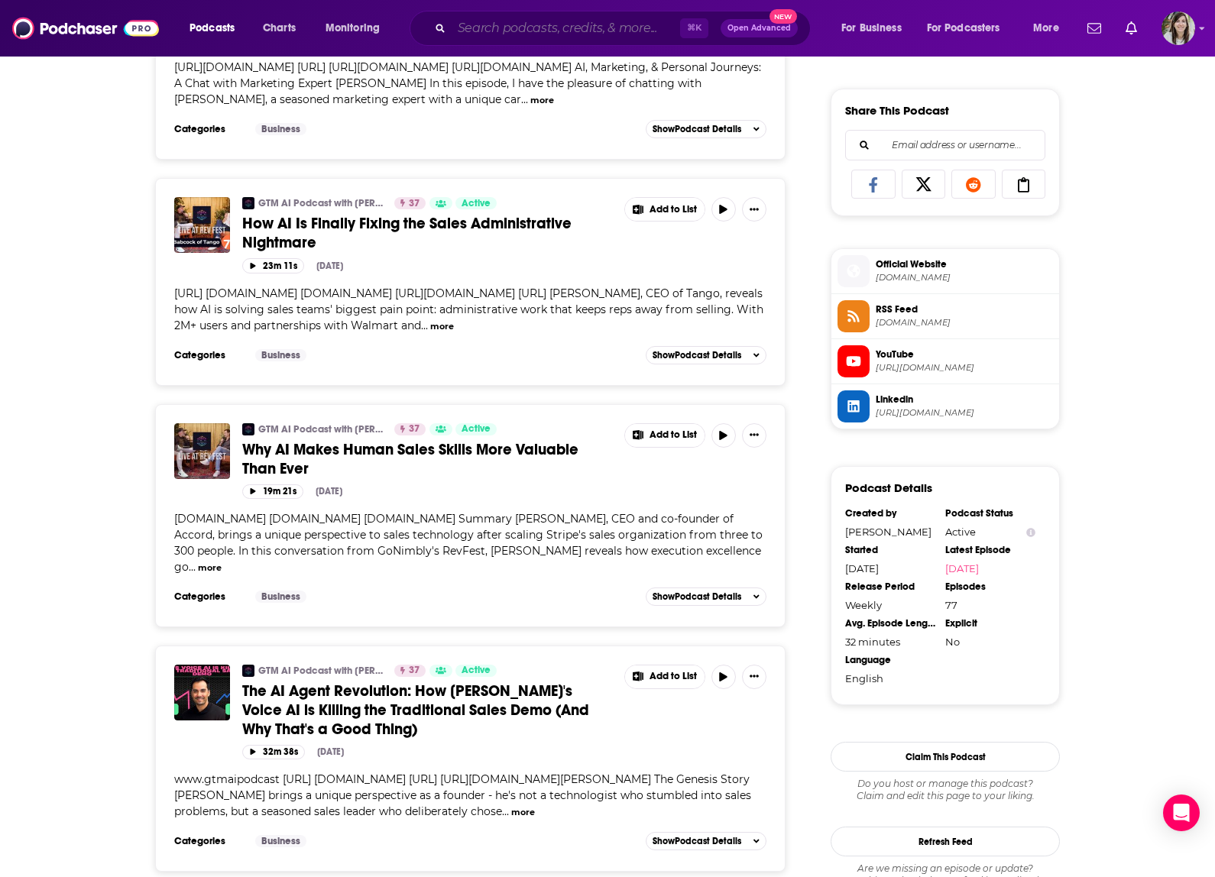
click at [493, 26] on input "Search podcasts, credits, & more..." at bounding box center [566, 28] width 228 height 24
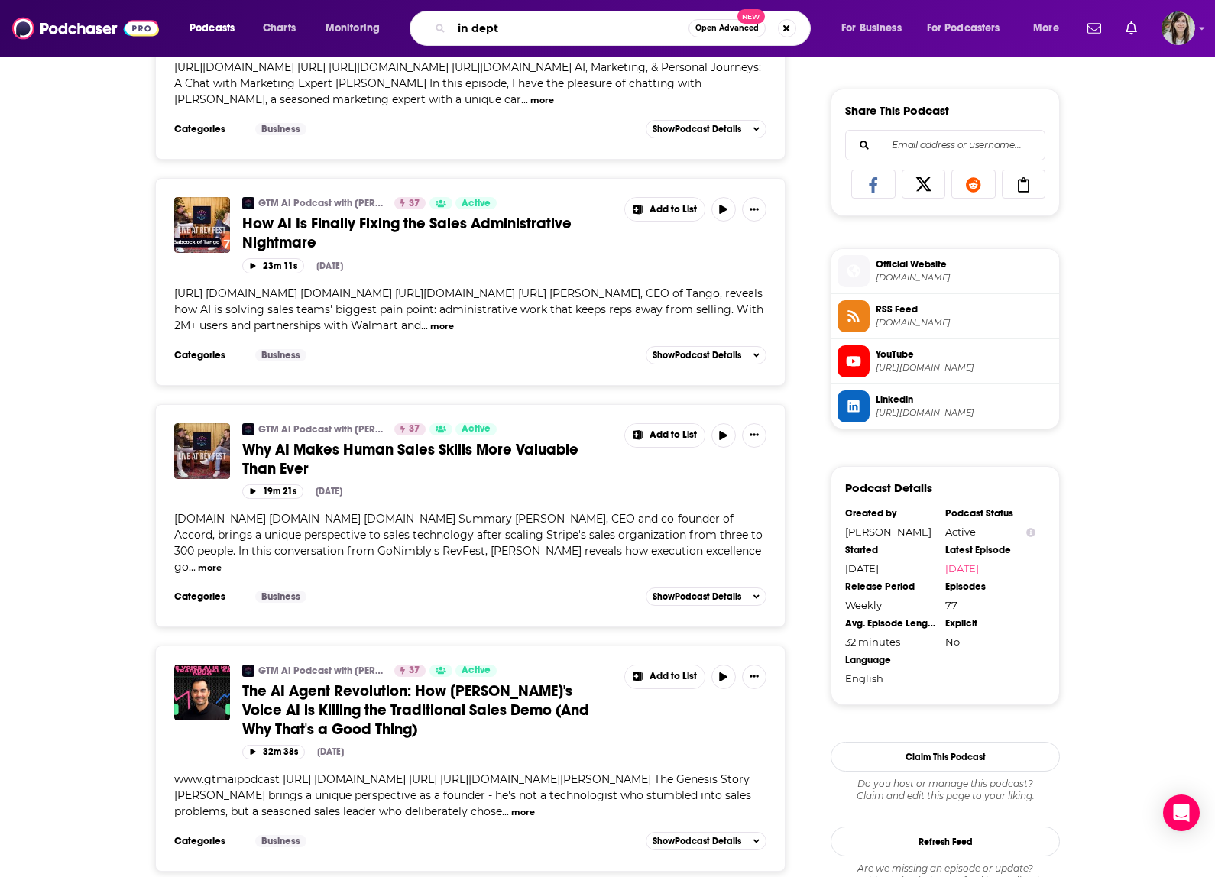
type input "in depth"
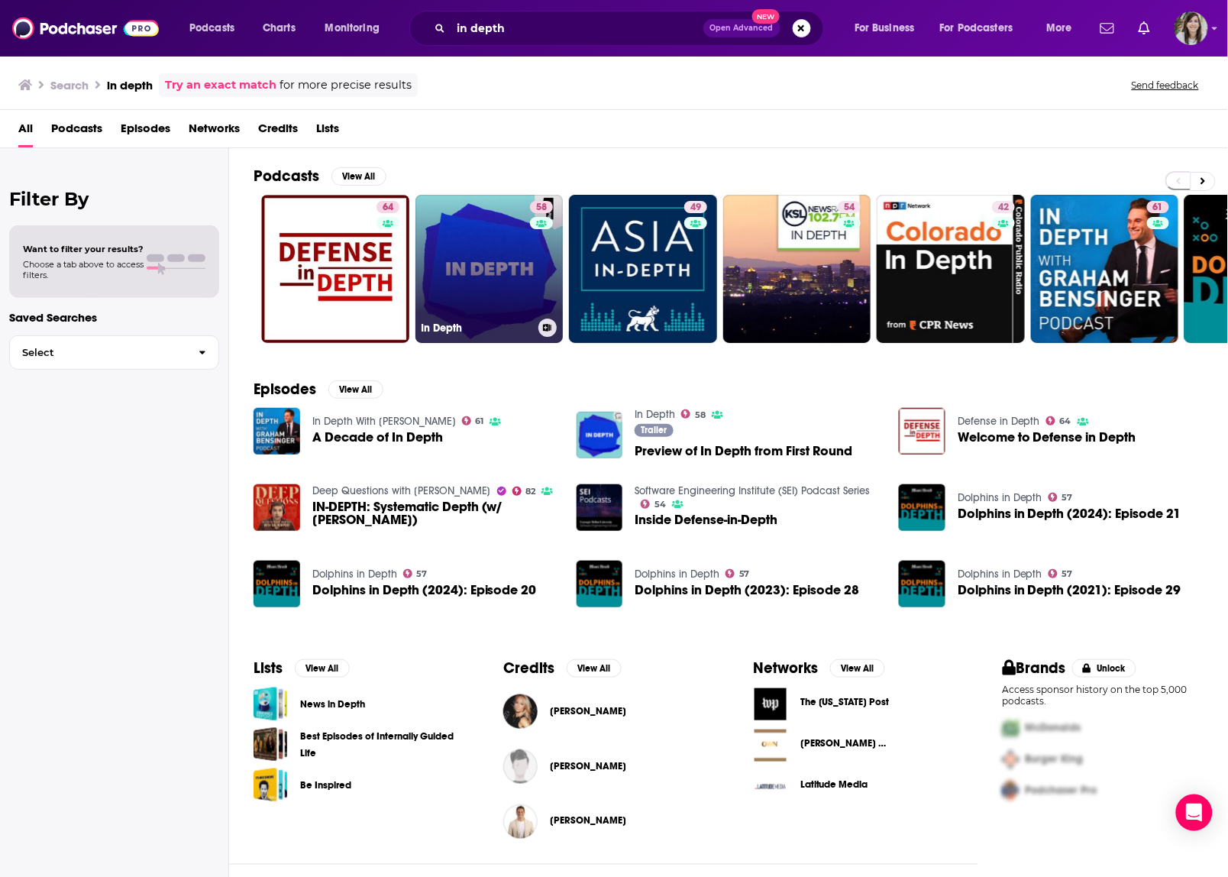
click at [473, 250] on link "58 In Depth" at bounding box center [490, 269] width 148 height 148
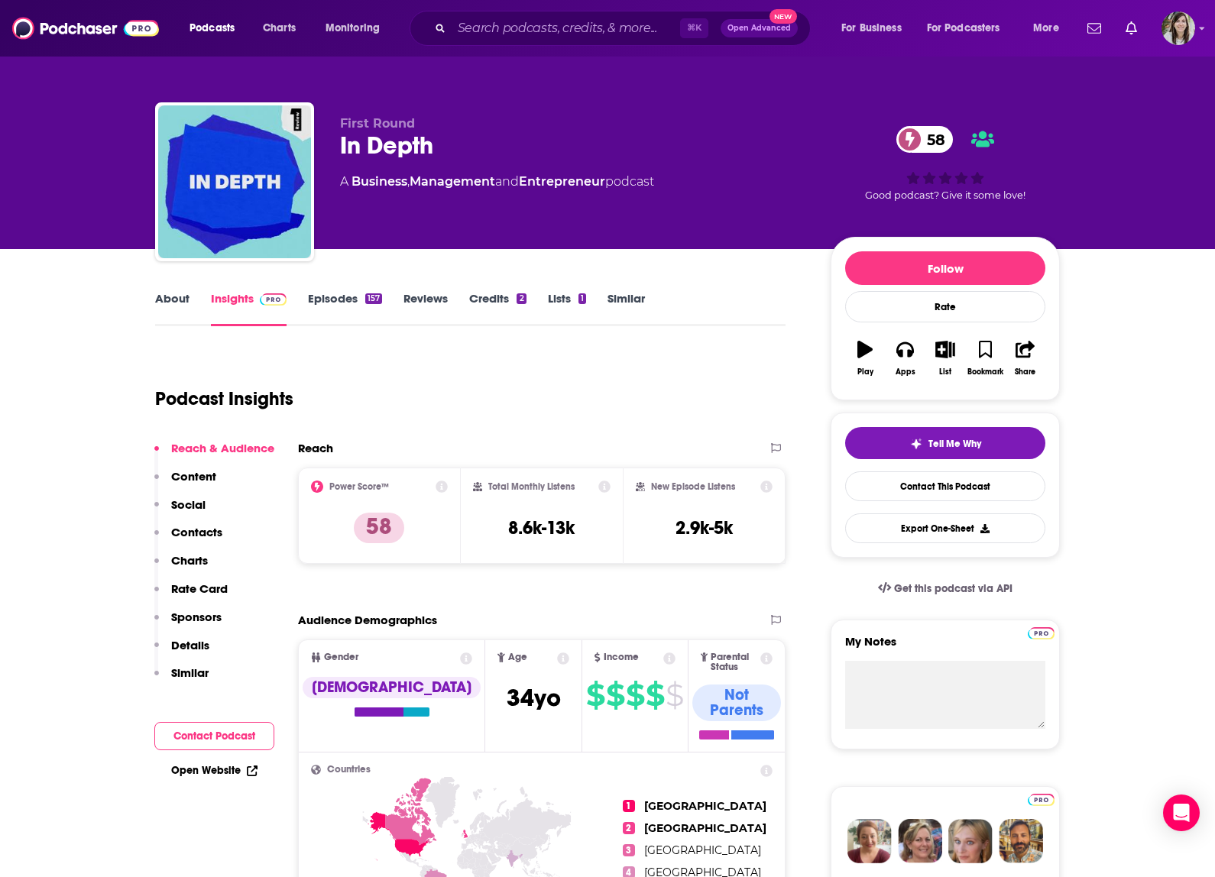
click at [180, 299] on link "About" at bounding box center [172, 308] width 34 height 35
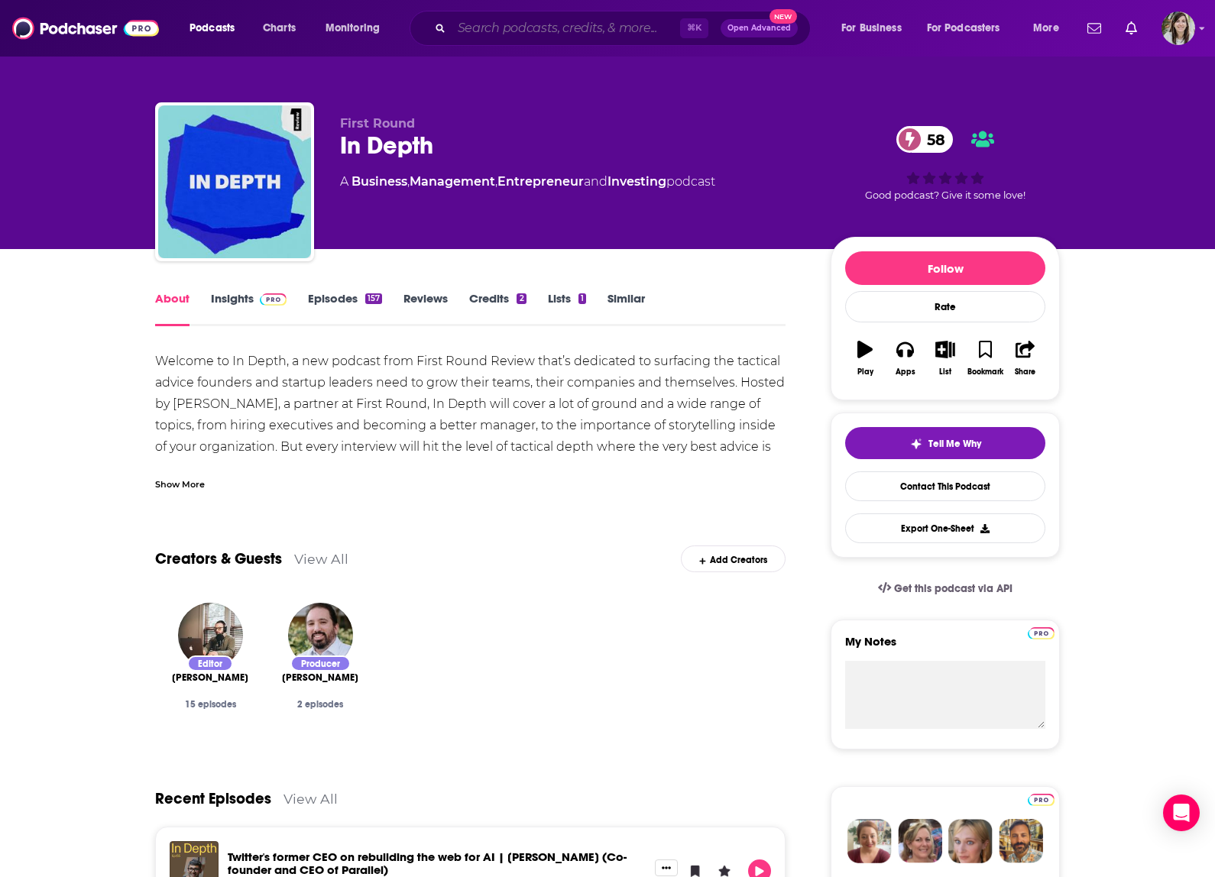
click at [492, 32] on input "Search podcasts, credits, & more..." at bounding box center [566, 28] width 228 height 24
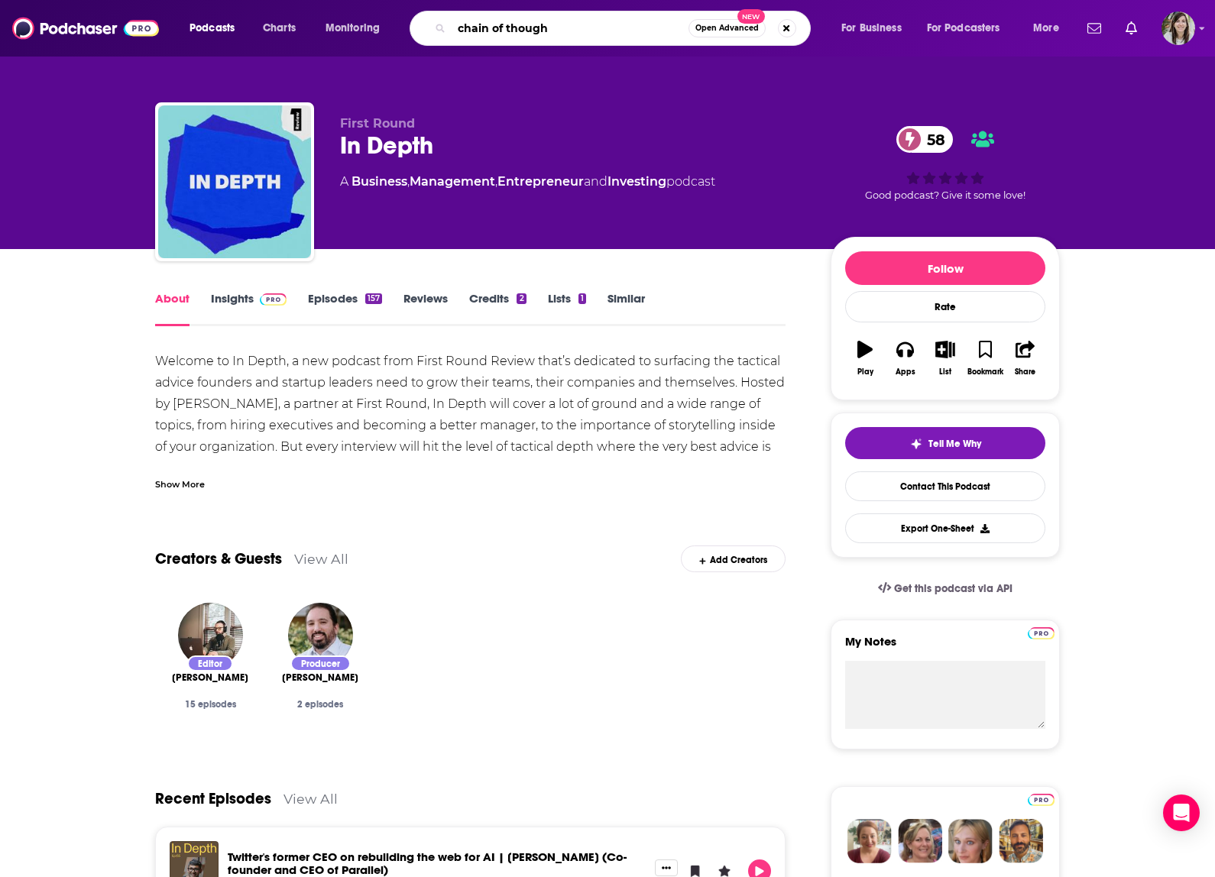
type input "chain of thought"
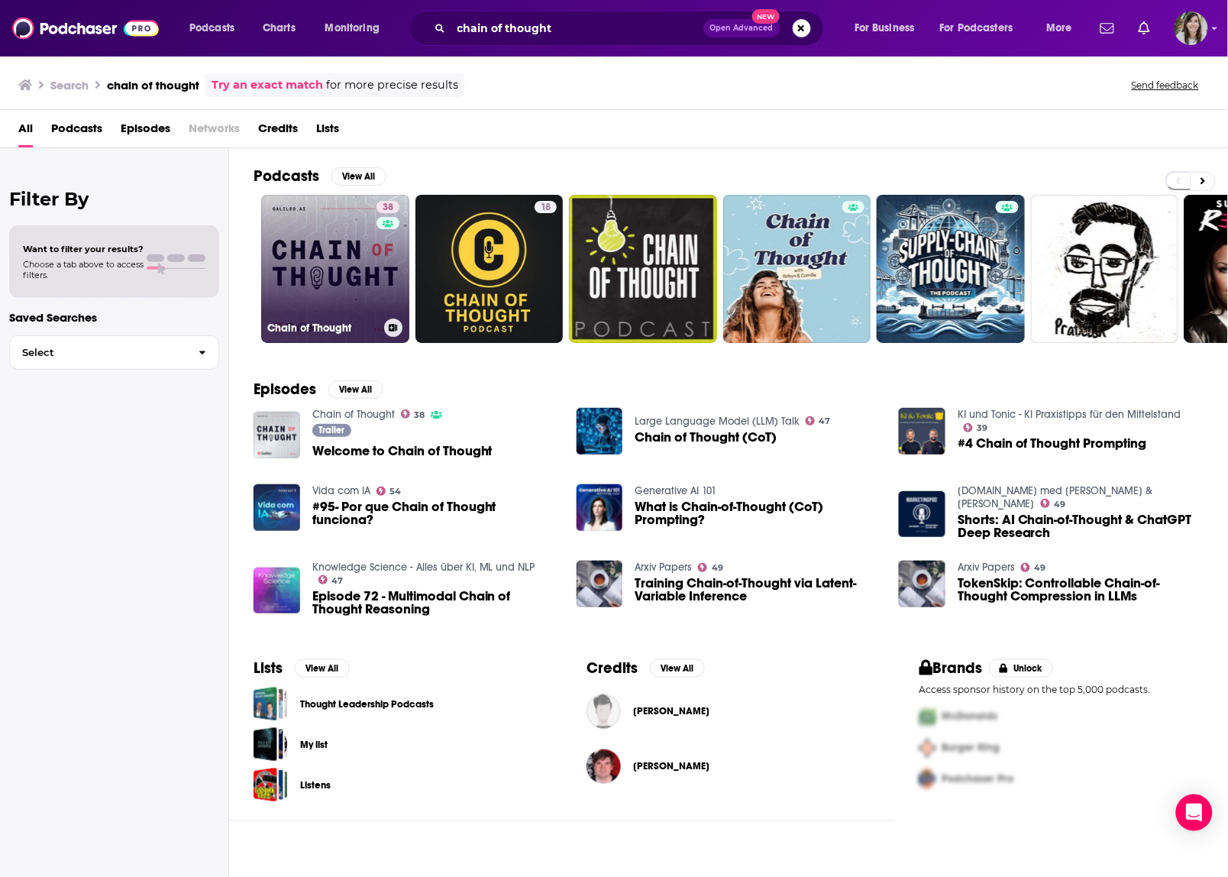
click at [292, 225] on link "38 Chain of Thought" at bounding box center [335, 269] width 148 height 148
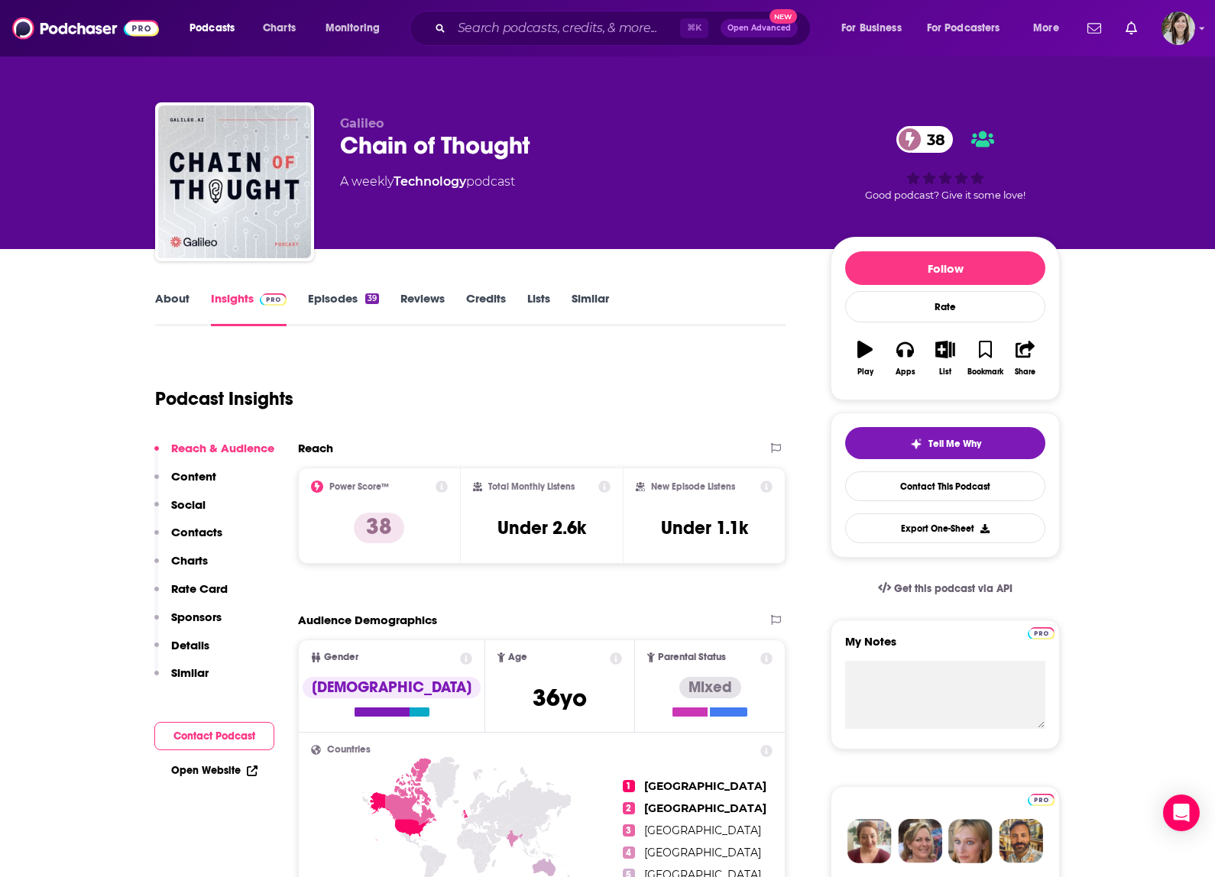
click at [167, 300] on link "About" at bounding box center [172, 308] width 34 height 35
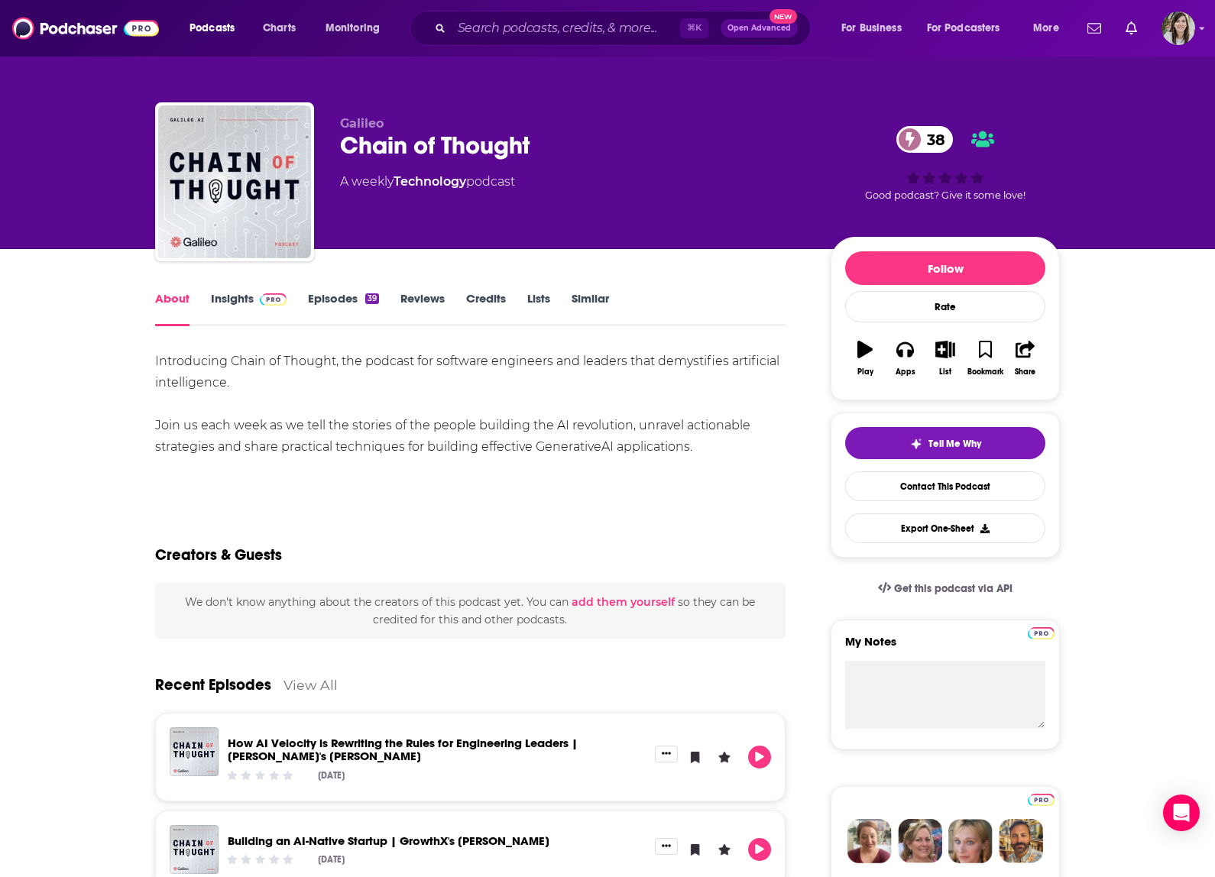
click at [218, 296] on link "Insights" at bounding box center [249, 308] width 76 height 35
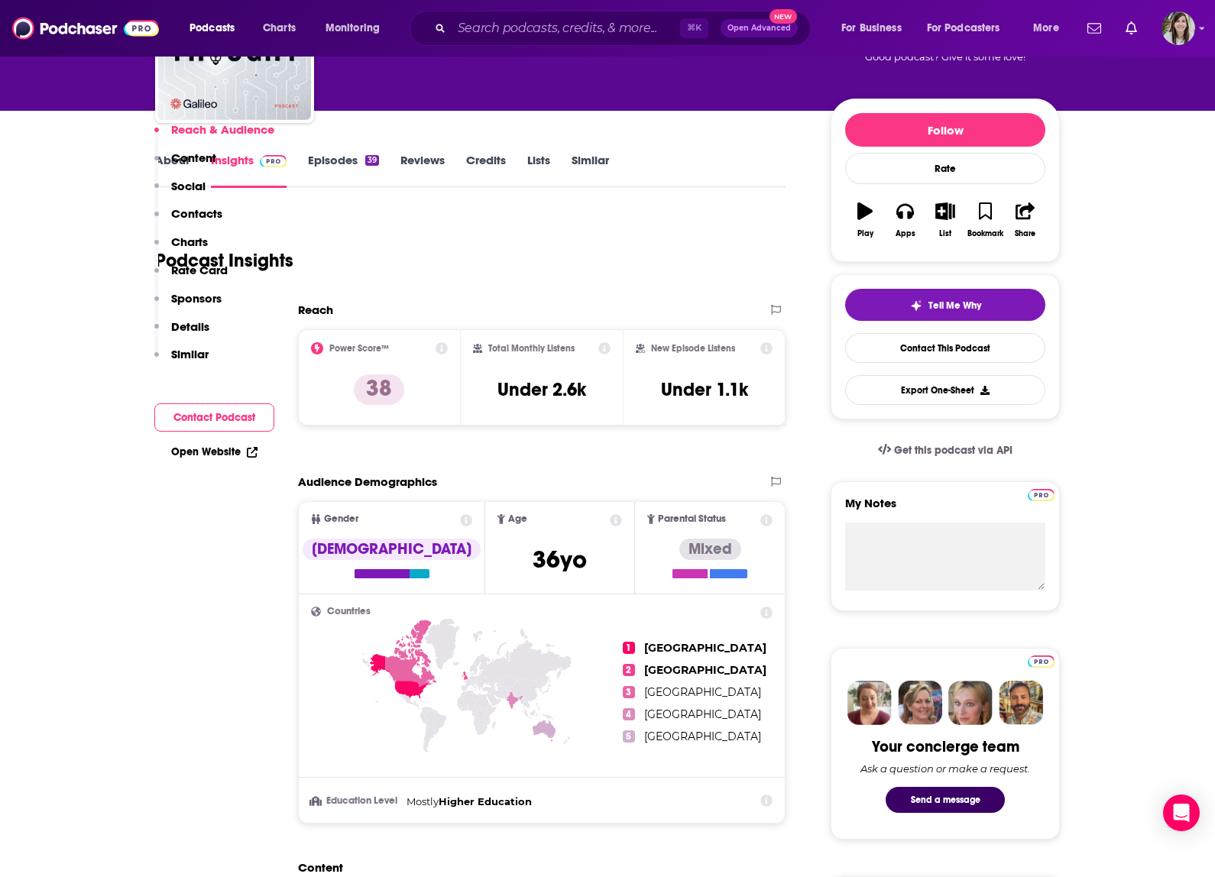
scroll to position [10, 0]
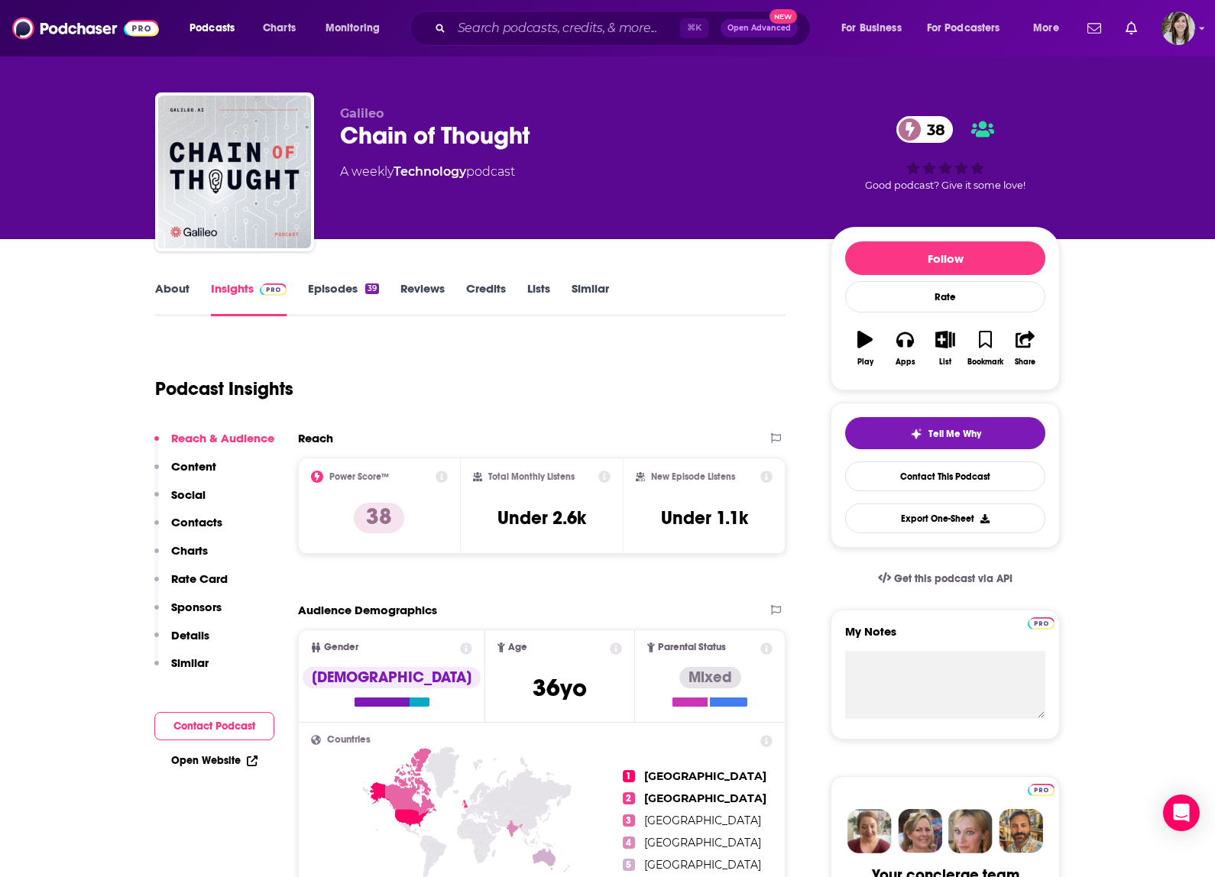
click at [343, 279] on div "About Insights Episodes 39 Reviews Credits Lists Similar" at bounding box center [470, 297] width 630 height 37
click at [349, 300] on link "Episodes 39" at bounding box center [343, 298] width 71 height 35
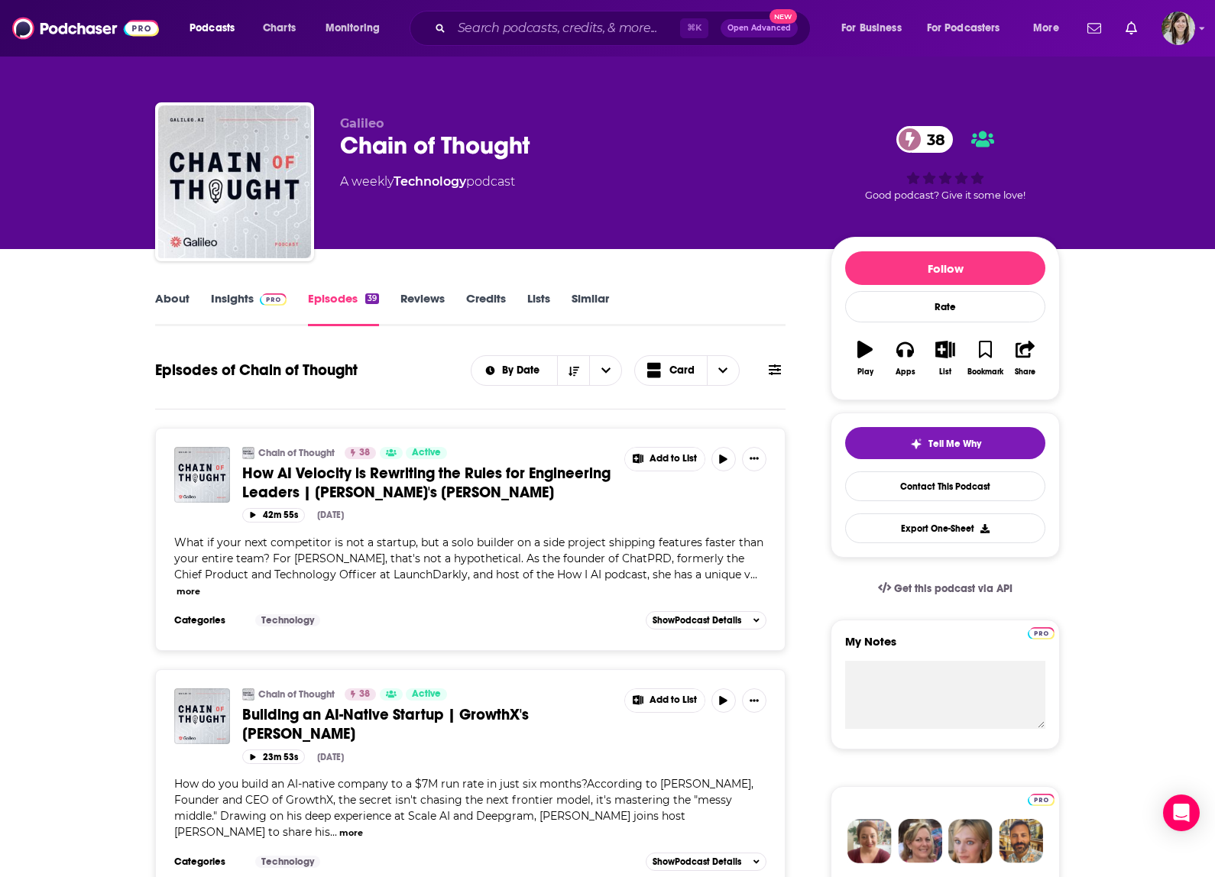
click at [156, 296] on link "About" at bounding box center [172, 308] width 34 height 35
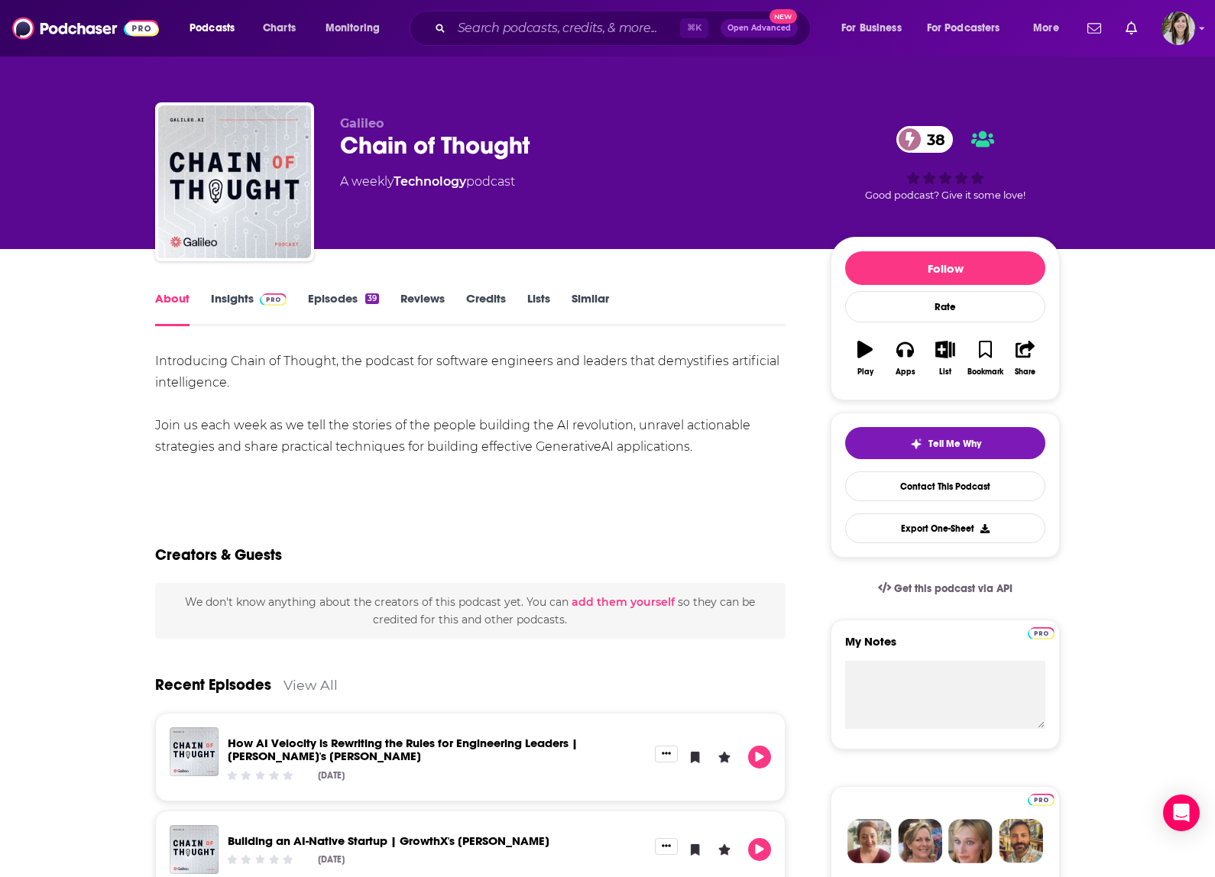
click at [235, 306] on link "Insights" at bounding box center [249, 308] width 76 height 35
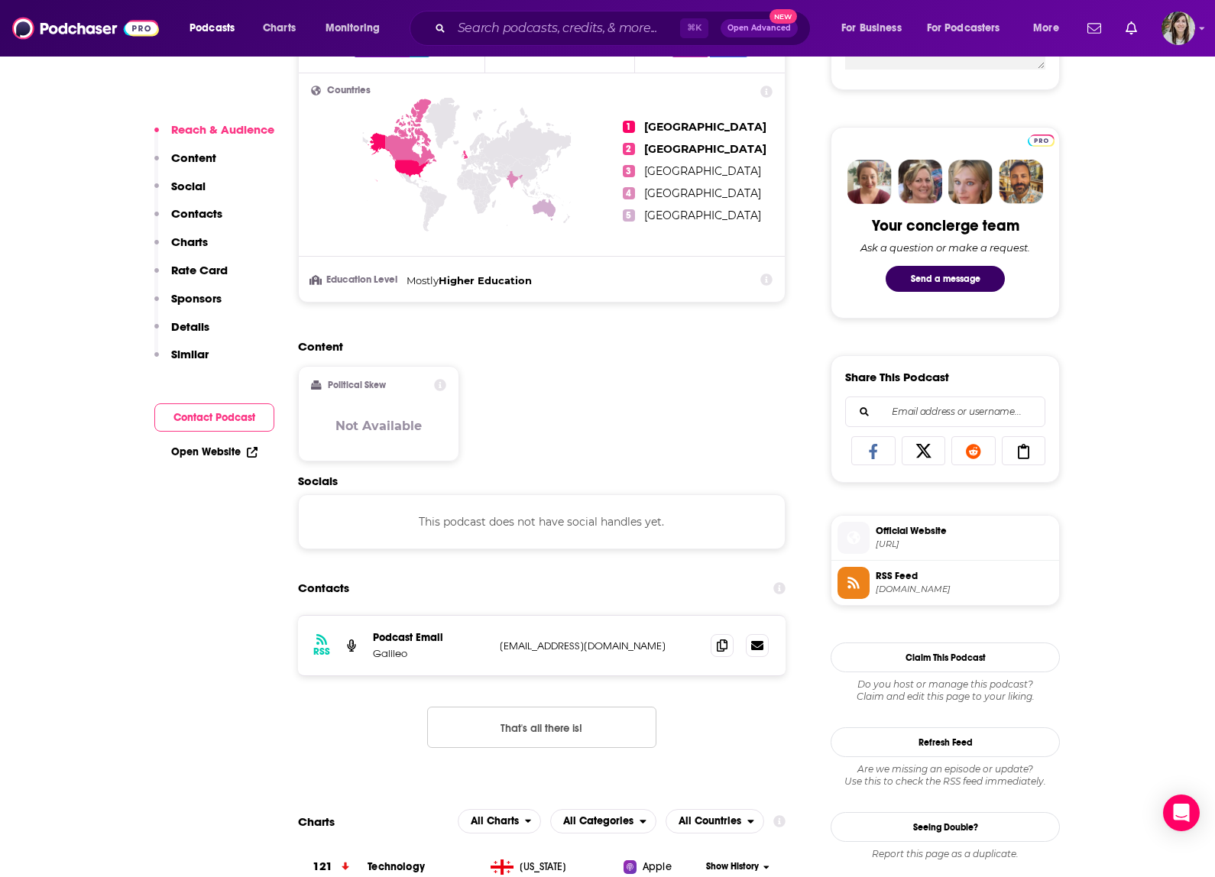
scroll to position [677, 0]
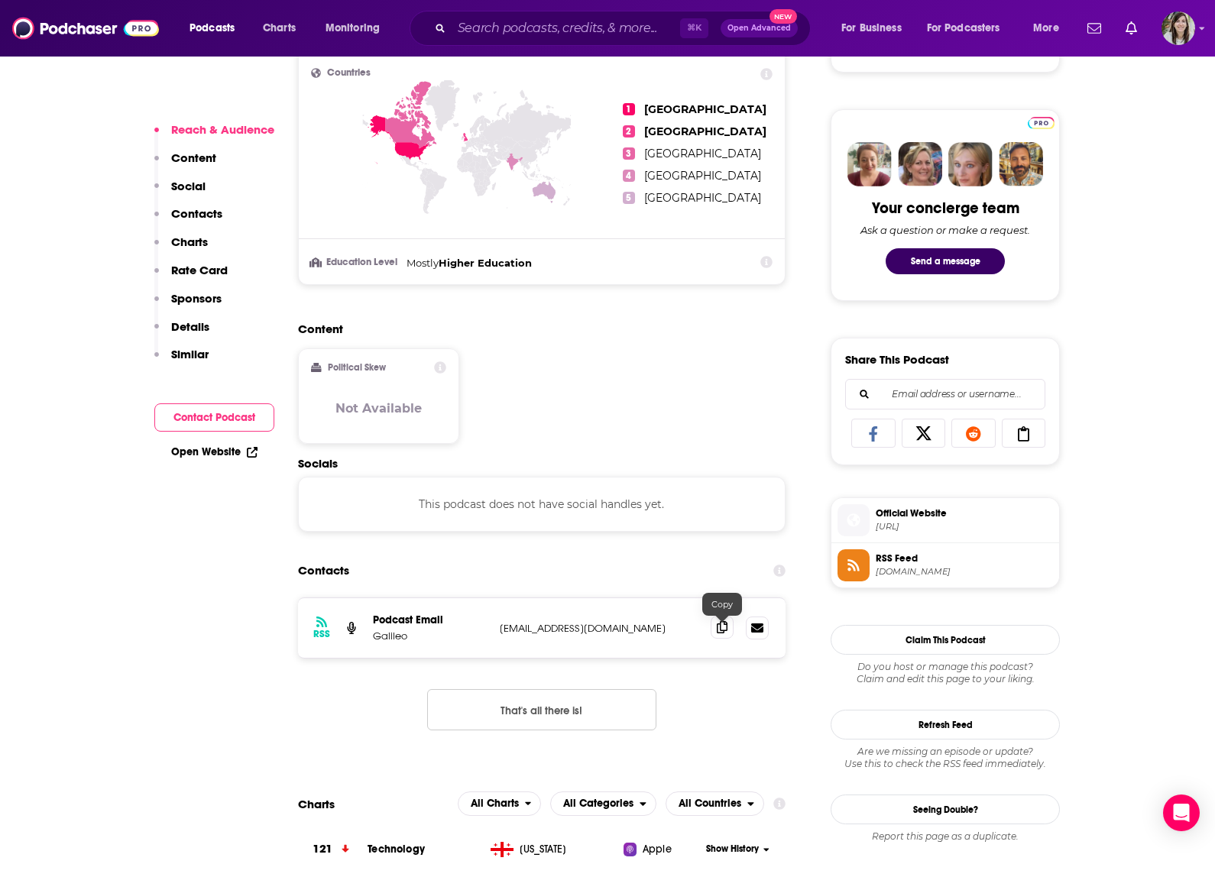
click at [730, 626] on span at bounding box center [721, 627] width 23 height 23
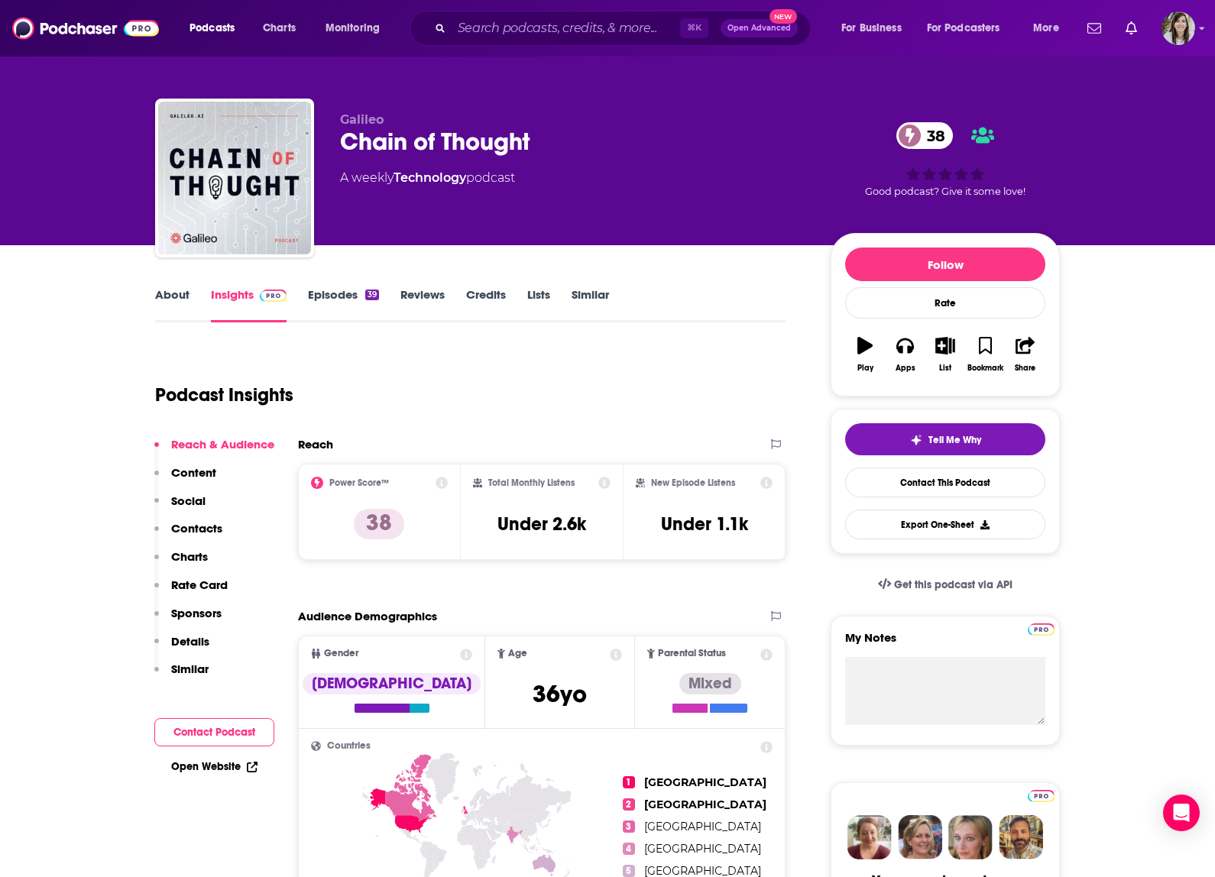
scroll to position [0, 0]
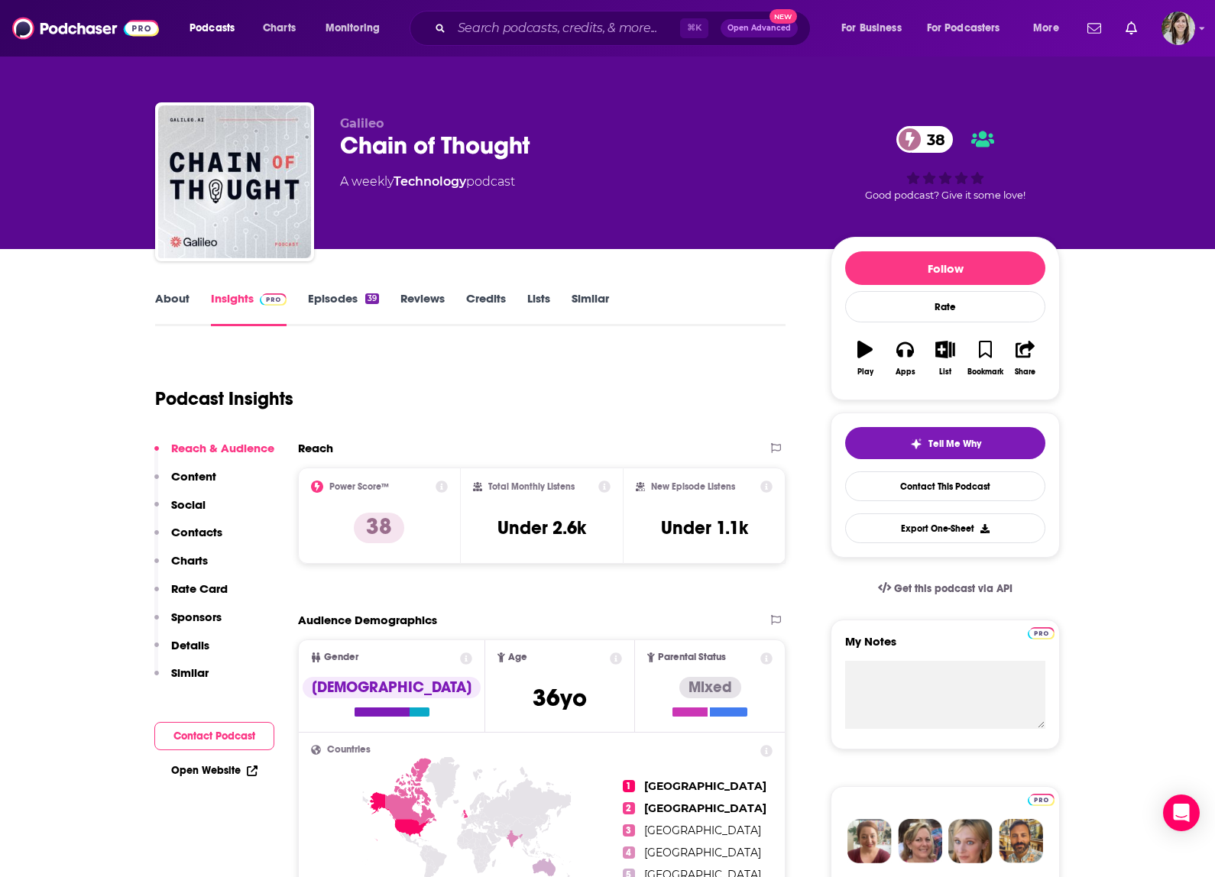
click at [329, 301] on link "Episodes 39" at bounding box center [343, 308] width 71 height 35
